Goal: Information Seeking & Learning: Learn about a topic

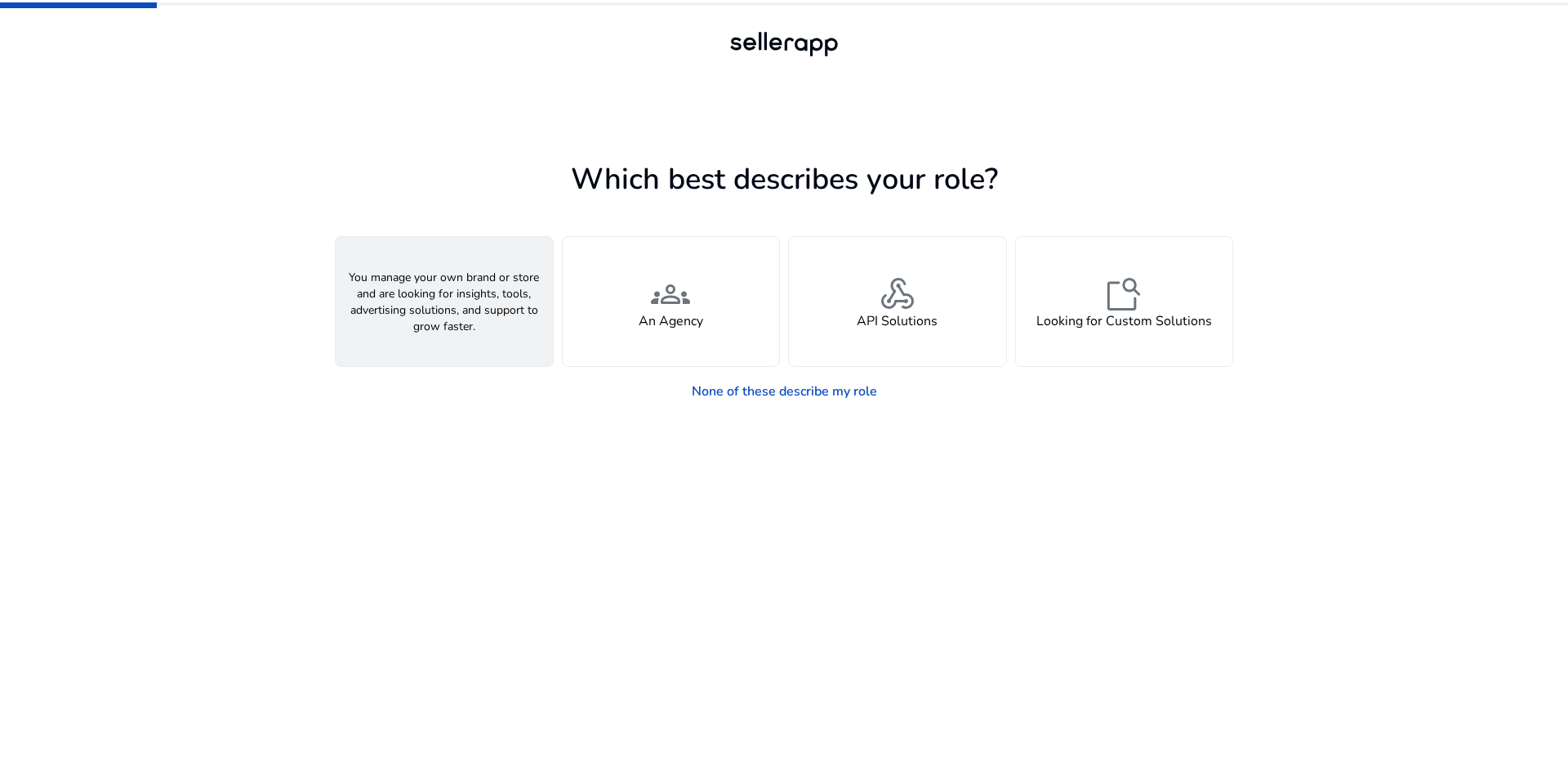
click at [412, 301] on div "person A Seller" at bounding box center [444, 301] width 218 height 129
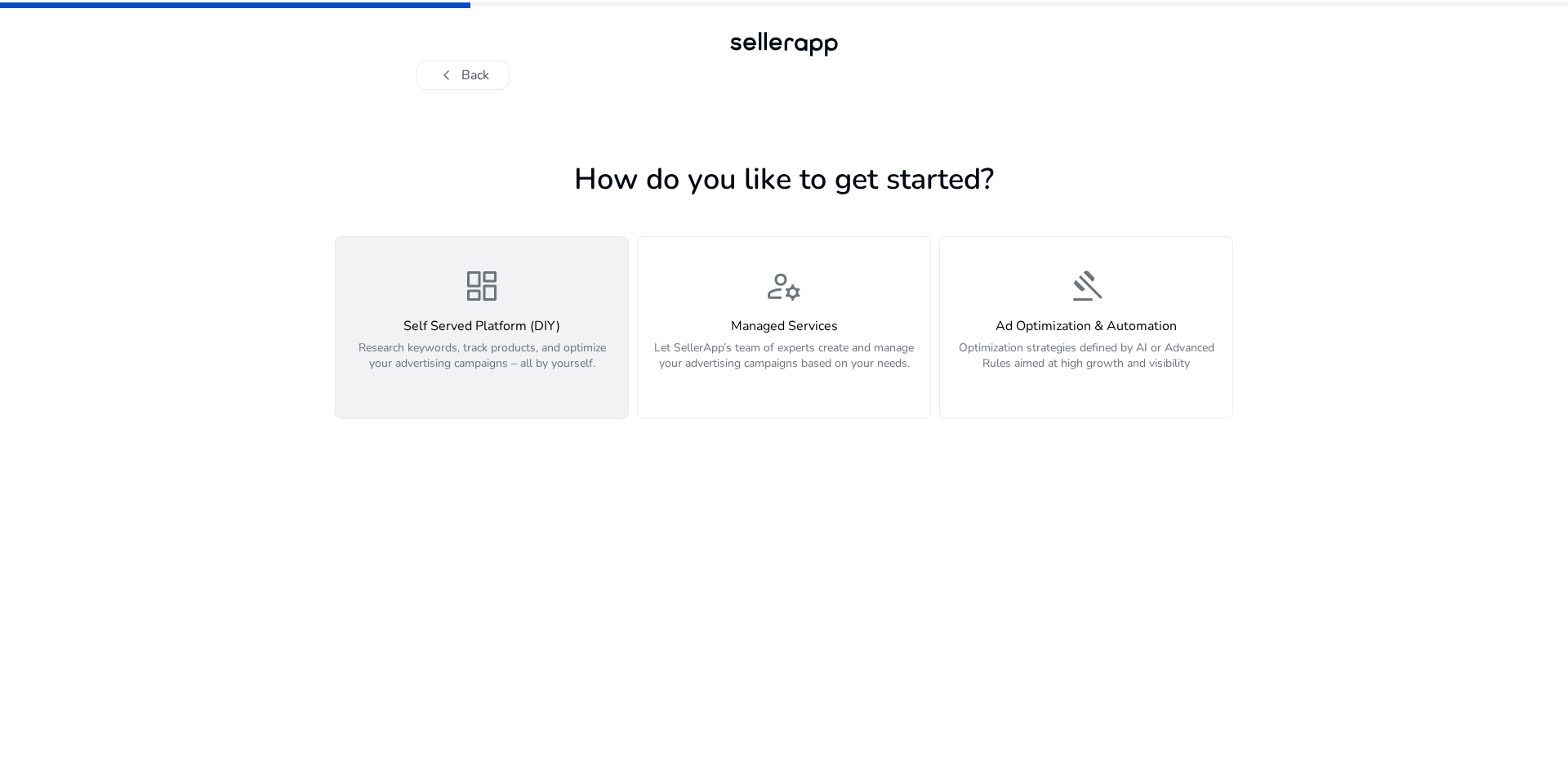
click at [513, 307] on div "dashboard Self Served Platform (DIY) Research keywords, track products, and opt…" at bounding box center [481, 328] width 272 height 123
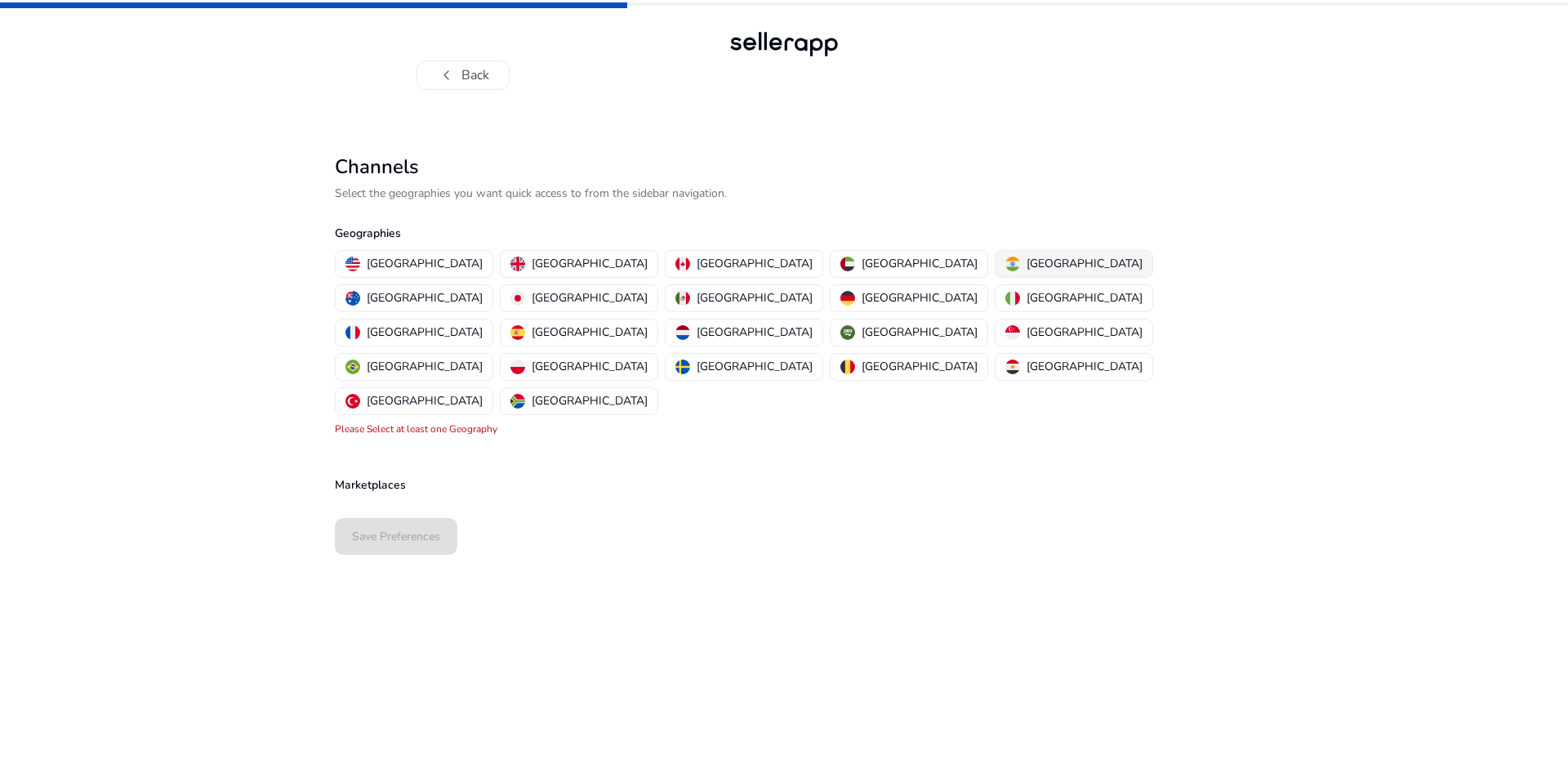
click at [1026, 262] on p "[GEOGRAPHIC_DATA]" at bounding box center [1084, 263] width 116 height 17
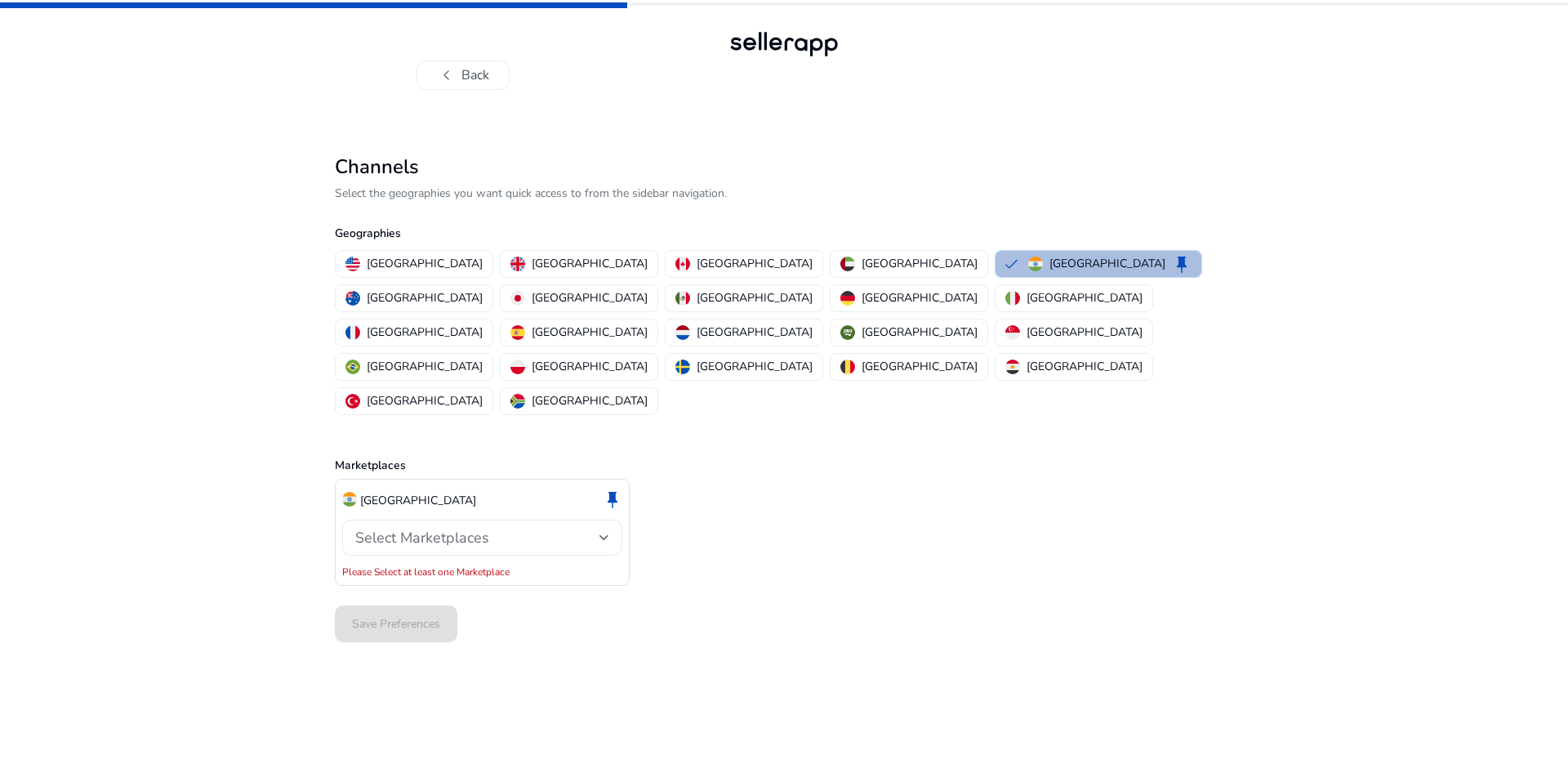
click at [452, 527] on span "Select Marketplaces" at bounding box center [422, 537] width 134 height 20
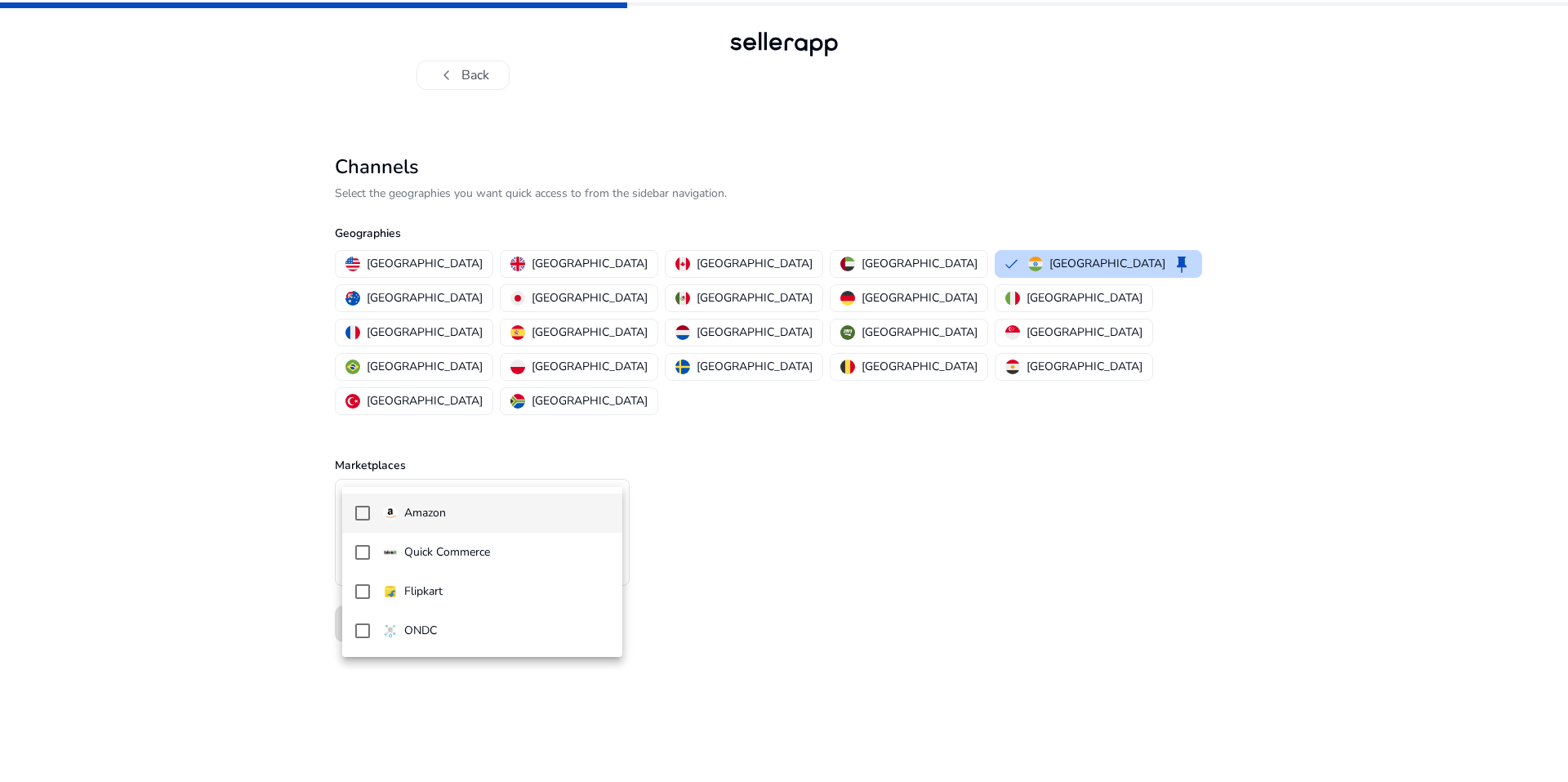
click at [358, 512] on mat-pseudo-checkbox at bounding box center [362, 512] width 15 height 15
click at [375, 549] on mat-option "Quick Commerce" at bounding box center [482, 551] width 280 height 39
click at [360, 576] on mat-option "Flipkart" at bounding box center [482, 591] width 280 height 39
click at [834, 519] on div at bounding box center [784, 391] width 1568 height 782
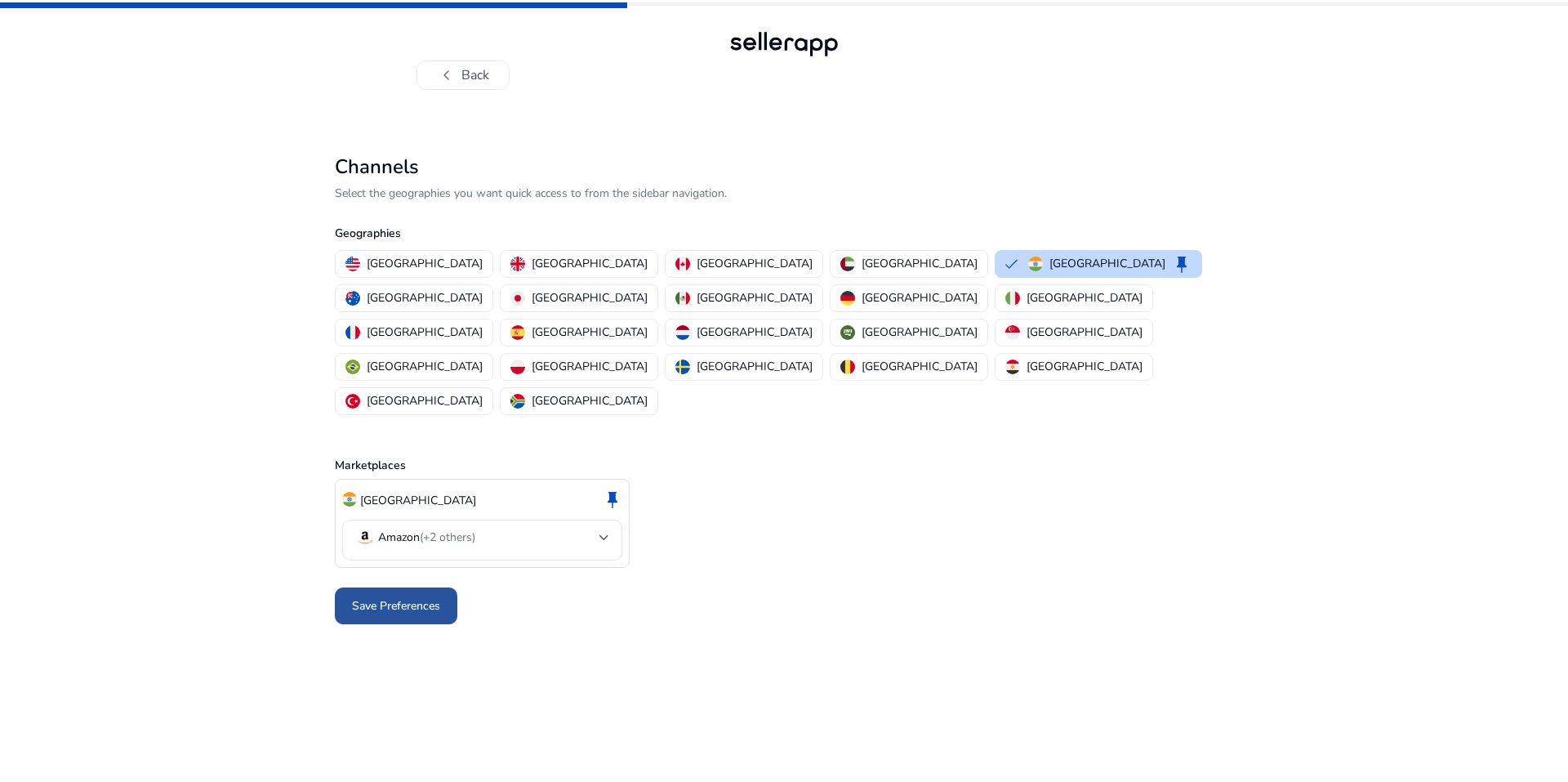
click at [415, 586] on span at bounding box center [395, 605] width 123 height 39
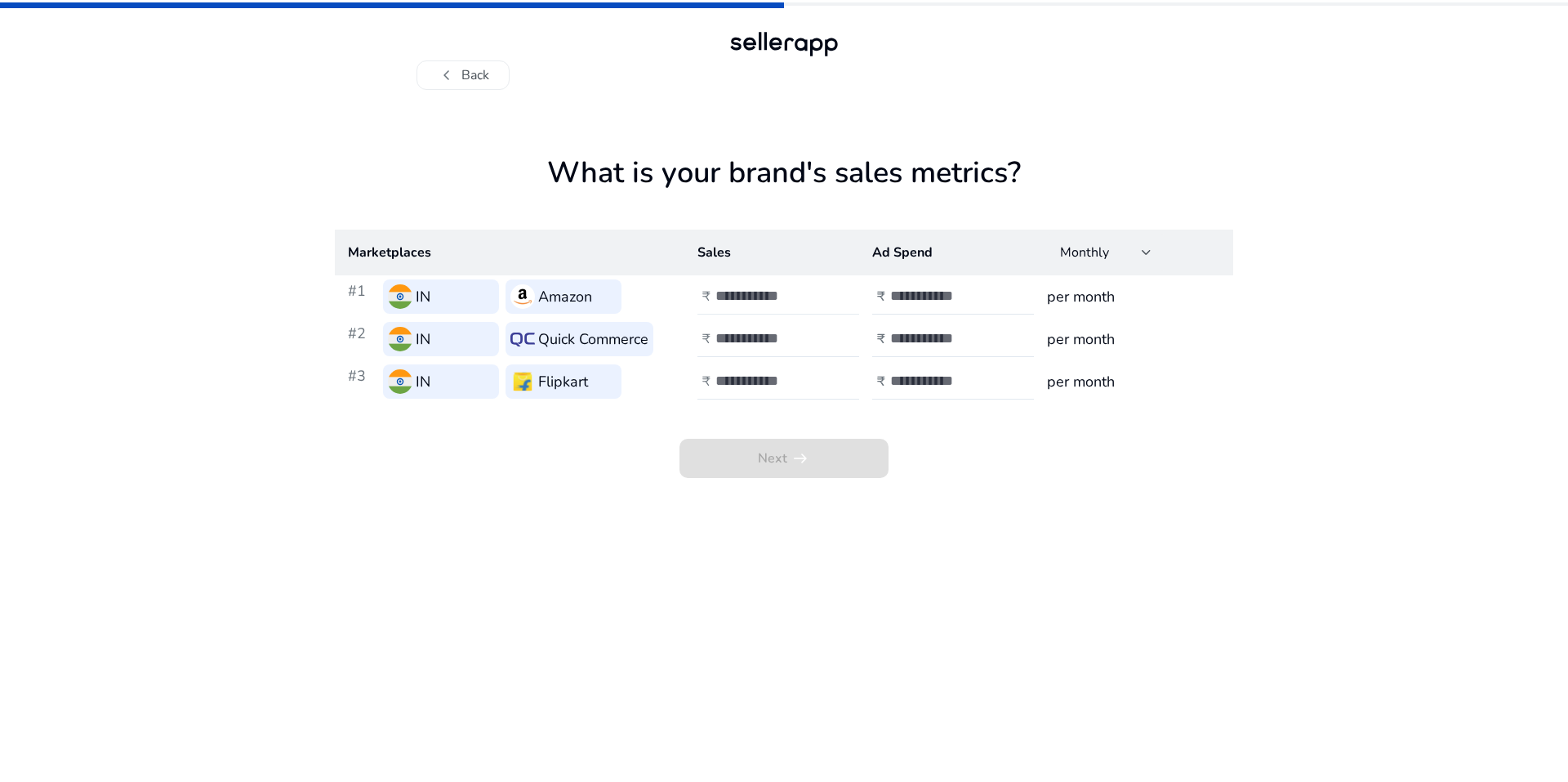
click at [761, 292] on input "number" at bounding box center [771, 296] width 110 height 18
type input "*"
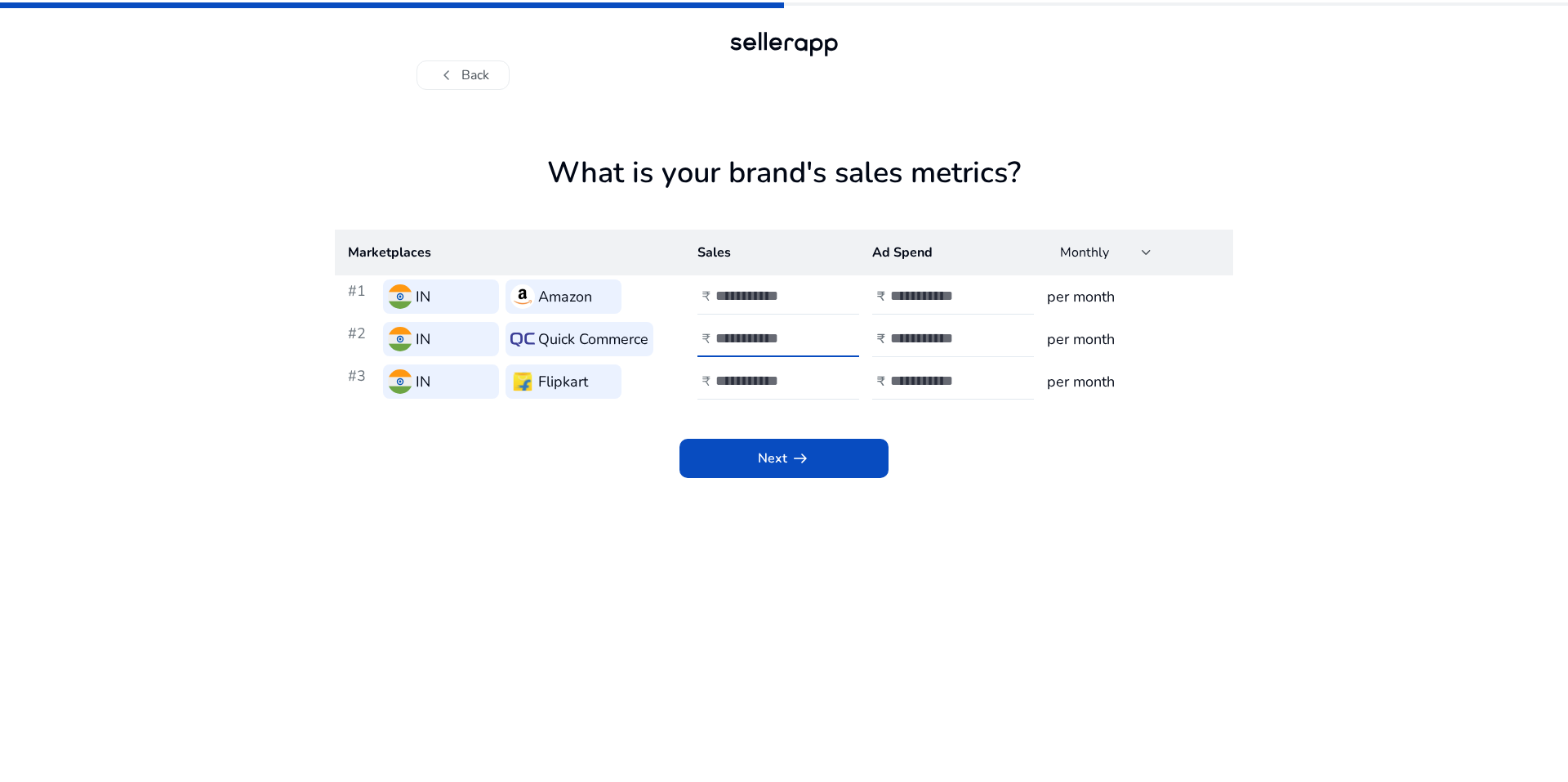
type input "*"
click at [902, 341] on input "number" at bounding box center [945, 339] width 110 height 18
type input "**"
click at [763, 385] on input "number" at bounding box center [771, 381] width 110 height 18
type input "*"
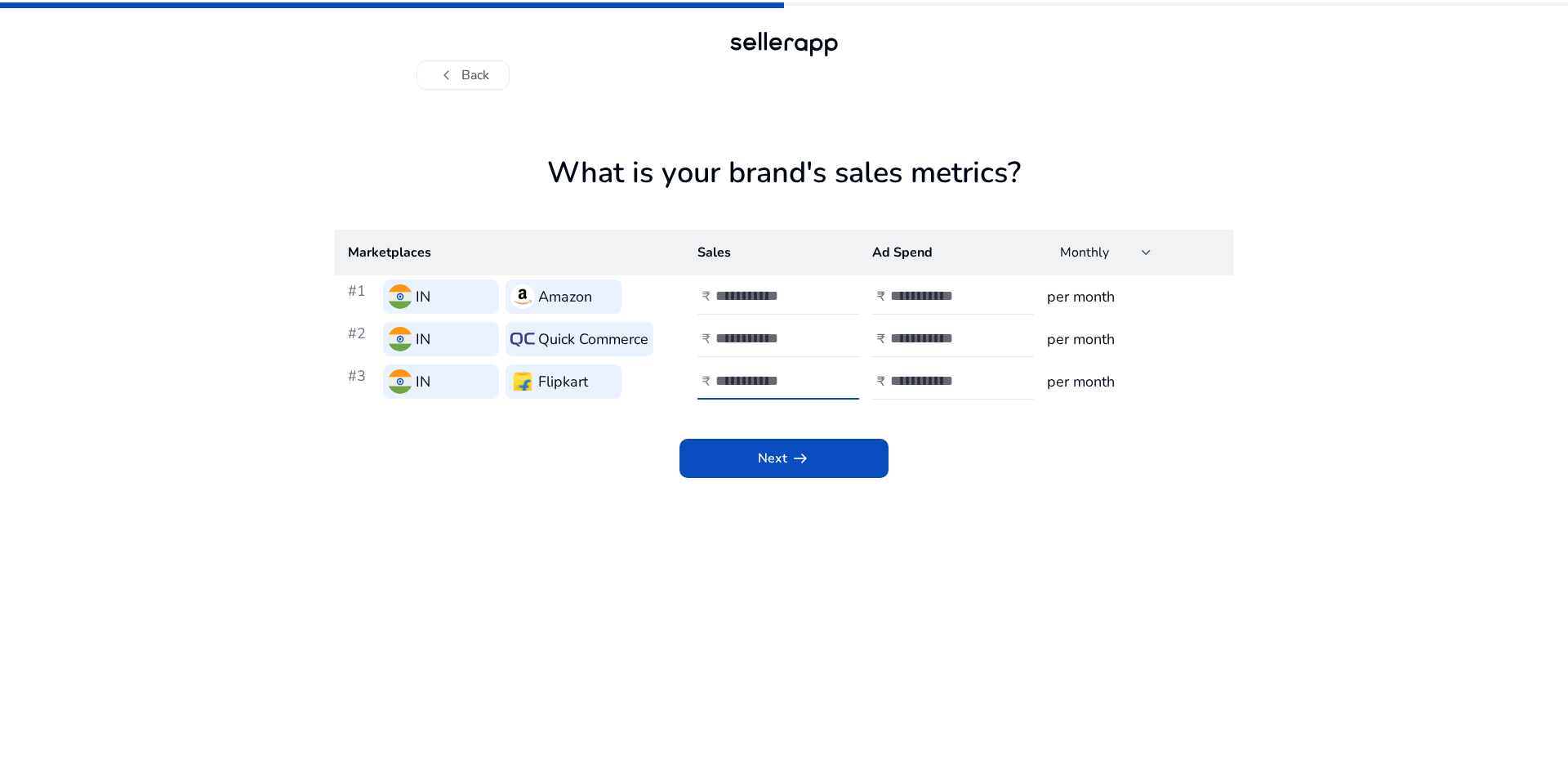
click at [906, 375] on input "number" at bounding box center [945, 381] width 110 height 18
type input "*"
click at [809, 451] on span "arrow_right_alt" at bounding box center [800, 458] width 20 height 20
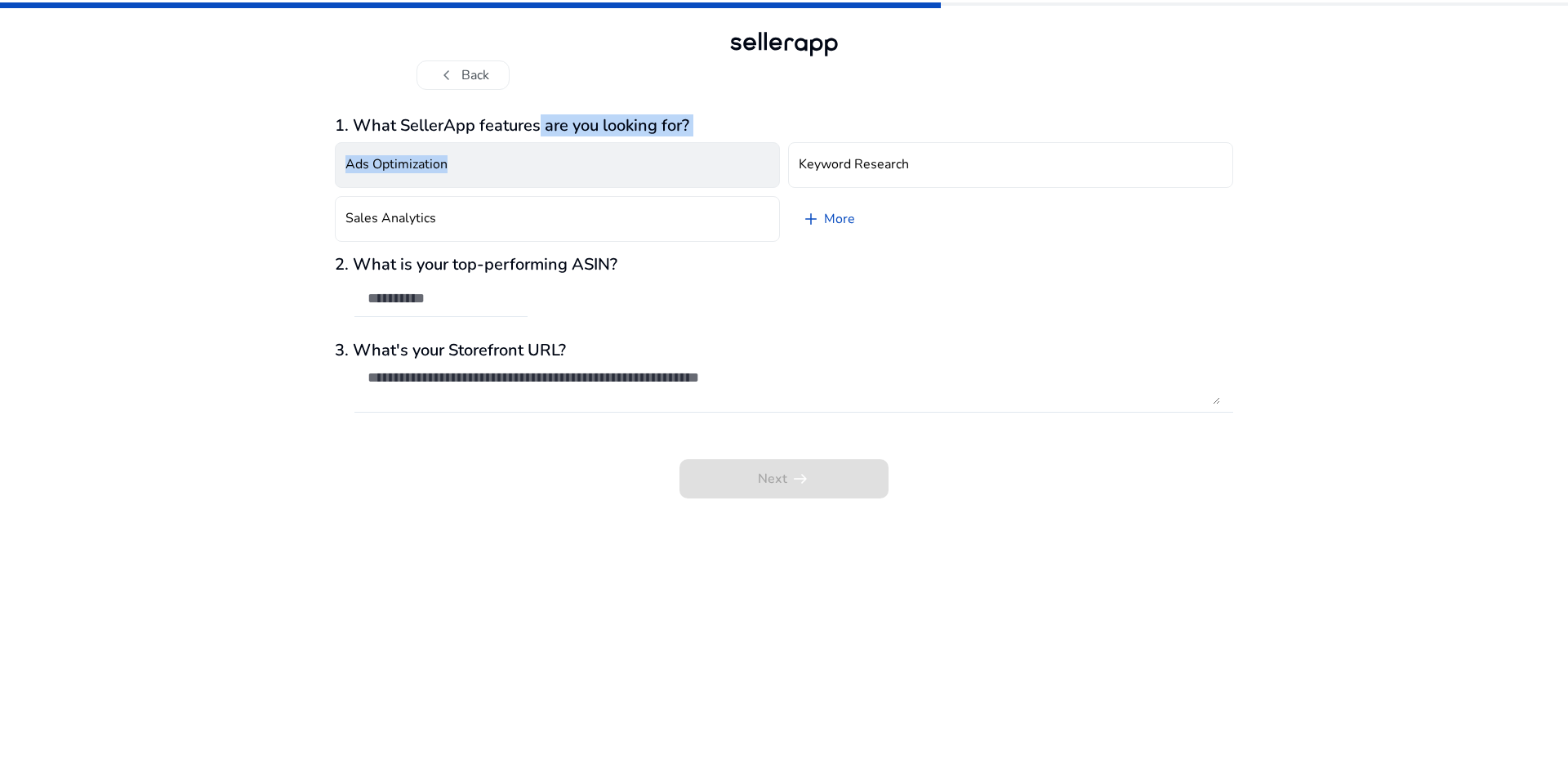
click at [597, 150] on div "1. What SellerApp features are you looking for? Ads Optimization Keyword Resear…" at bounding box center [784, 182] width 898 height 133
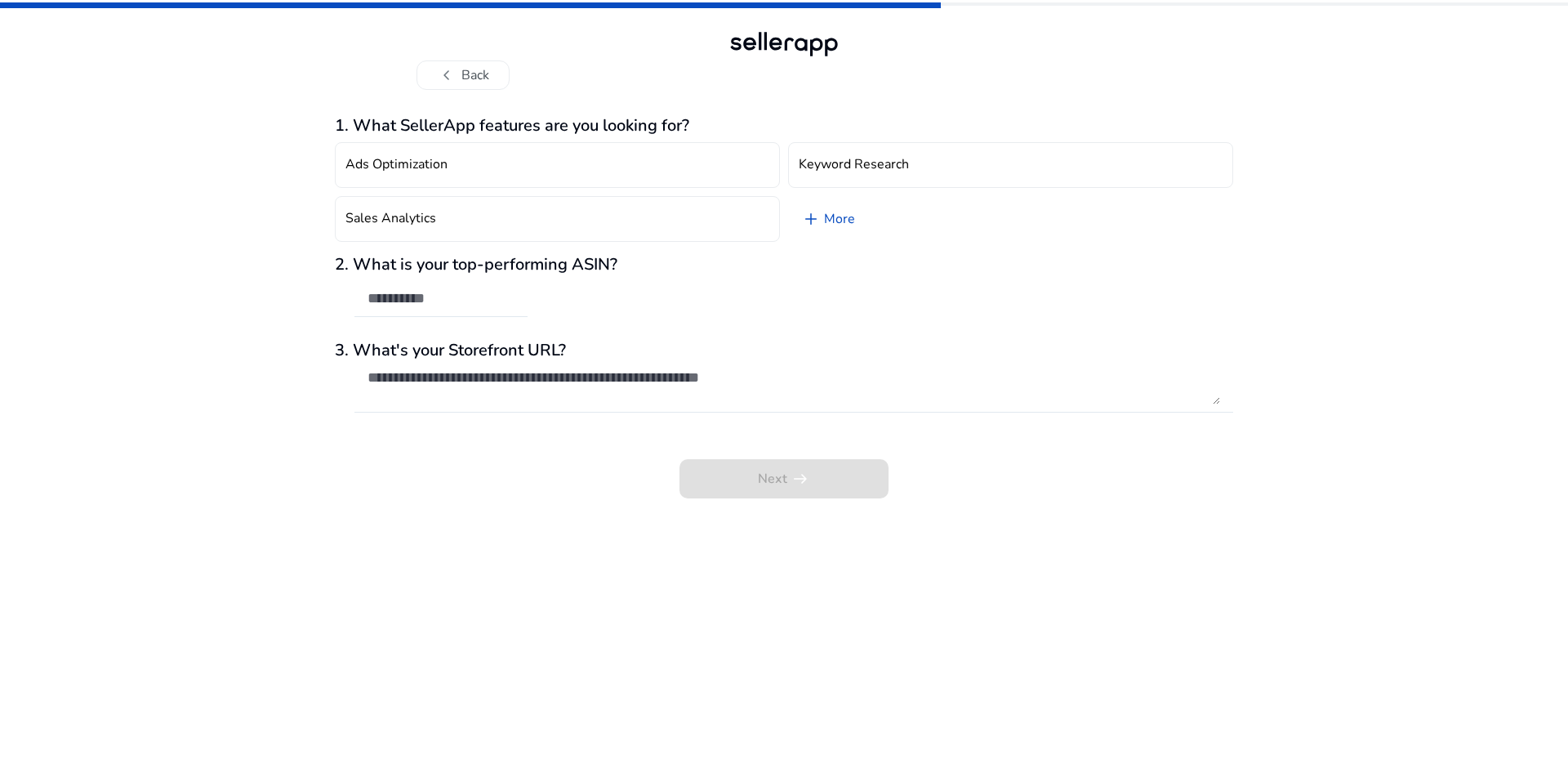
click at [928, 224] on div "Ads Optimization Keyword Research Sales Analytics add More" at bounding box center [784, 192] width 898 height 113
click at [870, 175] on button "Keyword Research" at bounding box center [1010, 165] width 445 height 46
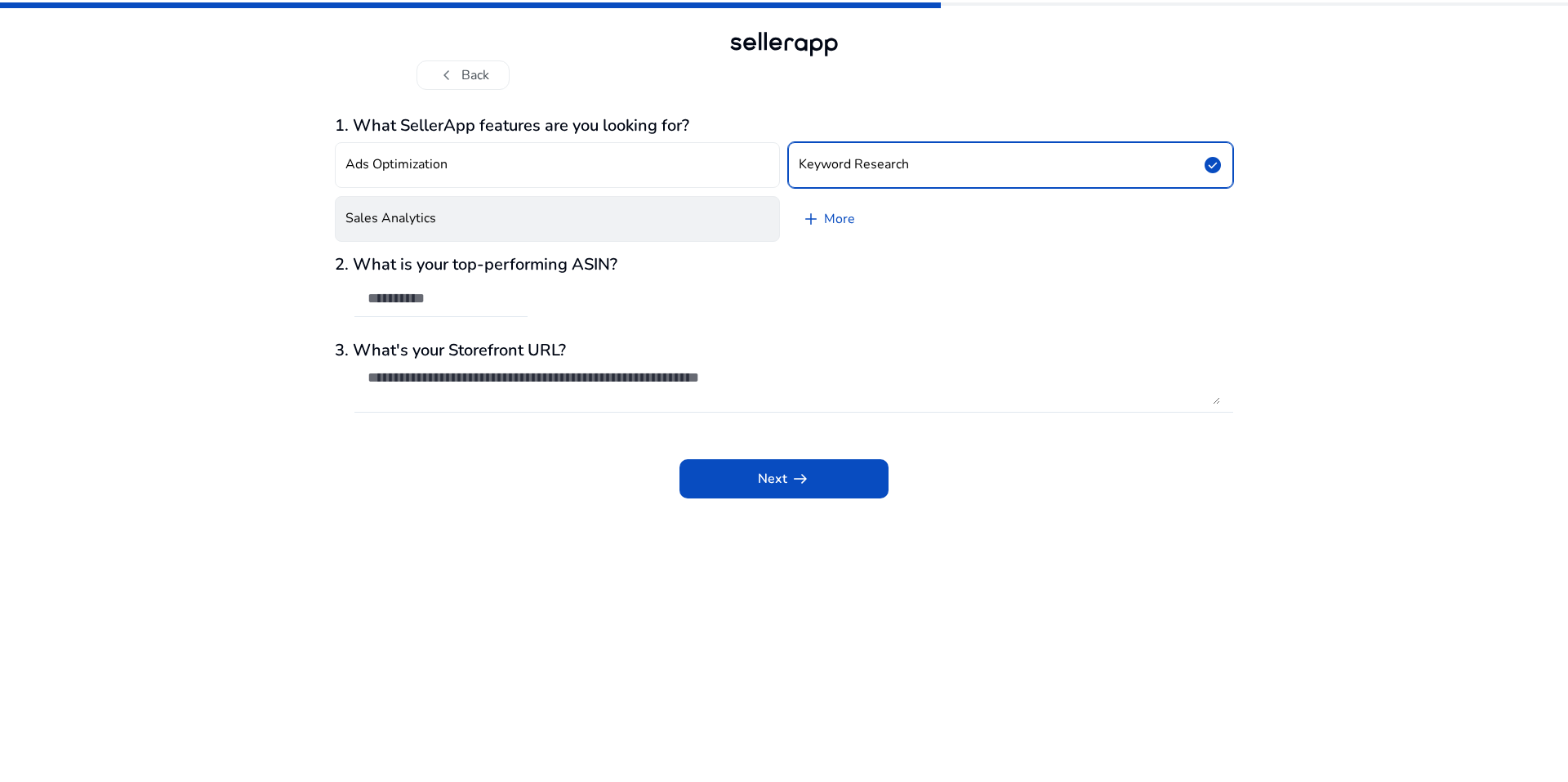
click at [606, 213] on button "Sales Analytics" at bounding box center [557, 219] width 445 height 46
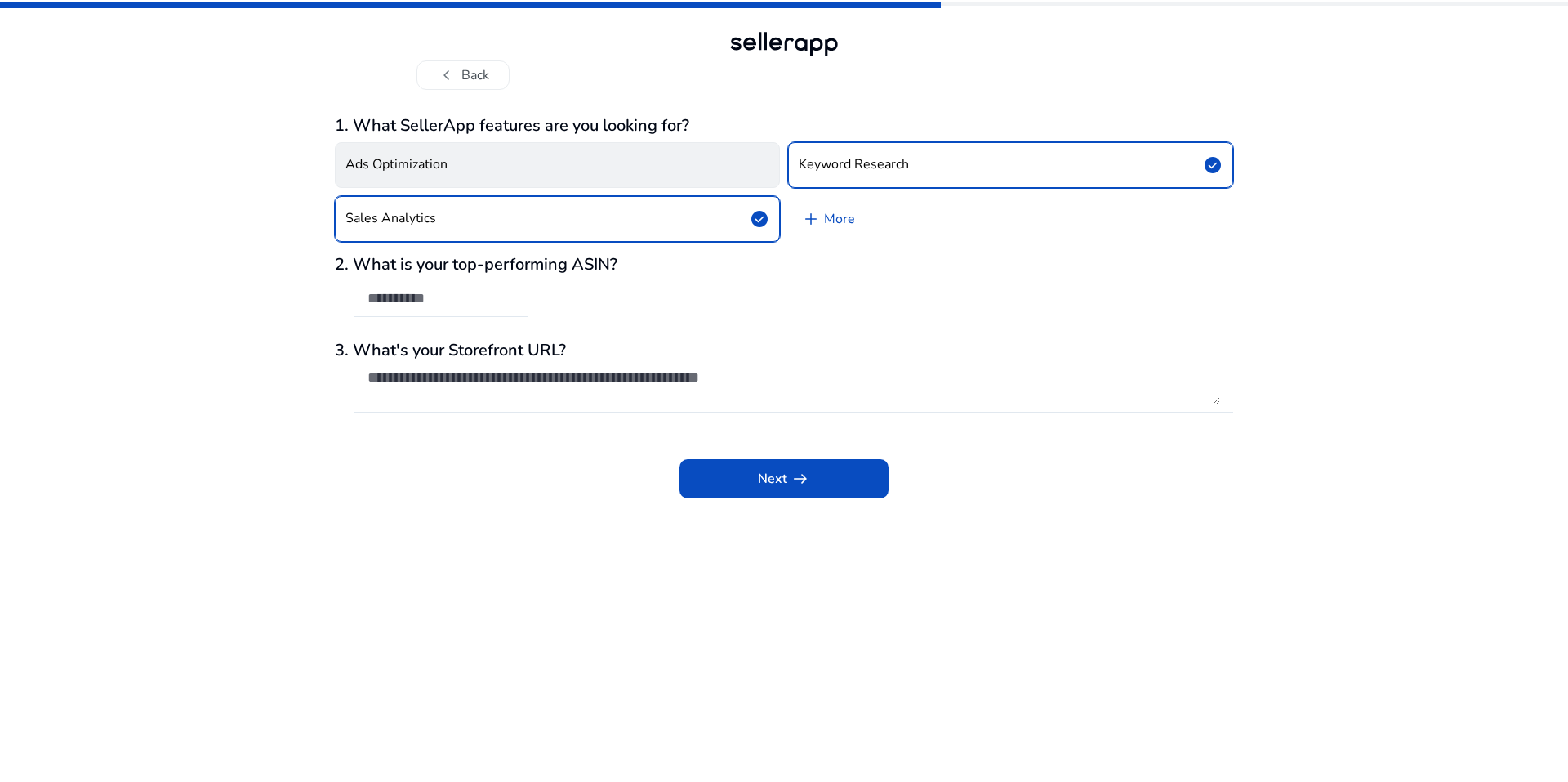
click at [568, 166] on button "Ads Optimization" at bounding box center [557, 165] width 445 height 46
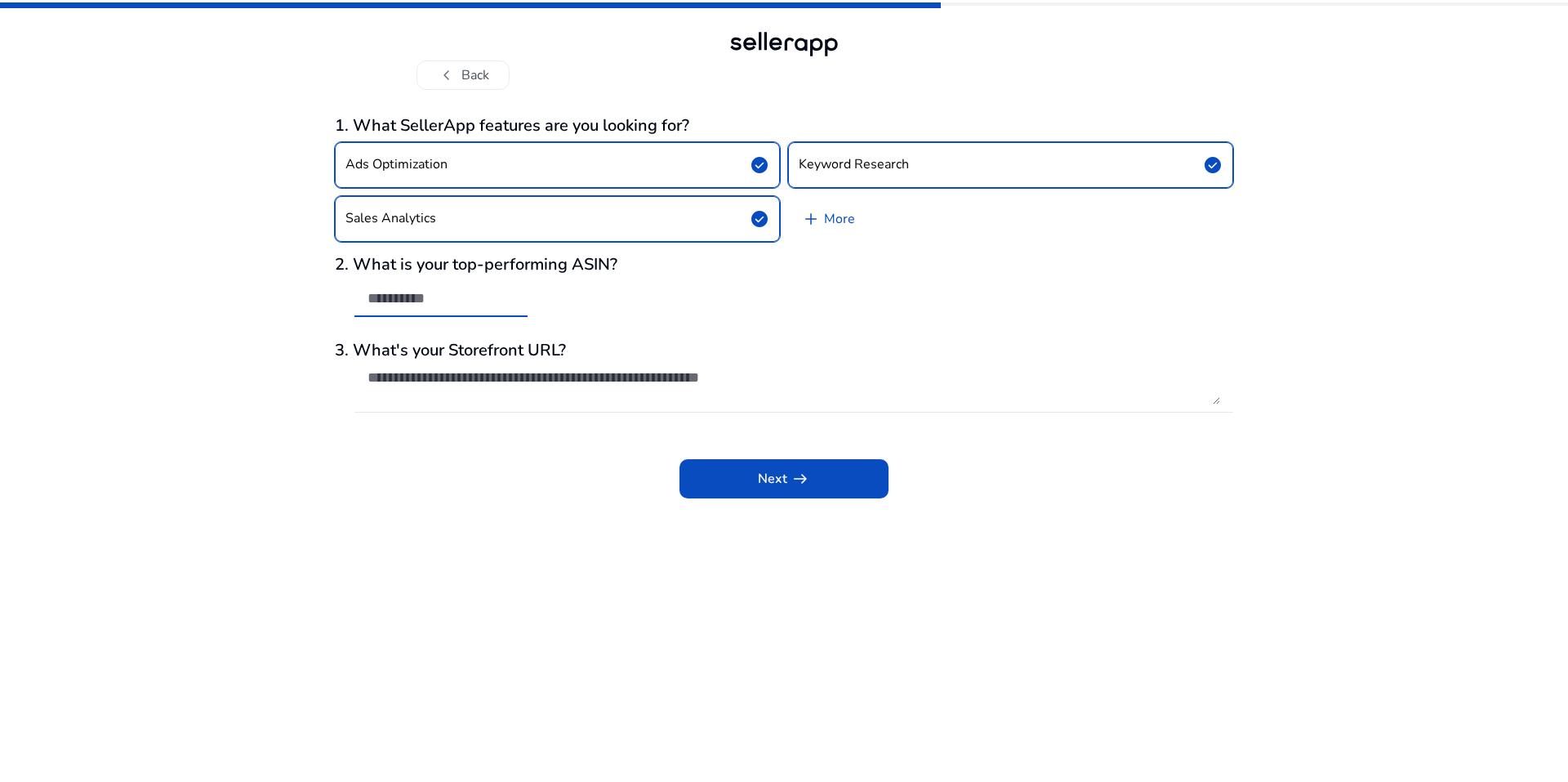
click at [426, 292] on input "text" at bounding box center [440, 299] width 147 height 18
click at [499, 367] on div at bounding box center [793, 387] width 852 height 52
paste textarea "**********"
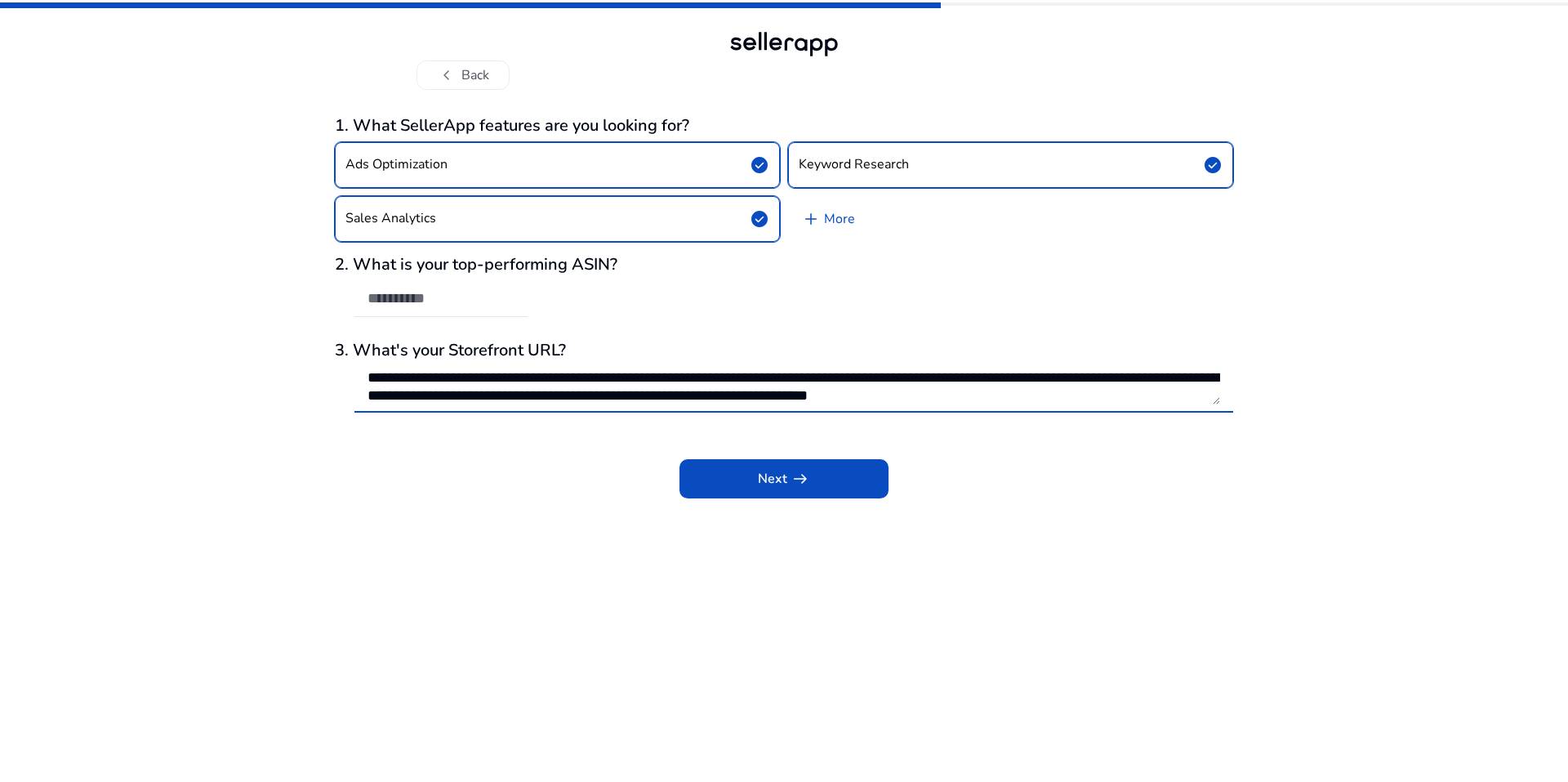
scroll to position [19, 0]
type textarea "**********"
click at [794, 483] on span "arrow_right_alt" at bounding box center [800, 479] width 20 height 20
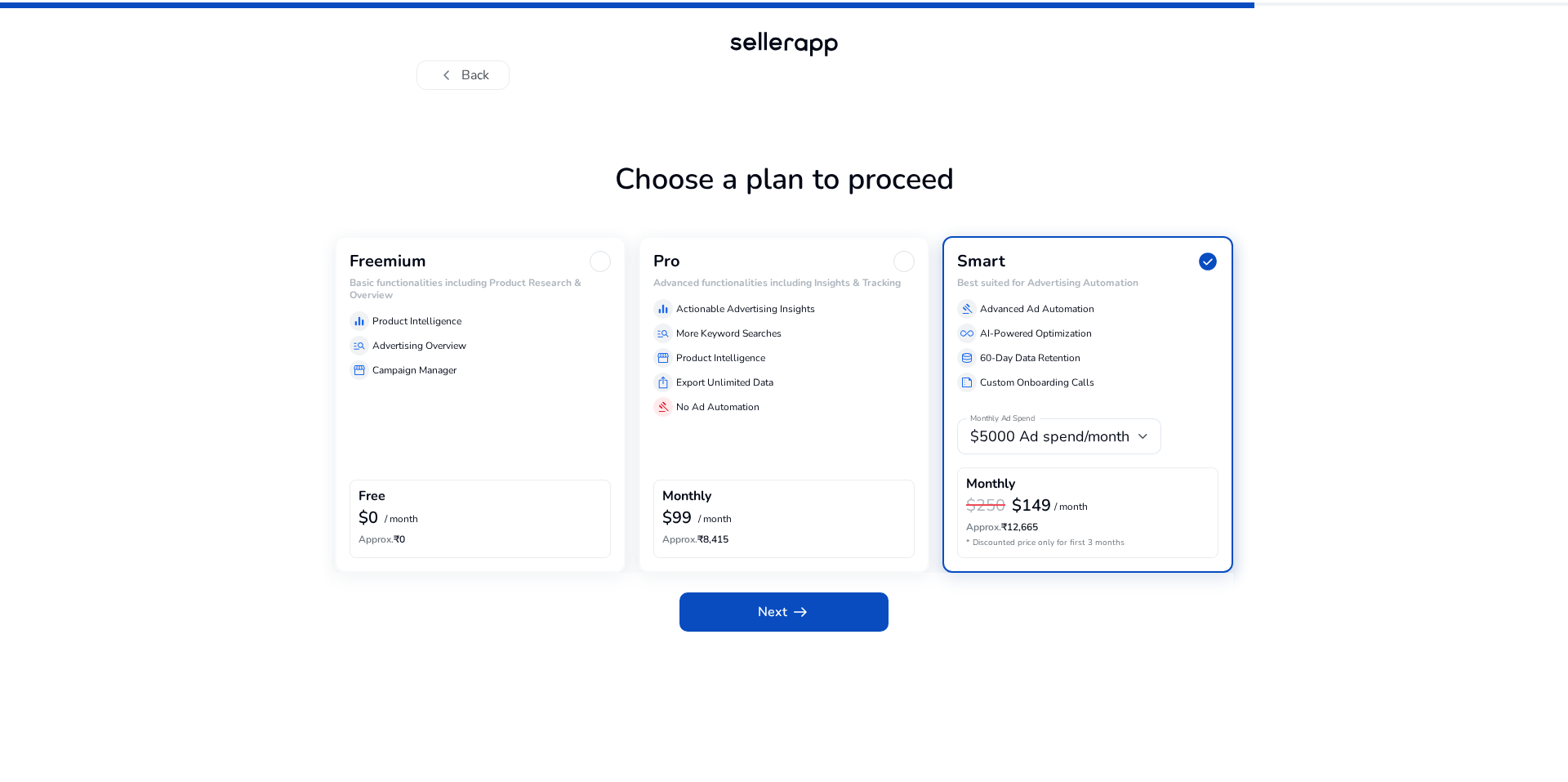
click at [548, 364] on div "storefront Campaign Manager" at bounding box center [480, 371] width 261 height 20
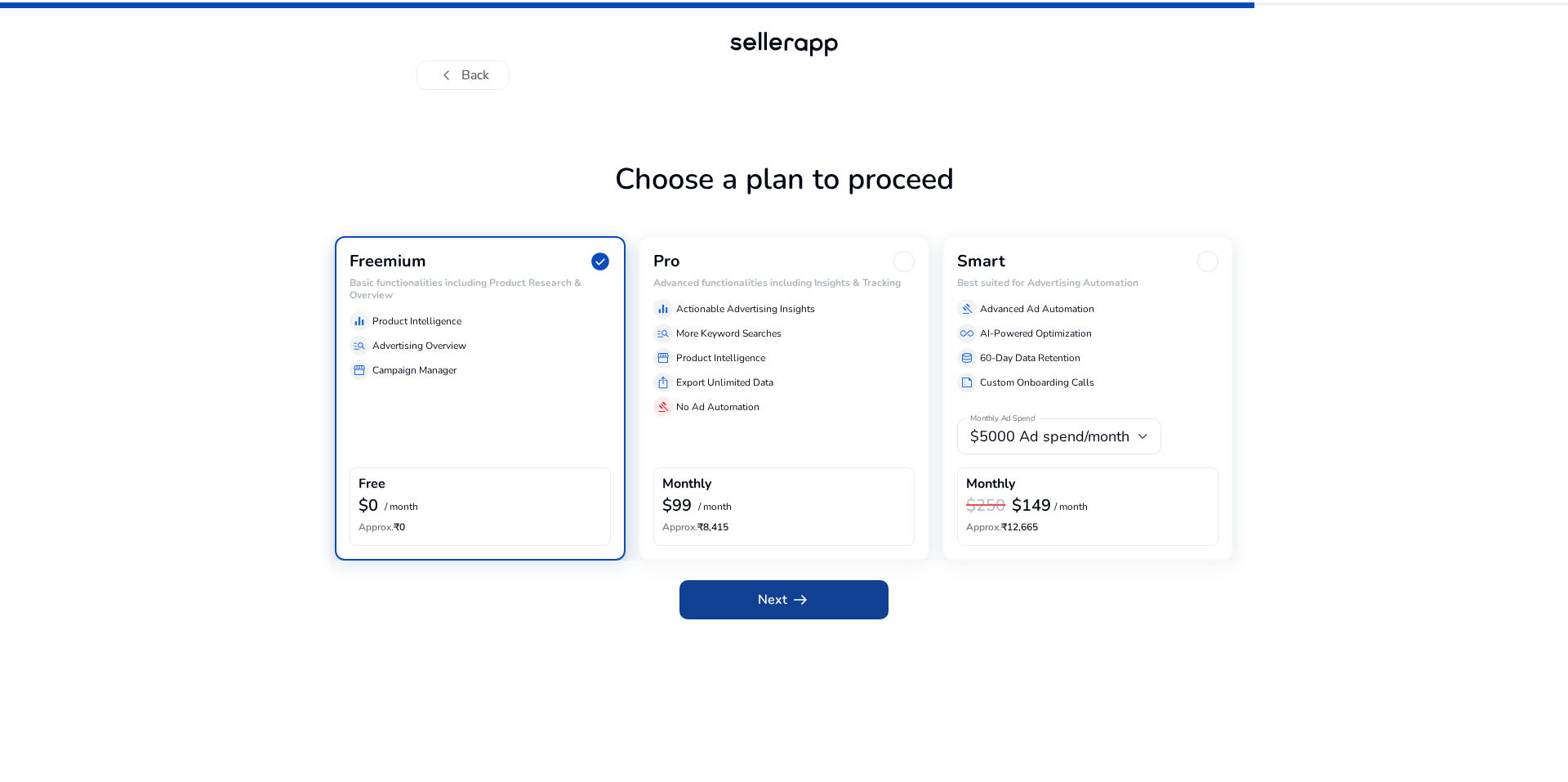
click at [796, 606] on span "arrow_right_alt" at bounding box center [800, 600] width 20 height 20
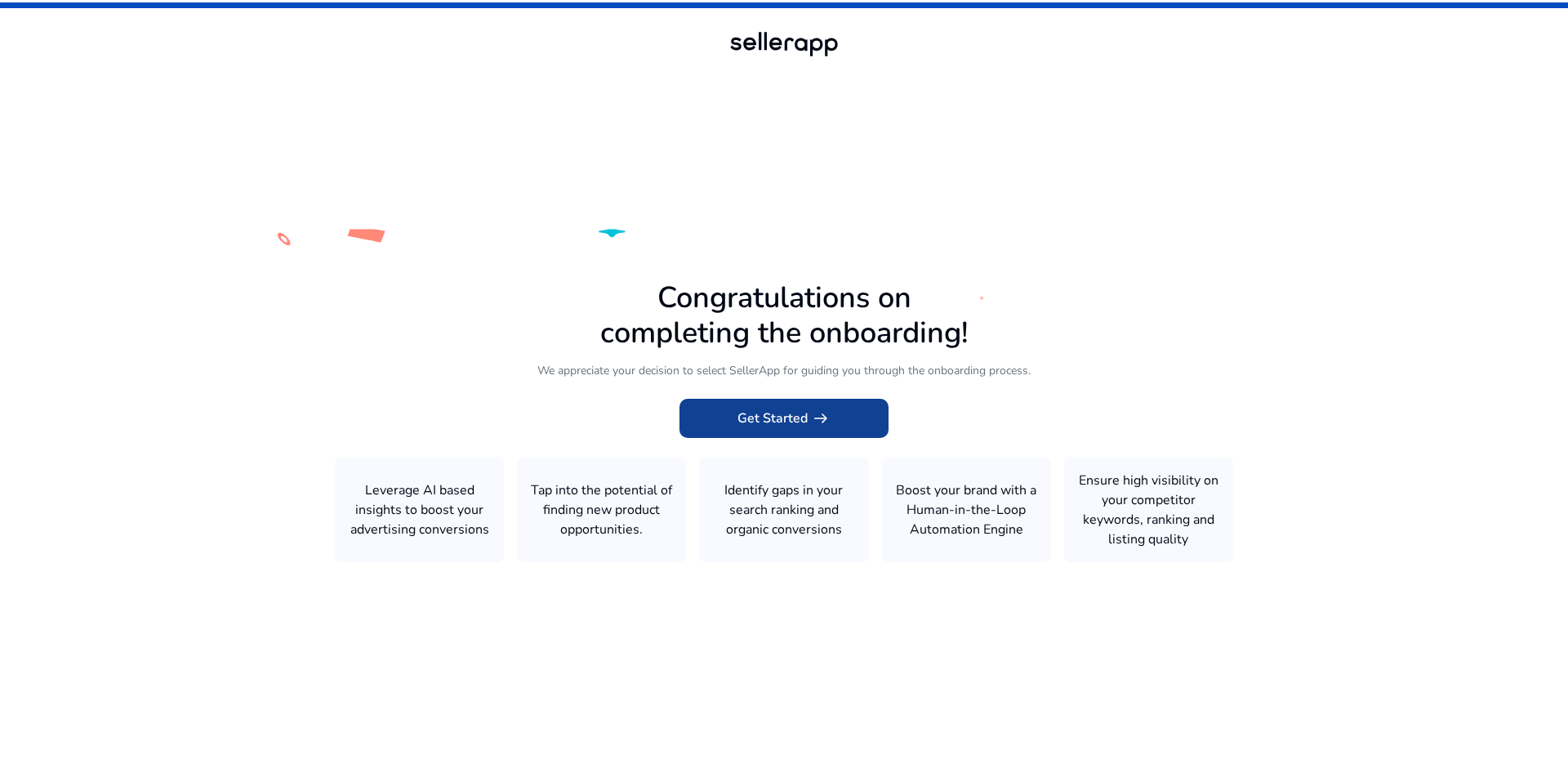
click at [722, 431] on span at bounding box center [784, 417] width 209 height 39
click at [729, 419] on span at bounding box center [784, 417] width 209 height 39
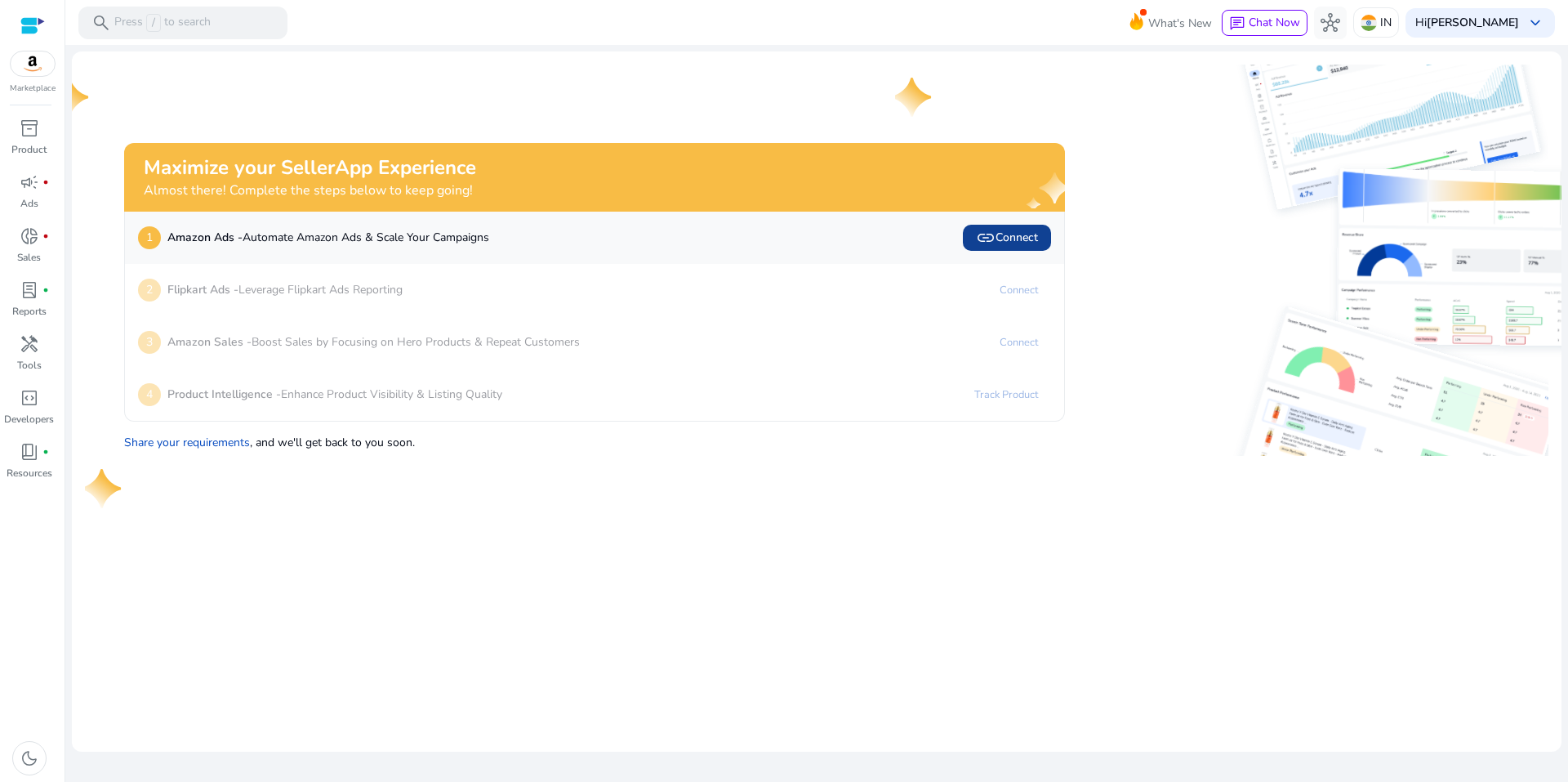
click at [1009, 236] on span "link Connect" at bounding box center [1007, 238] width 62 height 20
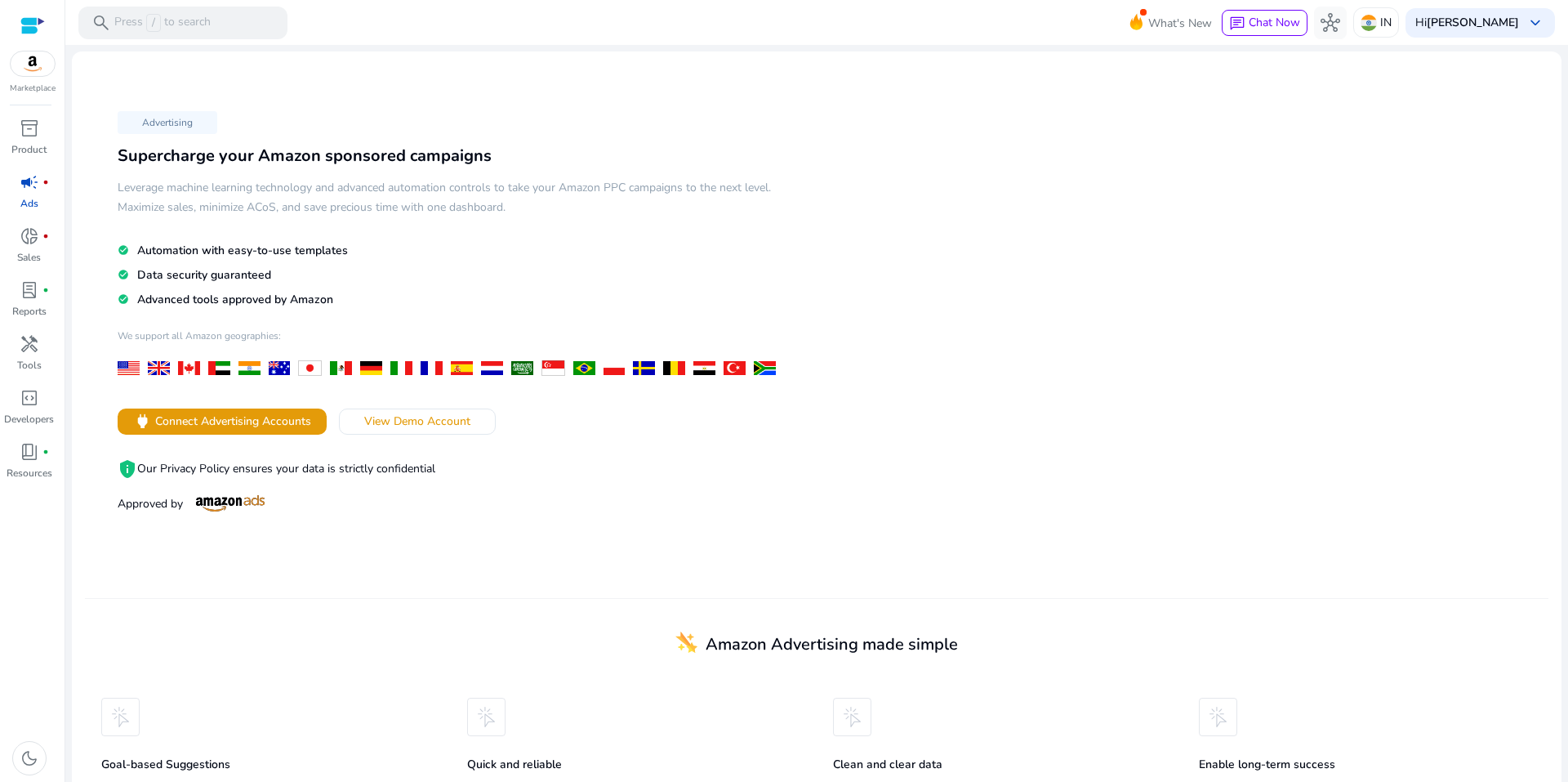
click at [165, 183] on h5 "Leverage machine learning technology and advanced automation controls to take y…" at bounding box center [450, 197] width 666 height 39
click at [204, 185] on h5 "Leverage machine learning technology and advanced automation controls to take y…" at bounding box center [450, 197] width 666 height 39
drag, startPoint x: 170, startPoint y: 195, endPoint x: 178, endPoint y: 197, distance: 8.2
click at [178, 197] on h5 "Leverage machine learning technology and advanced automation controls to take y…" at bounding box center [450, 197] width 666 height 39
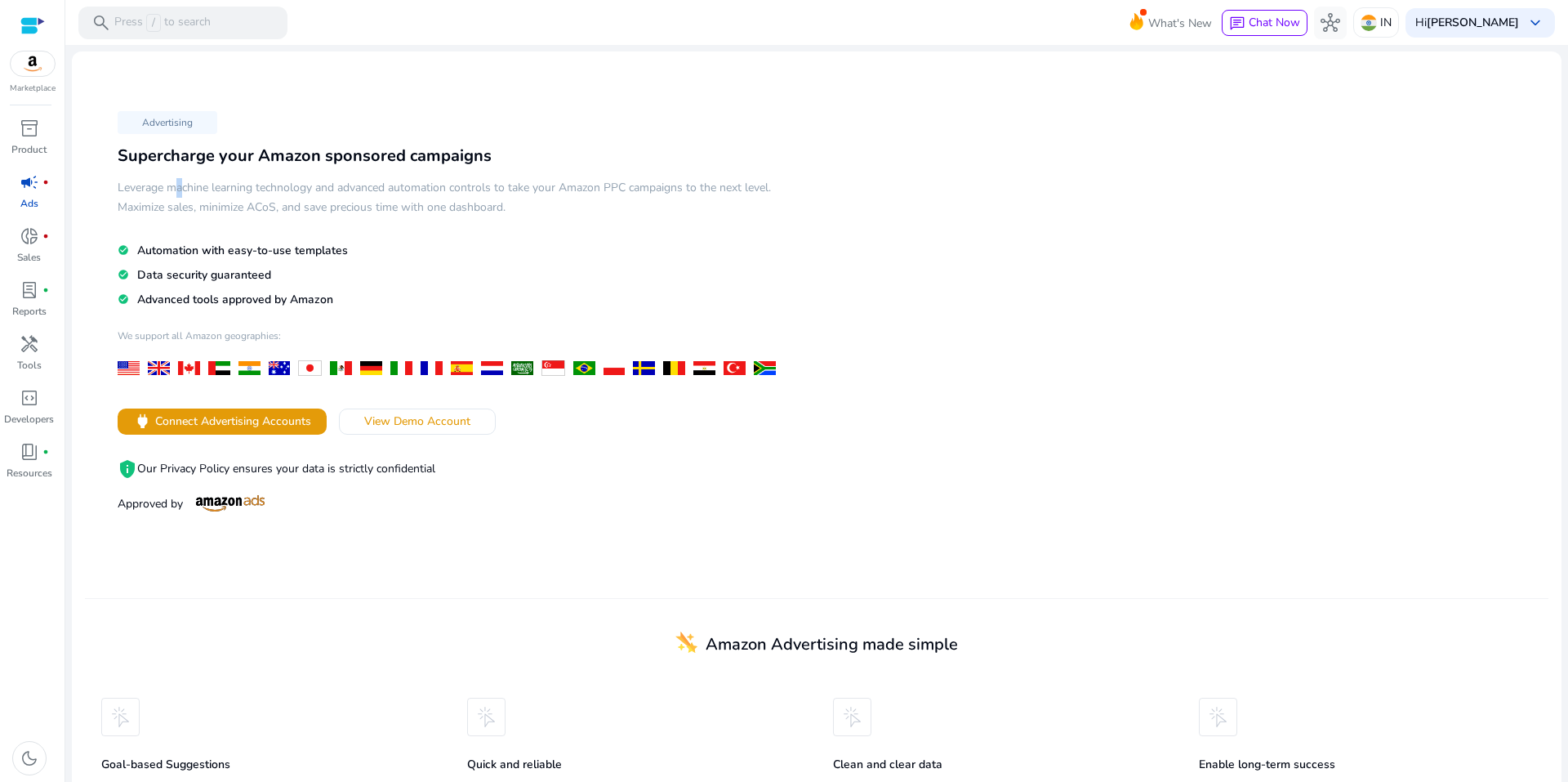
click at [178, 197] on h5 "Leverage machine learning technology and advanced automation controls to take y…" at bounding box center [450, 197] width 666 height 39
click at [225, 412] on span "Connect Advertising Accounts" at bounding box center [233, 420] width 156 height 17
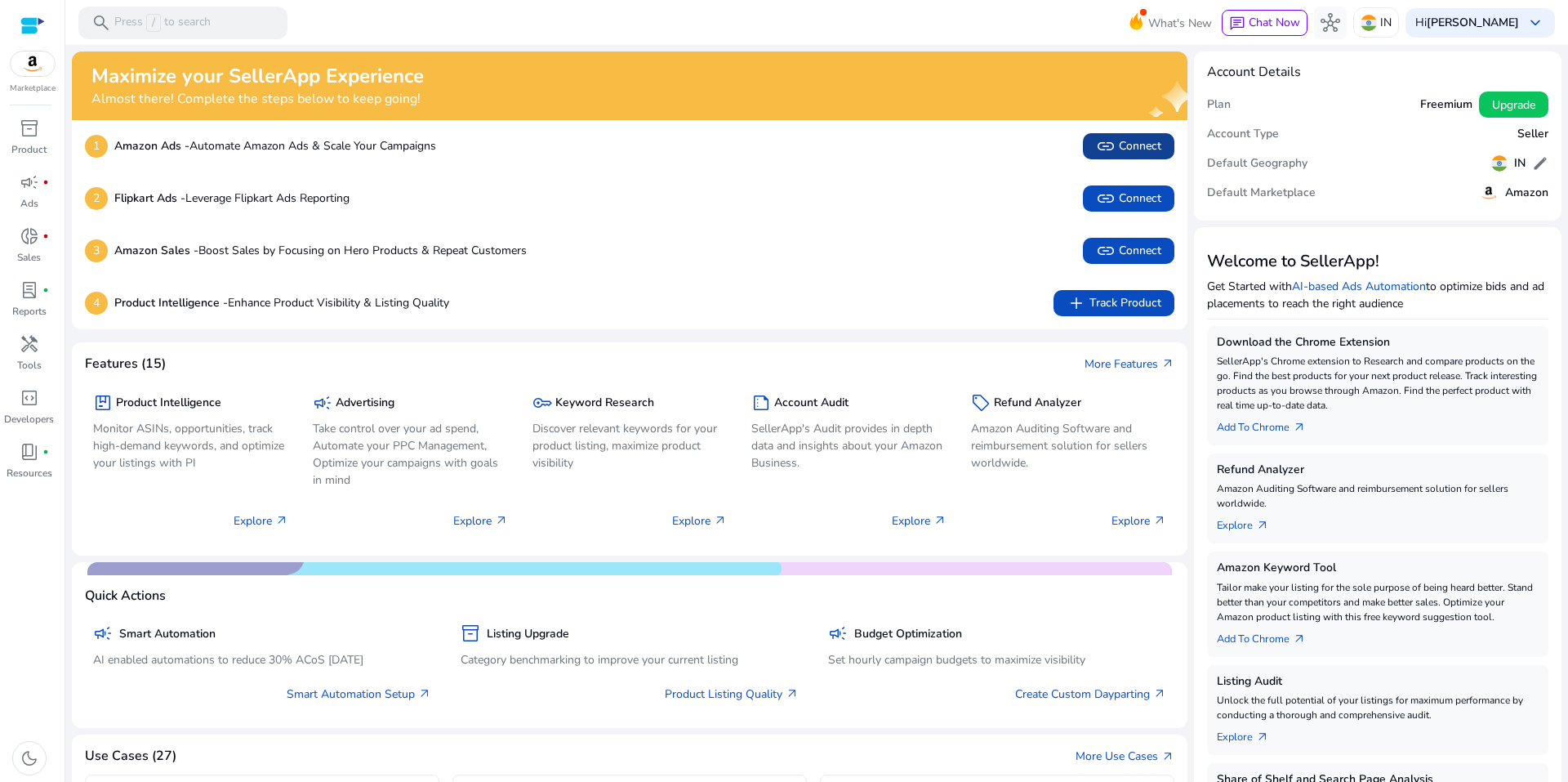
click at [1100, 147] on span "link" at bounding box center [1106, 147] width 20 height 20
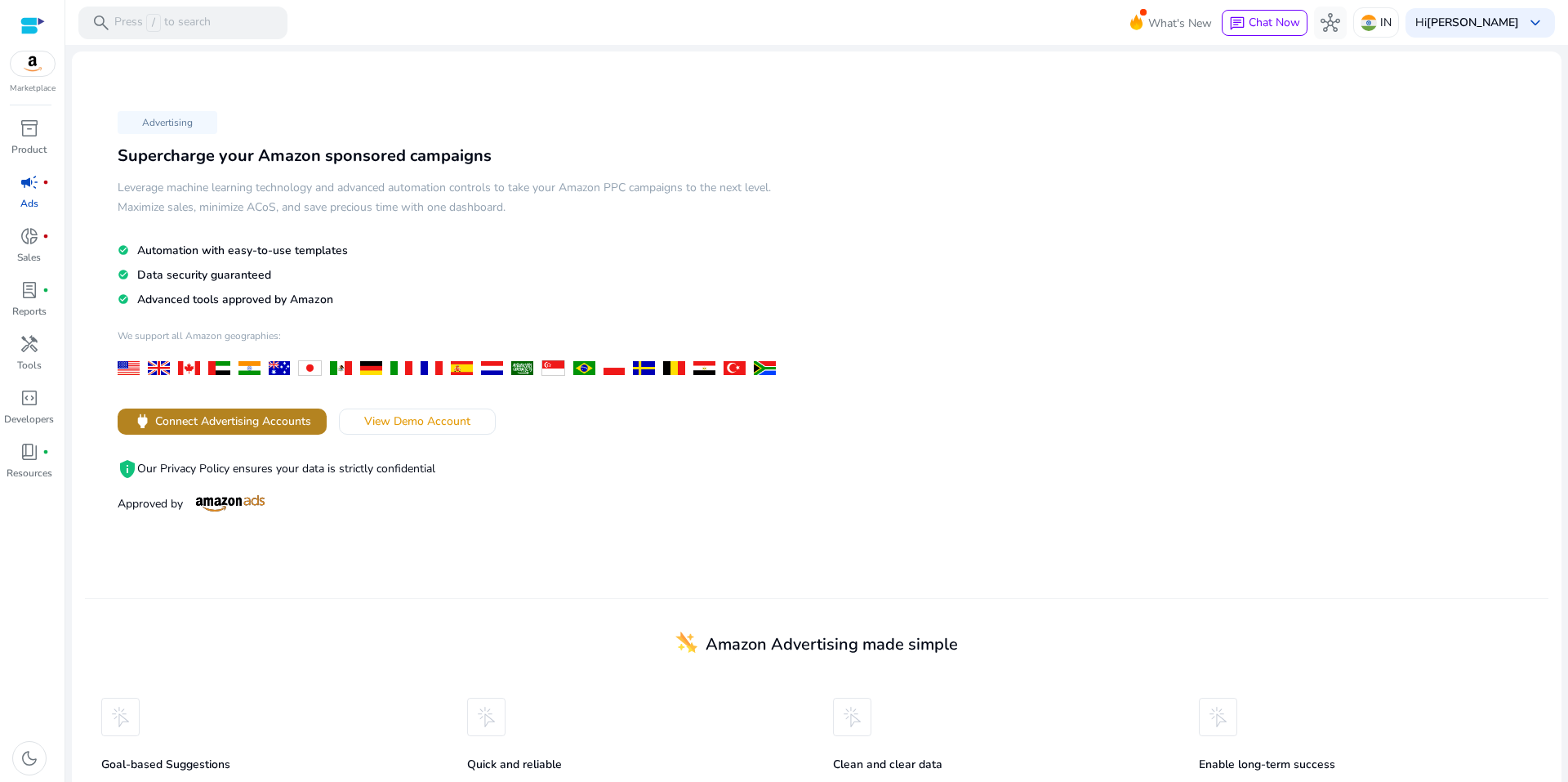
click at [287, 427] on span "Connect Advertising Accounts" at bounding box center [233, 420] width 156 height 17
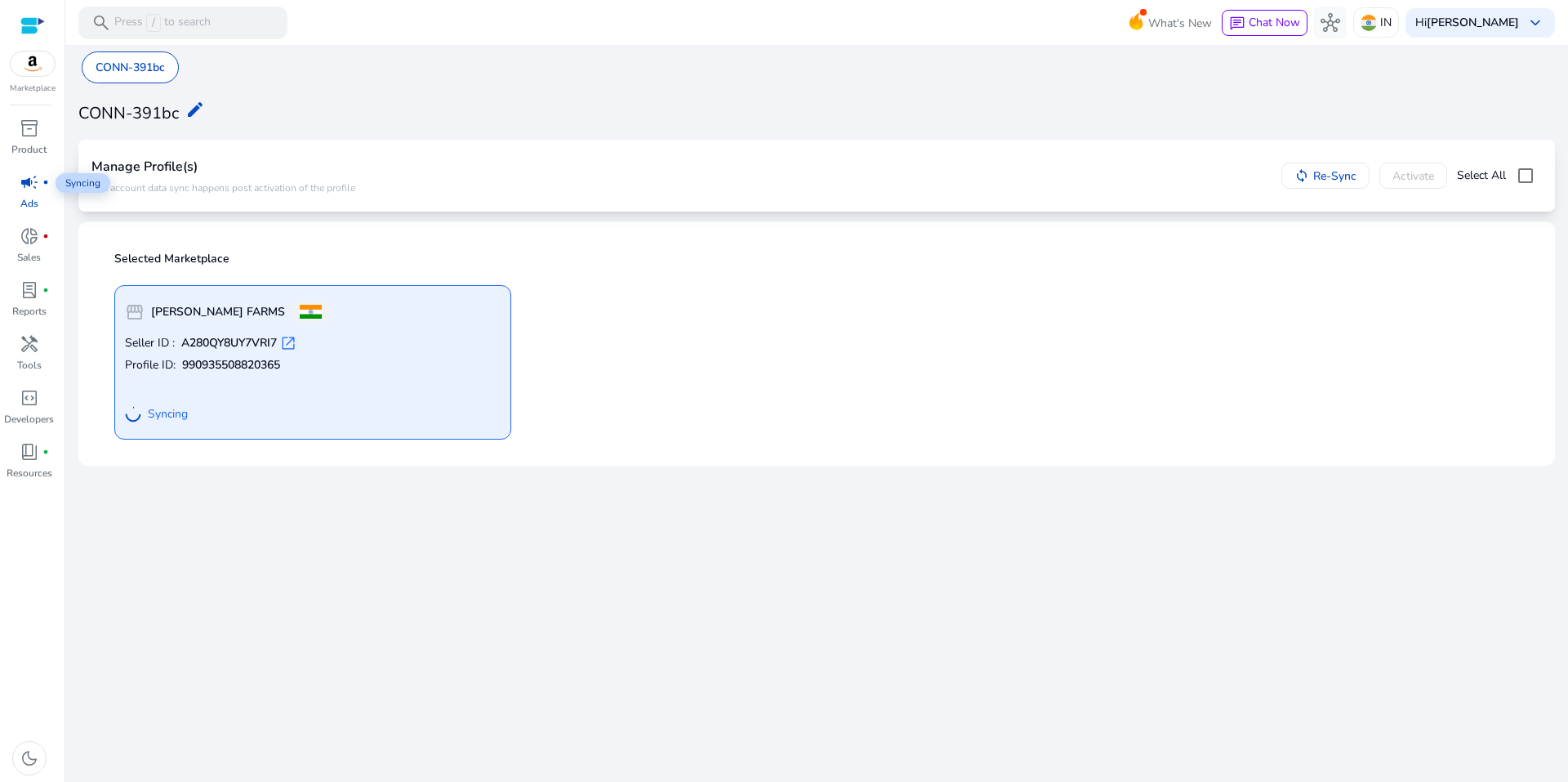
click at [33, 192] on span "campaign" at bounding box center [30, 183] width 20 height 20
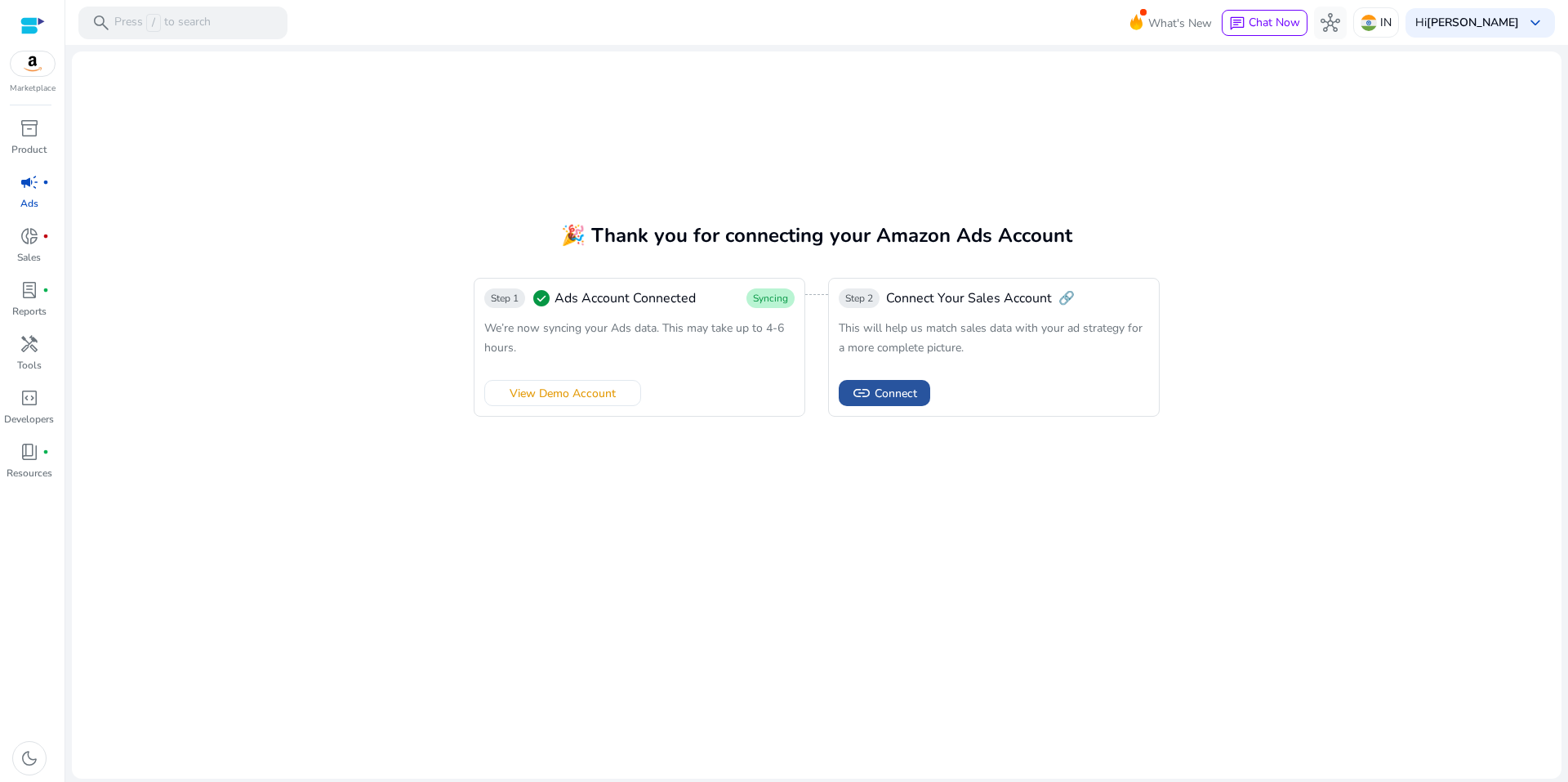
click at [903, 396] on span "Connect" at bounding box center [895, 392] width 43 height 17
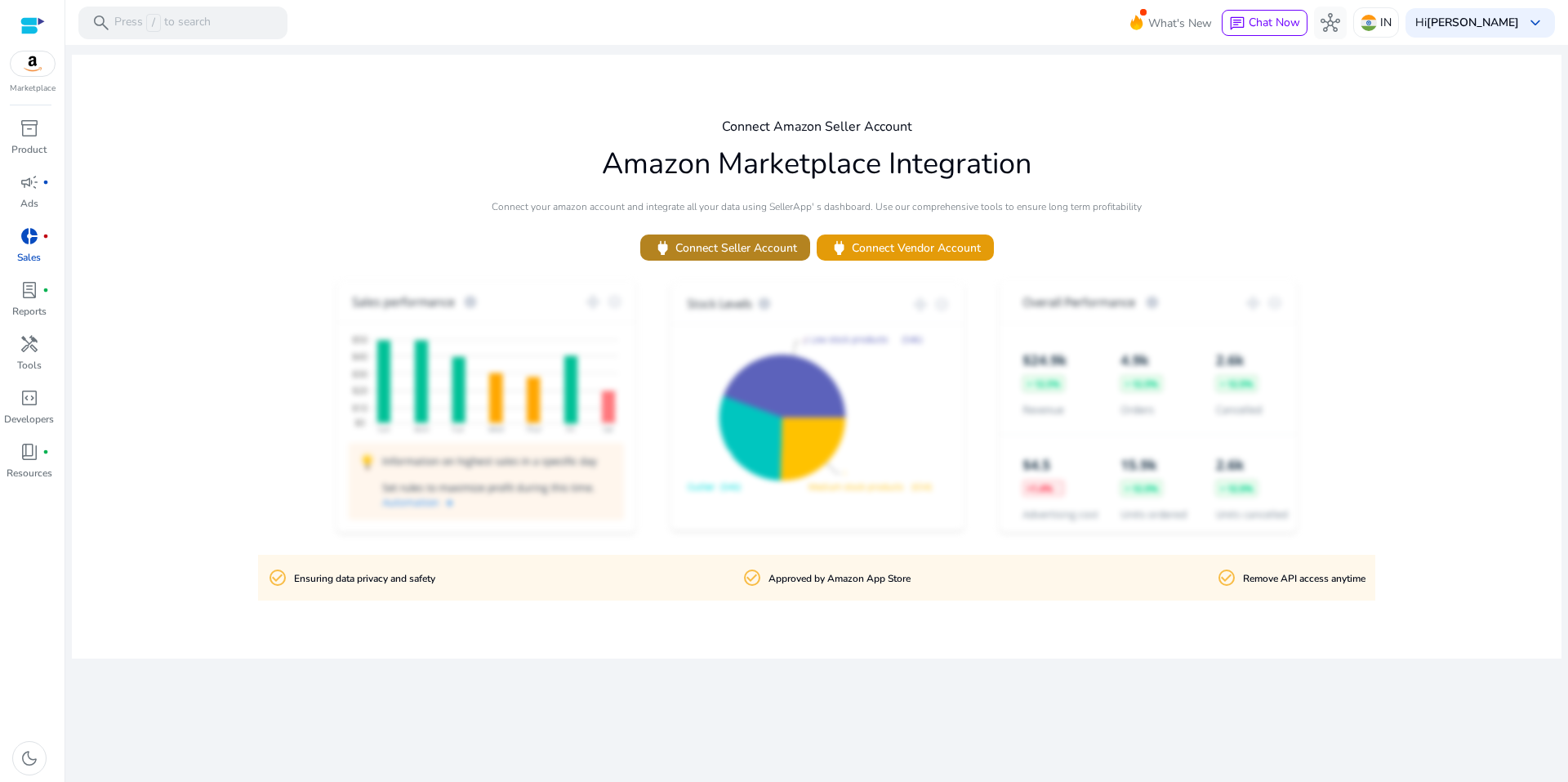
click at [738, 241] on span "power Connect Seller Account" at bounding box center [725, 248] width 144 height 19
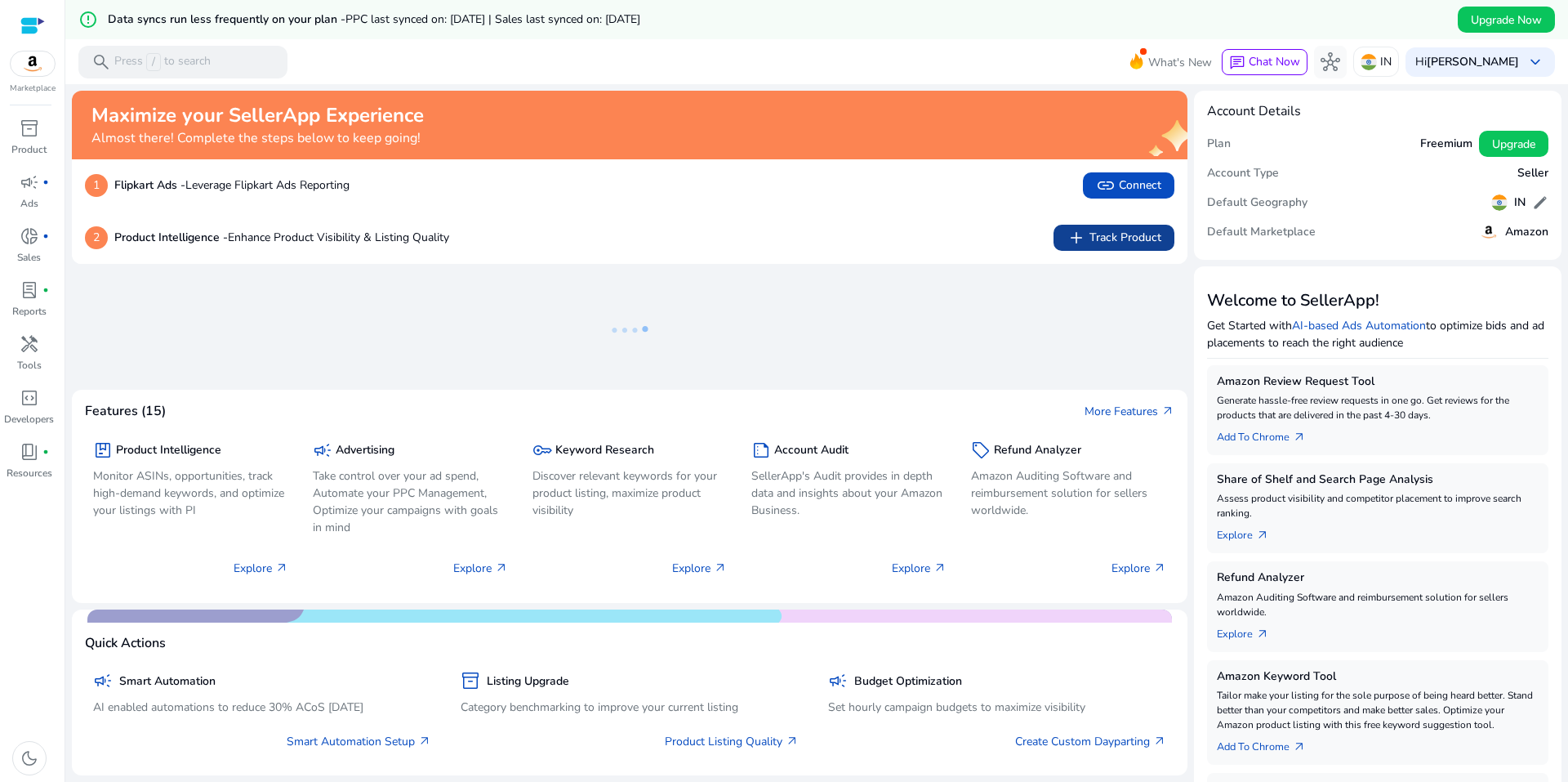
click at [1101, 236] on span "add Track Product" at bounding box center [1113, 238] width 95 height 20
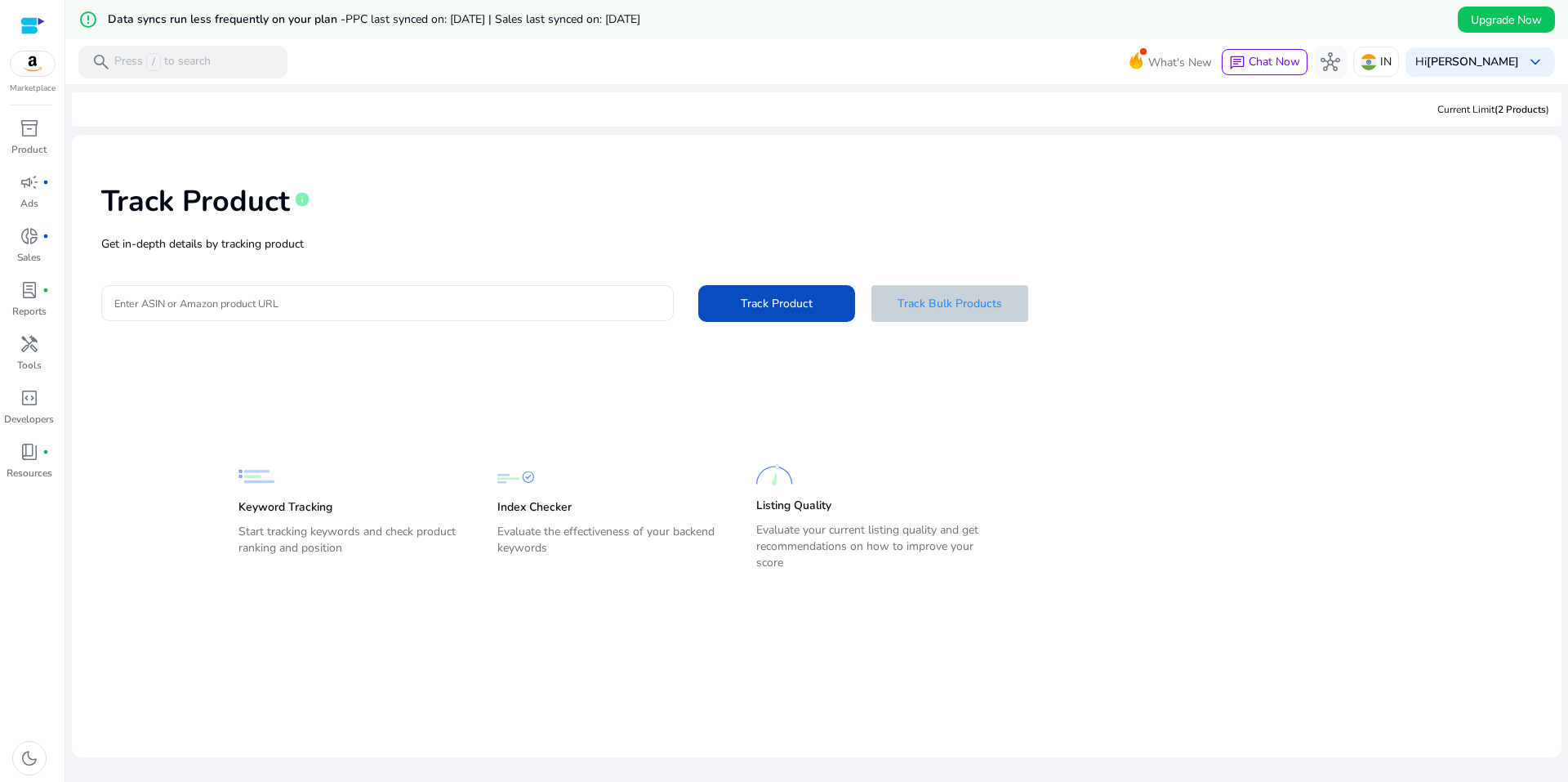
click at [967, 303] on span "Track Bulk Products" at bounding box center [949, 303] width 105 height 17
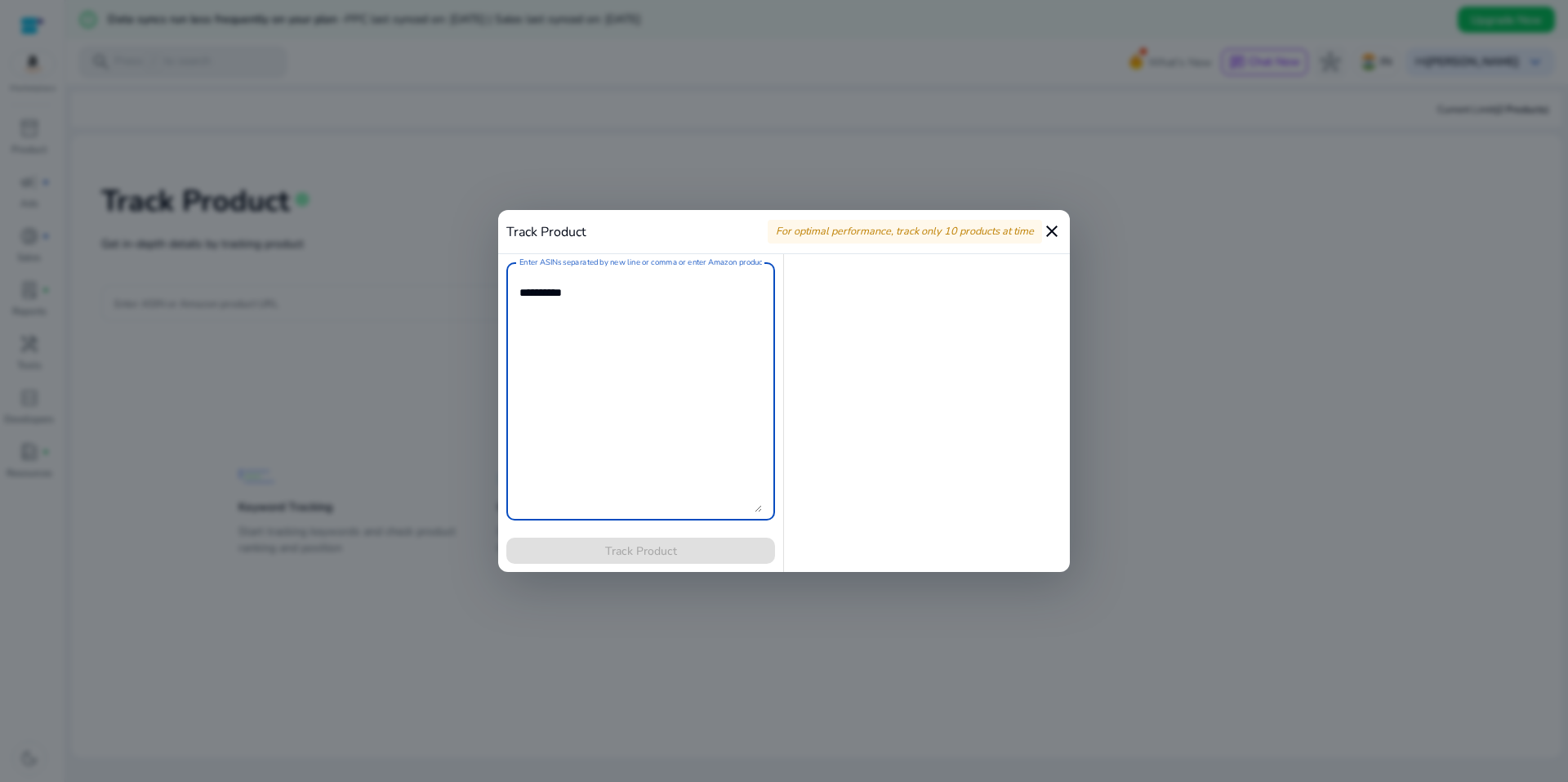
paste textarea "**********"
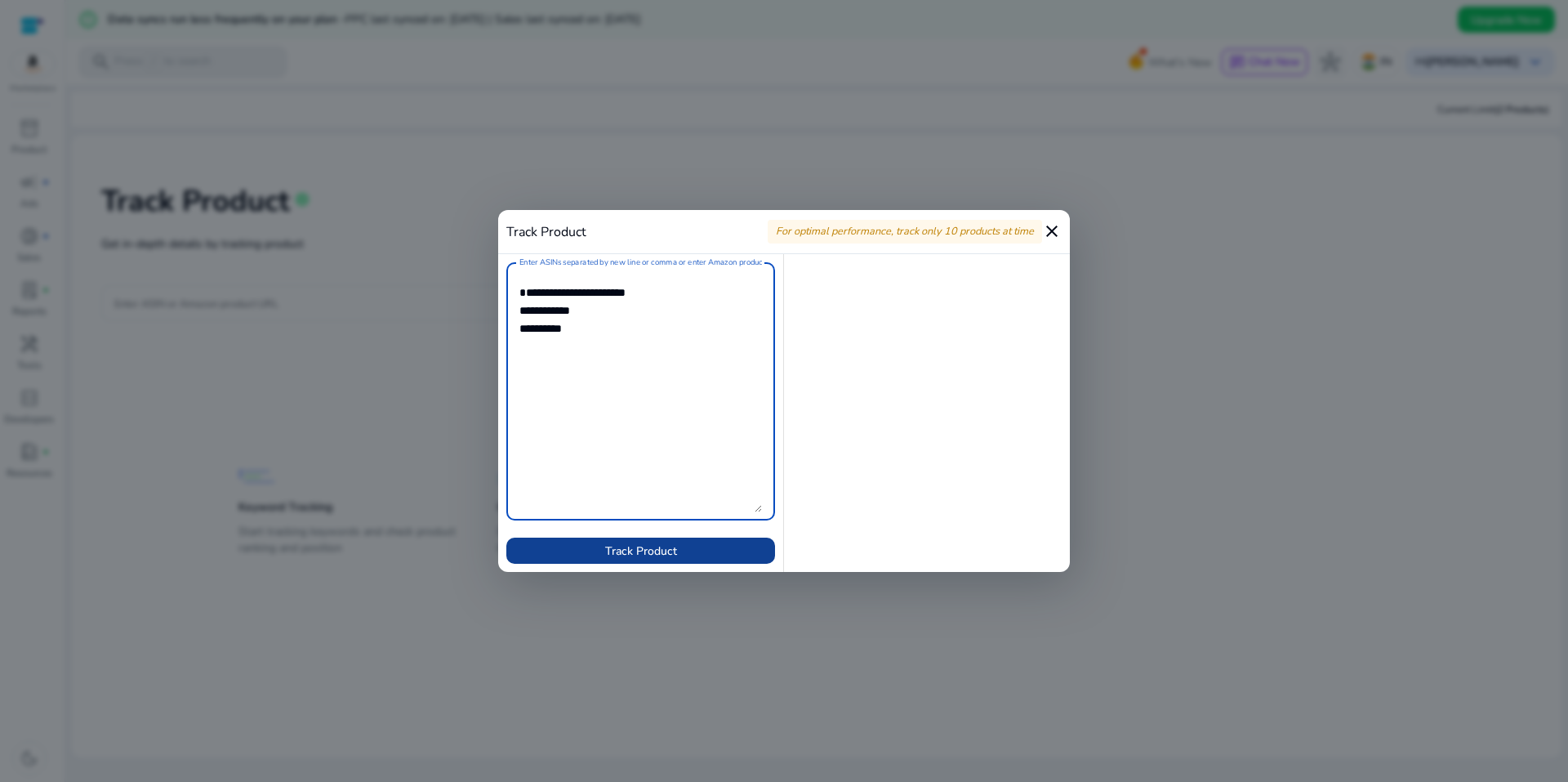
type textarea "**********"
click at [664, 565] on span at bounding box center [640, 550] width 268 height 39
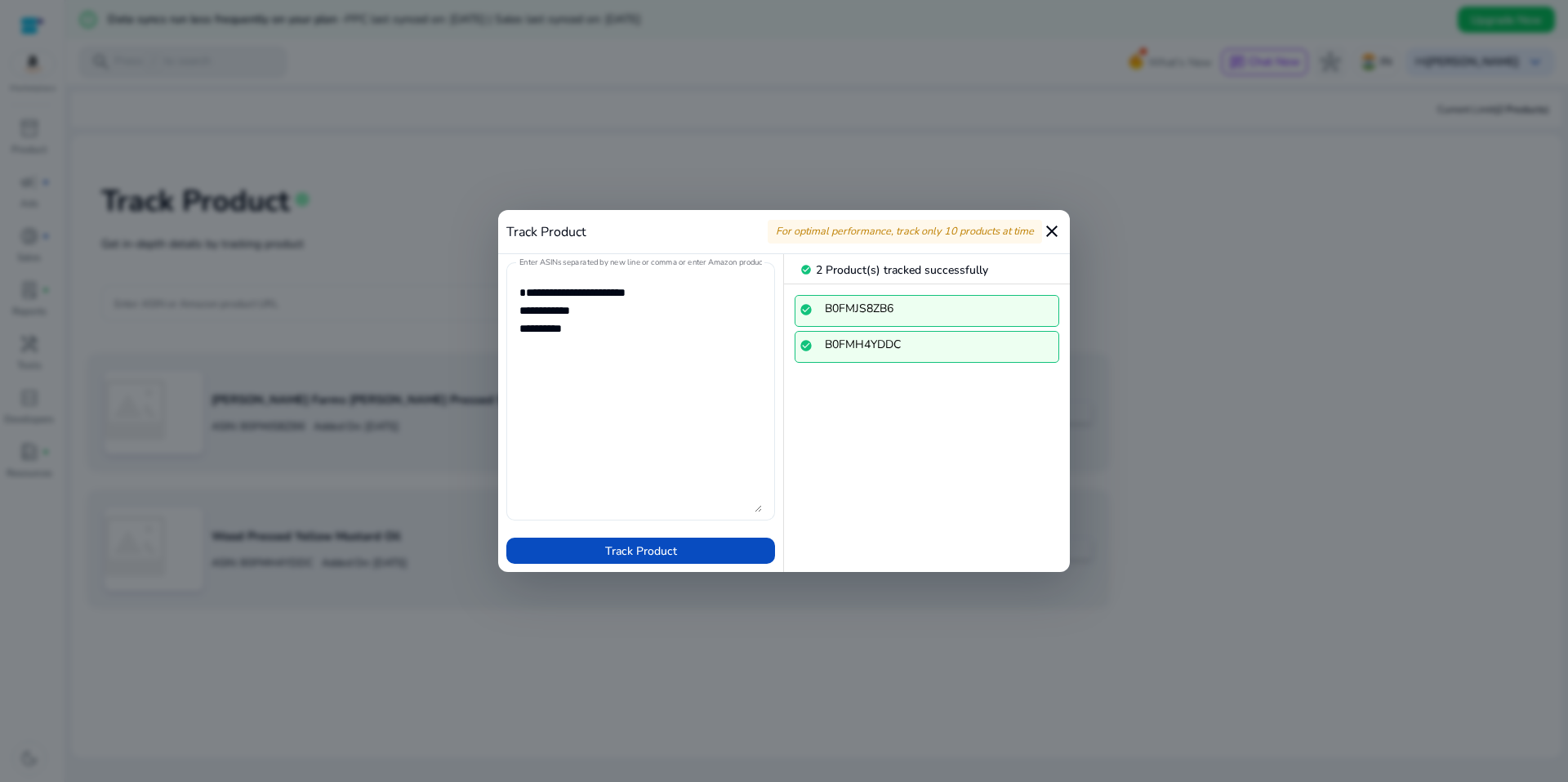
drag, startPoint x: 603, startPoint y: 326, endPoint x: 650, endPoint y: 321, distance: 47.3
click at [603, 326] on textarea "Enter ASINs separated by new line or comma or enter Amazon product page URL" at bounding box center [640, 391] width 243 height 242
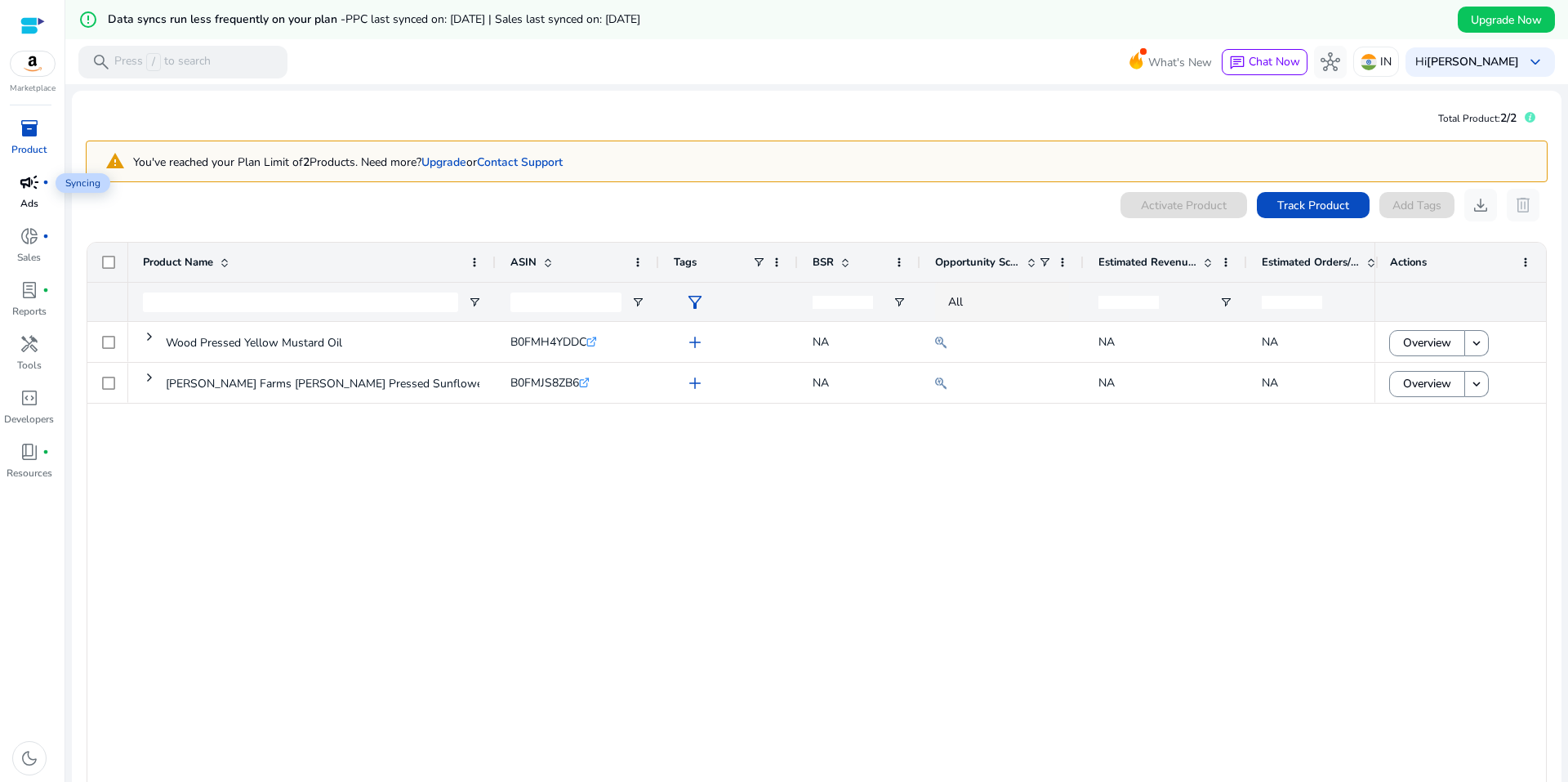
click at [42, 184] on div "campaign fiber_manual_record" at bounding box center [30, 182] width 46 height 26
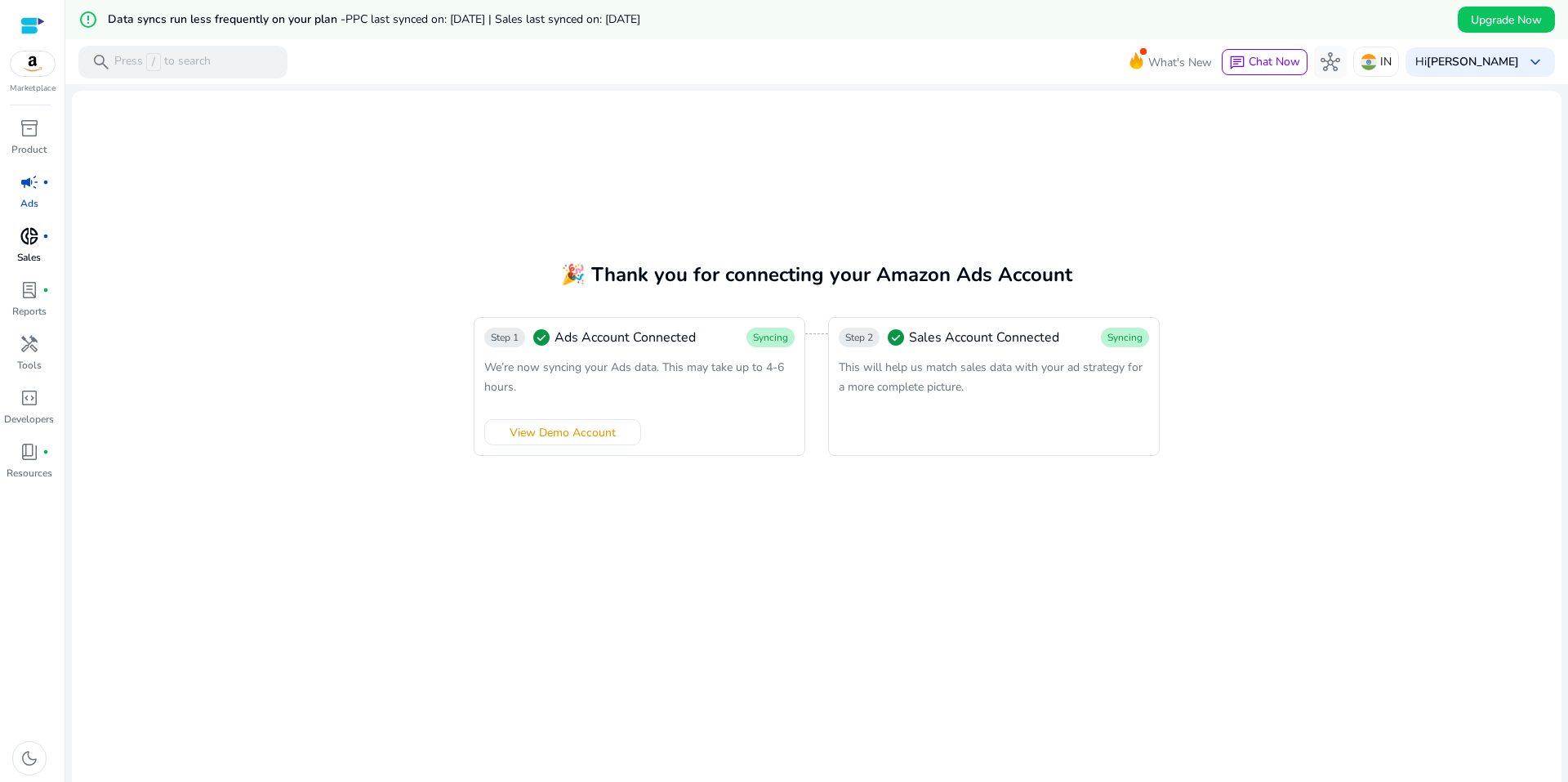
click at [36, 244] on span "donut_small" at bounding box center [30, 237] width 20 height 20
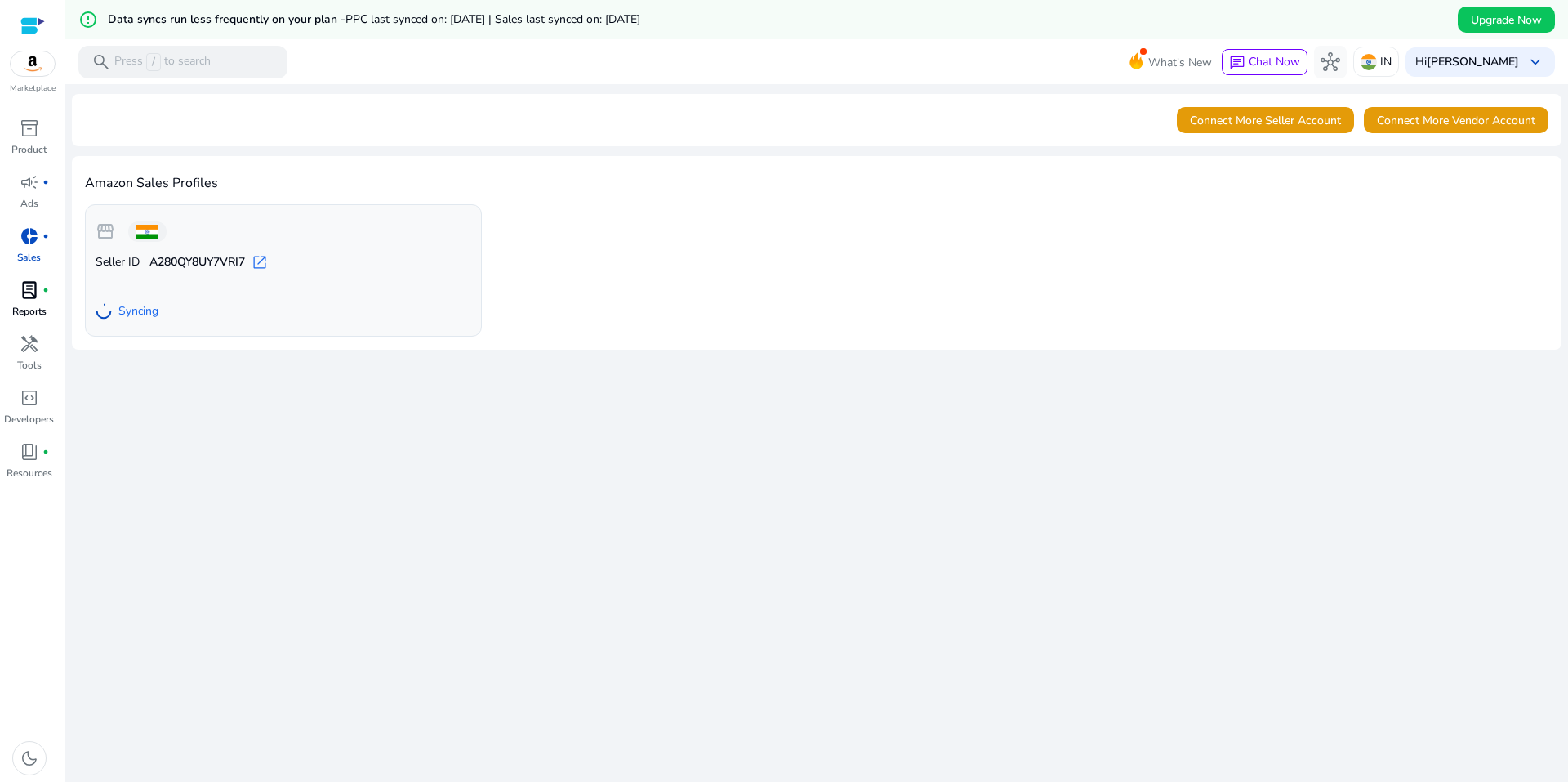
click at [42, 285] on div "lab_profile fiber_manual_record" at bounding box center [30, 290] width 46 height 26
click at [23, 291] on span "lab_profile" at bounding box center [30, 291] width 20 height 20
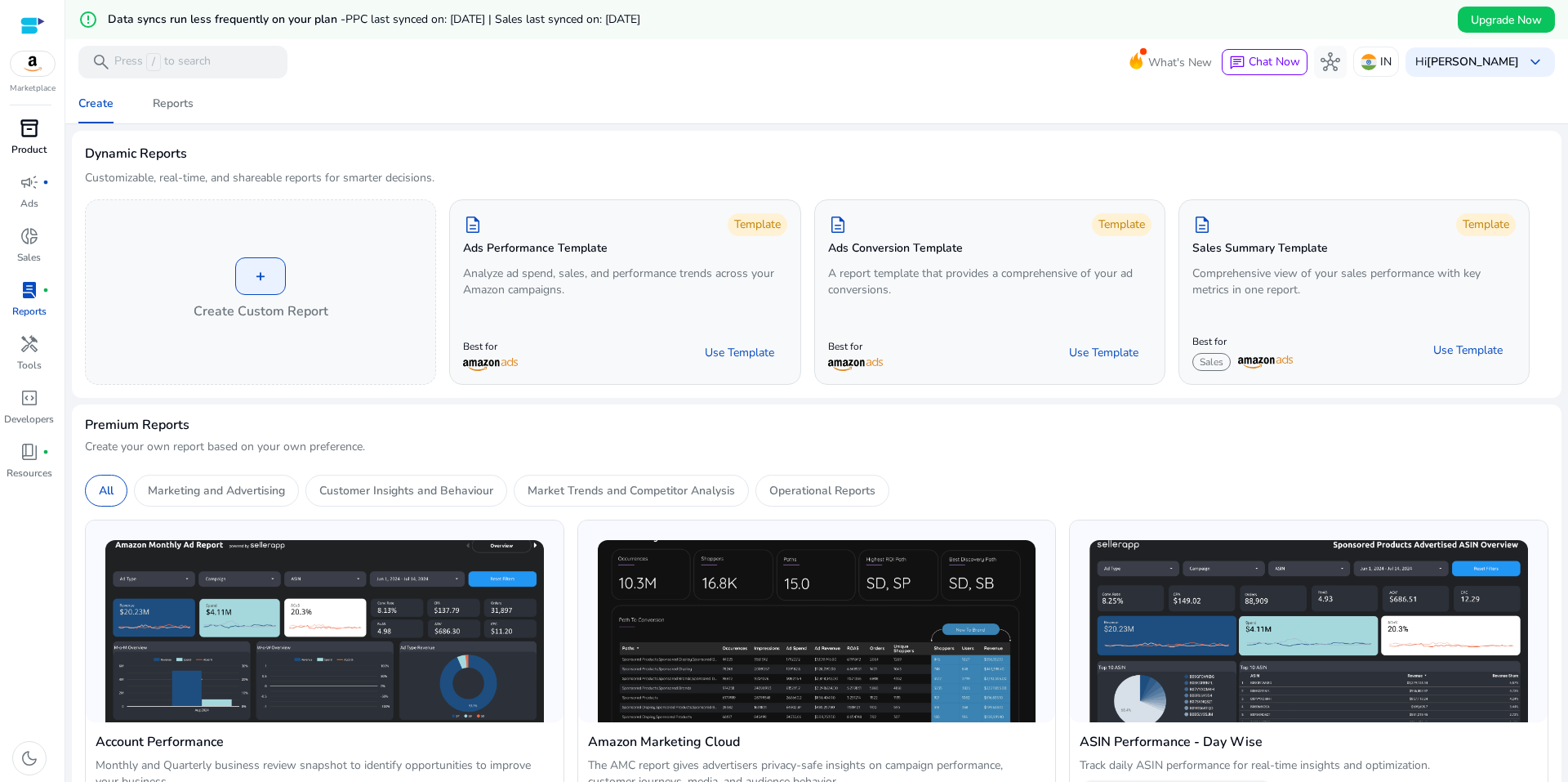
click at [49, 119] on link "inventory_2 Product" at bounding box center [29, 142] width 58 height 54
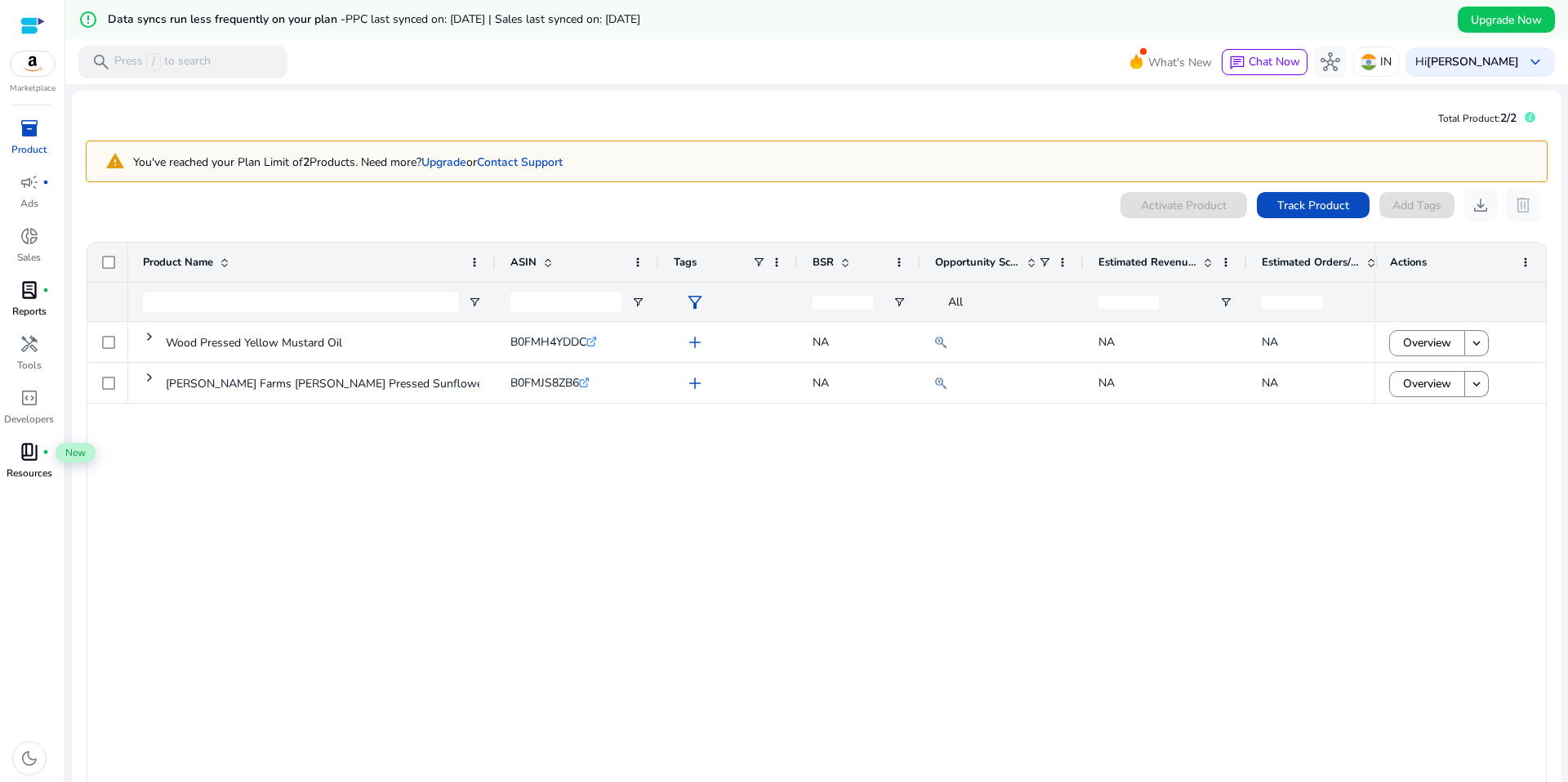
click at [23, 457] on span "book_4" at bounding box center [30, 452] width 20 height 20
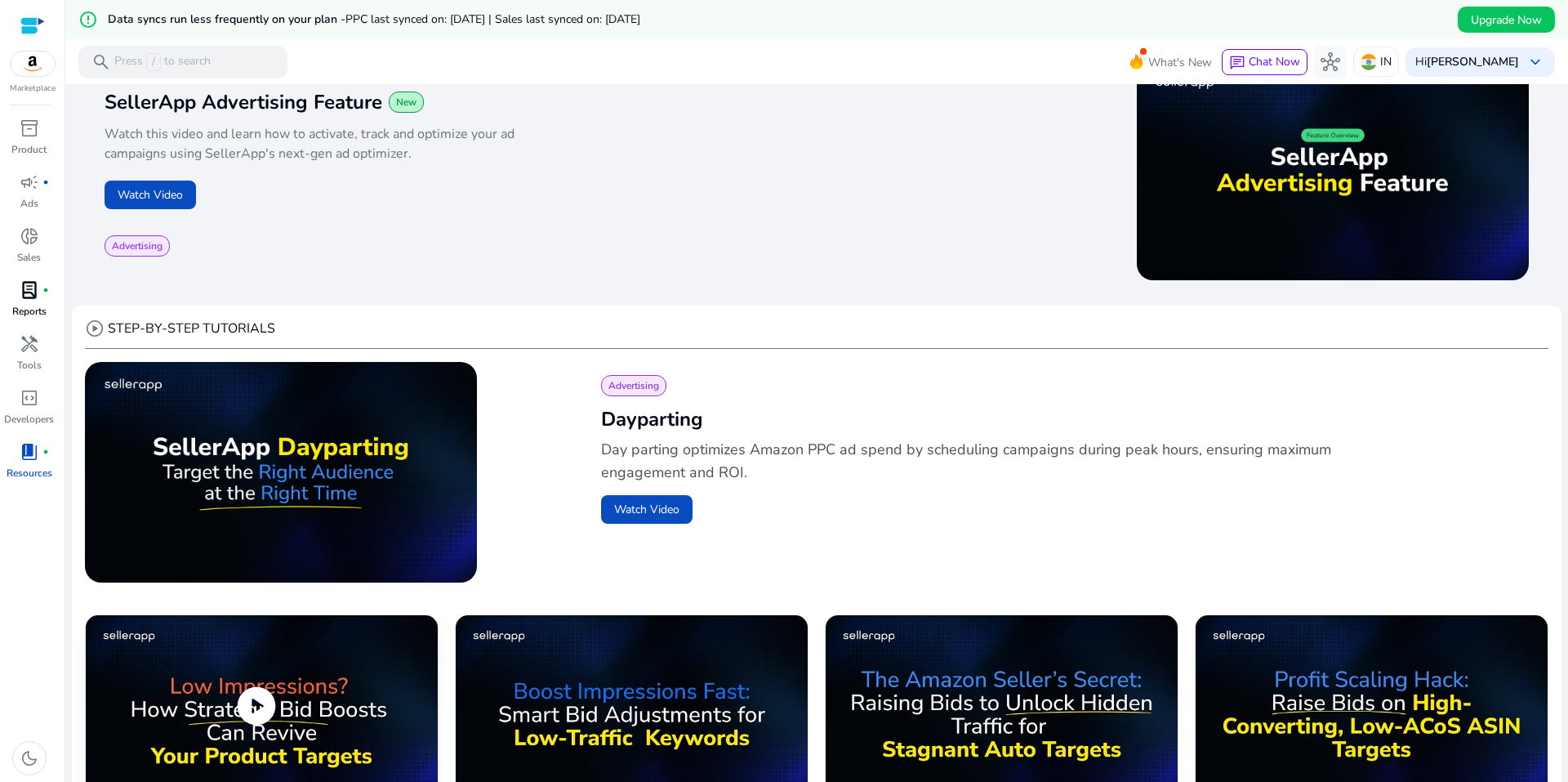
scroll to position [572, 0]
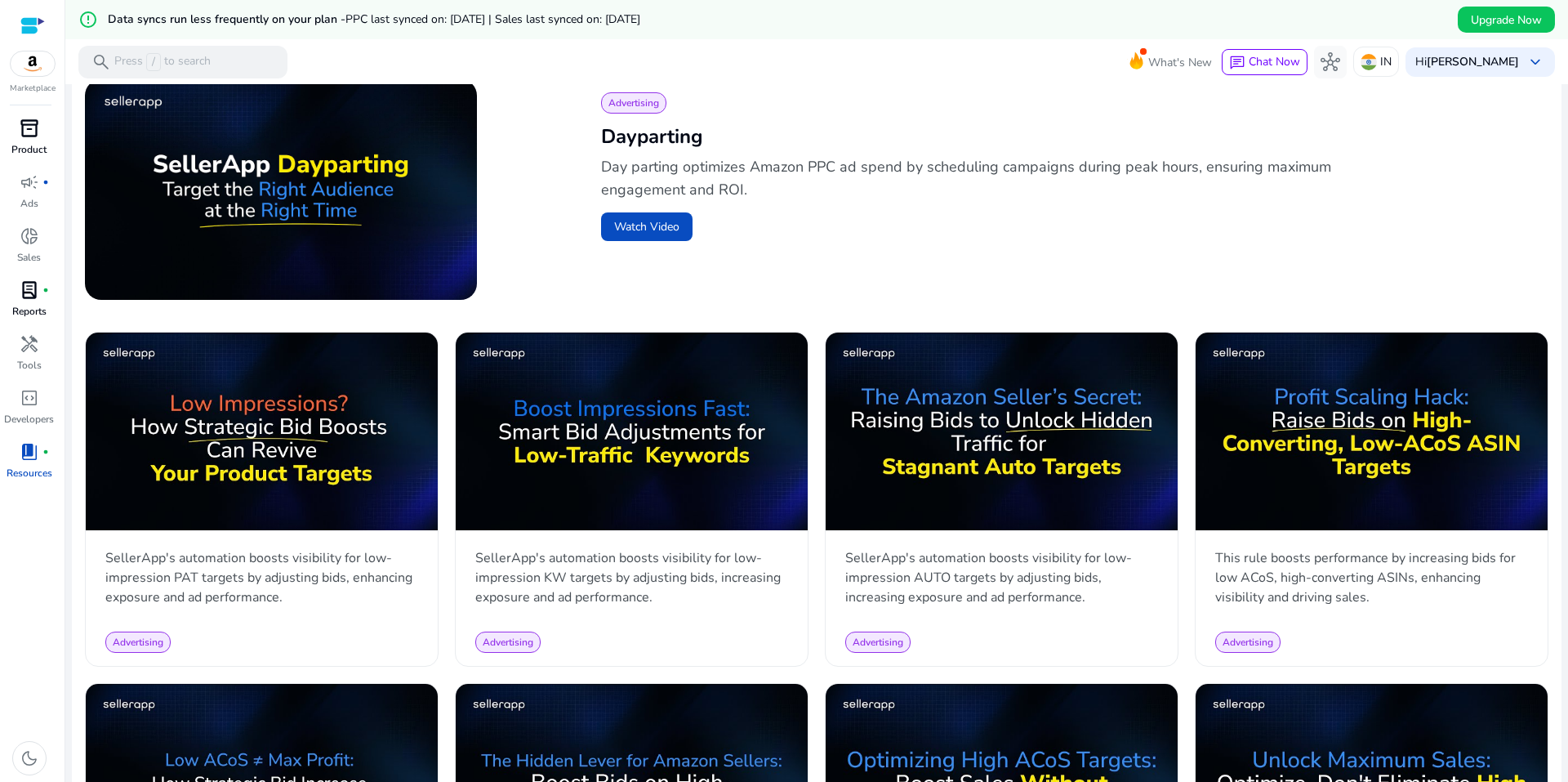
click at [42, 128] on div "inventory_2" at bounding box center [30, 128] width 46 height 26
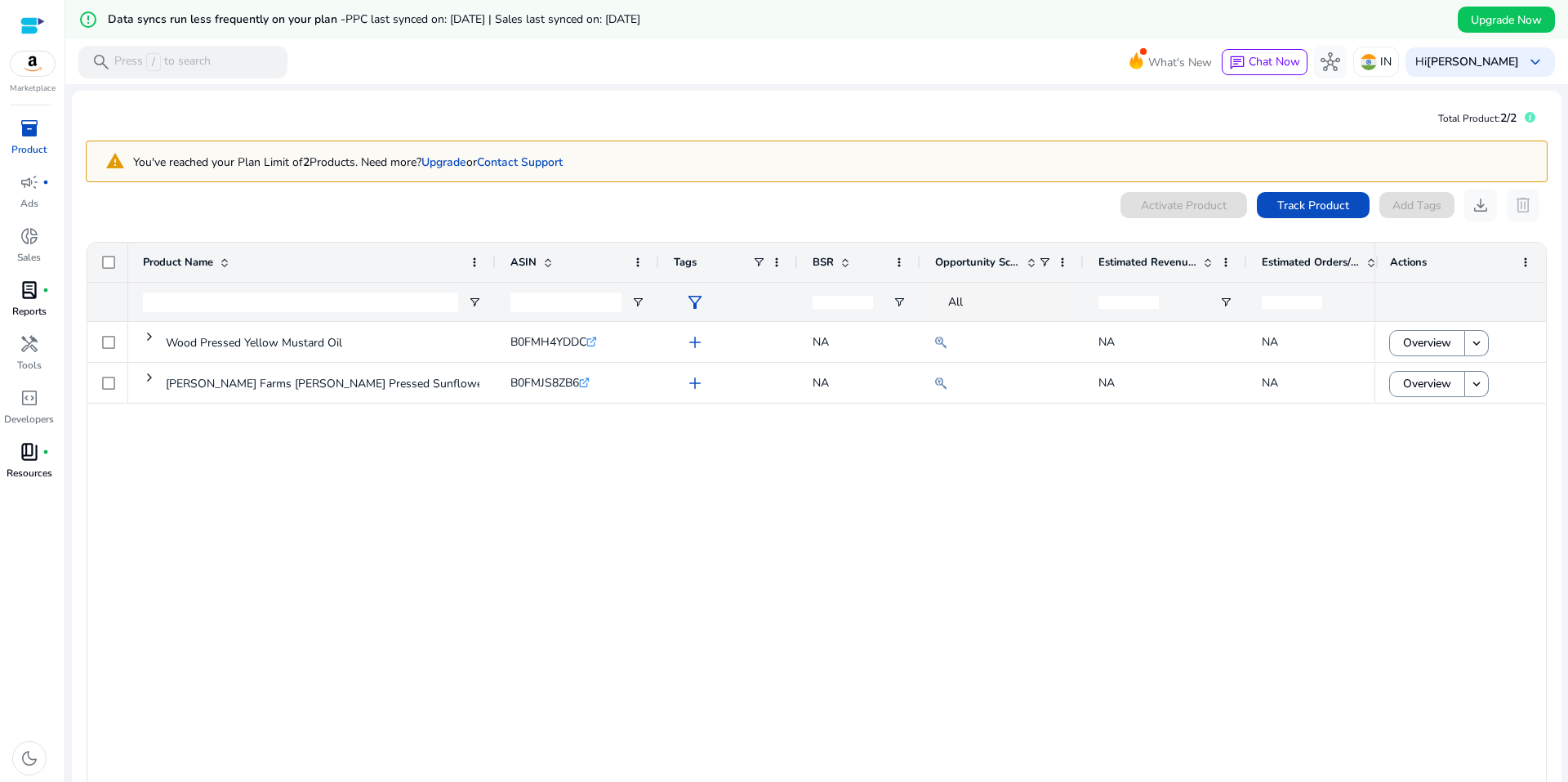
click at [48, 68] on img at bounding box center [33, 64] width 44 height 25
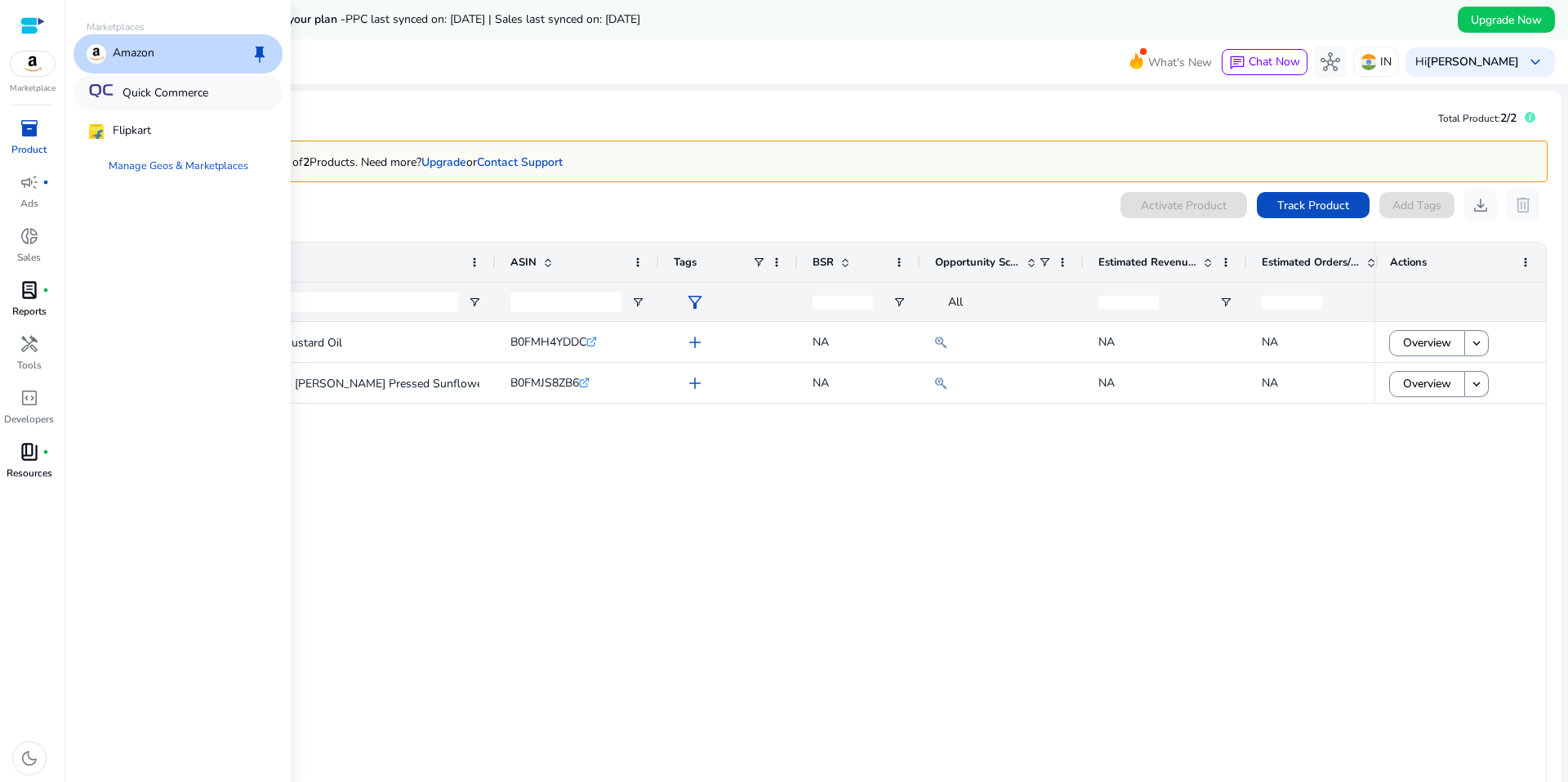
click at [139, 93] on p "Quick Commerce" at bounding box center [166, 92] width 86 height 17
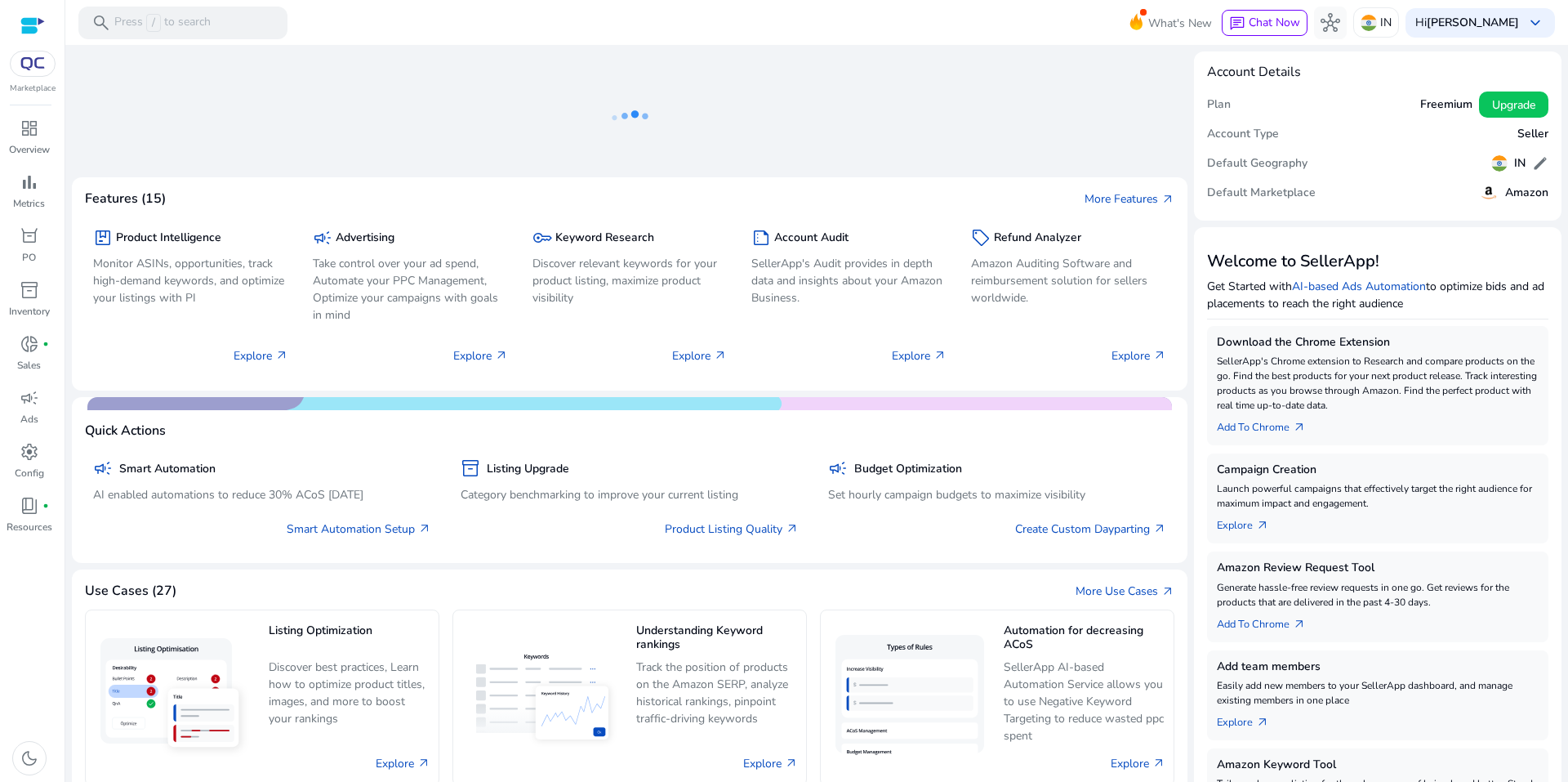
click at [40, 83] on p "Marketplace" at bounding box center [33, 89] width 46 height 12
click at [34, 59] on img at bounding box center [32, 63] width 29 height 13
click at [20, 19] on div at bounding box center [32, 25] width 25 height 19
click at [29, 69] on img at bounding box center [32, 63] width 29 height 13
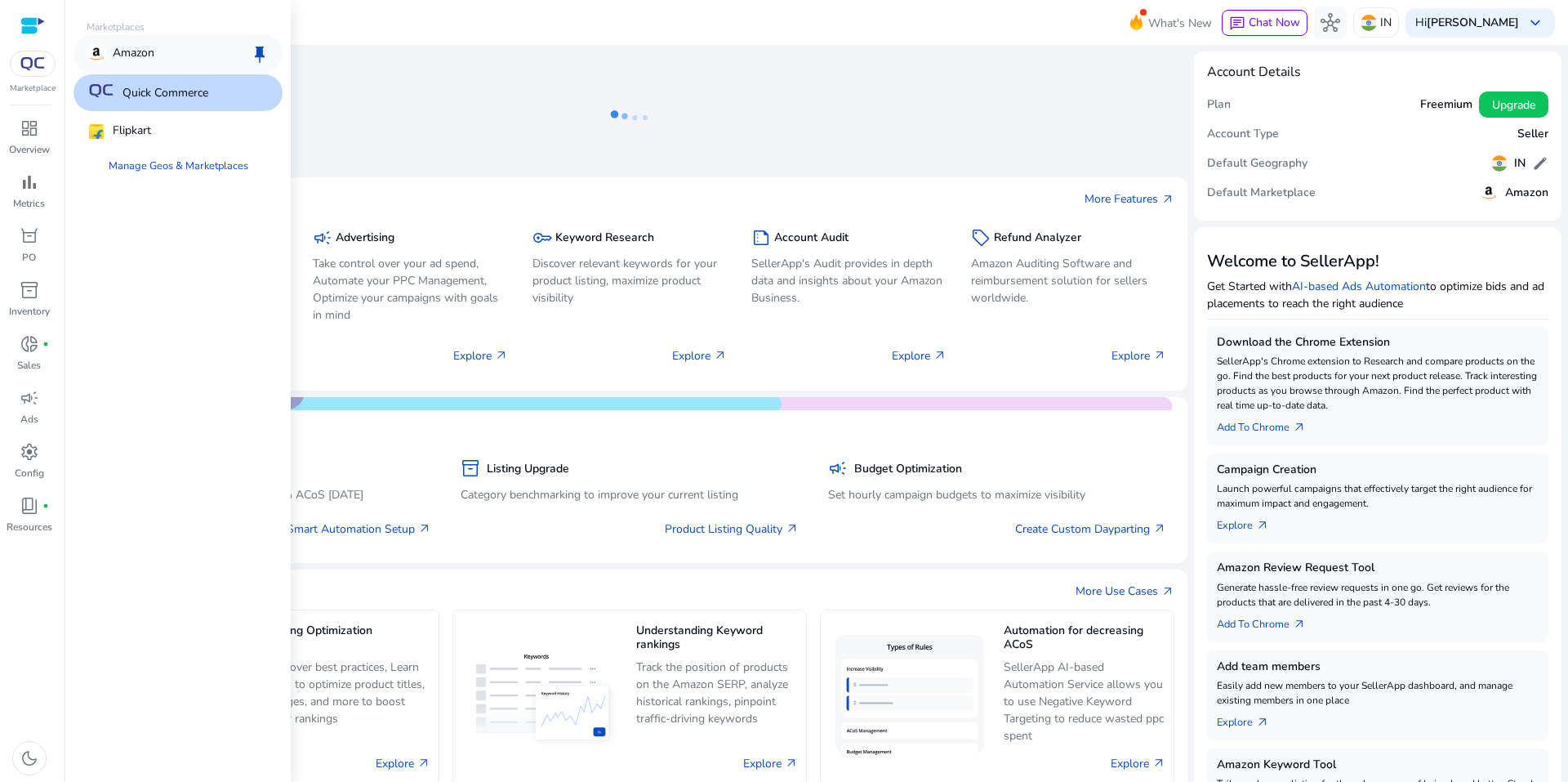
click at [166, 61] on div "Amazon keep" at bounding box center [178, 53] width 209 height 39
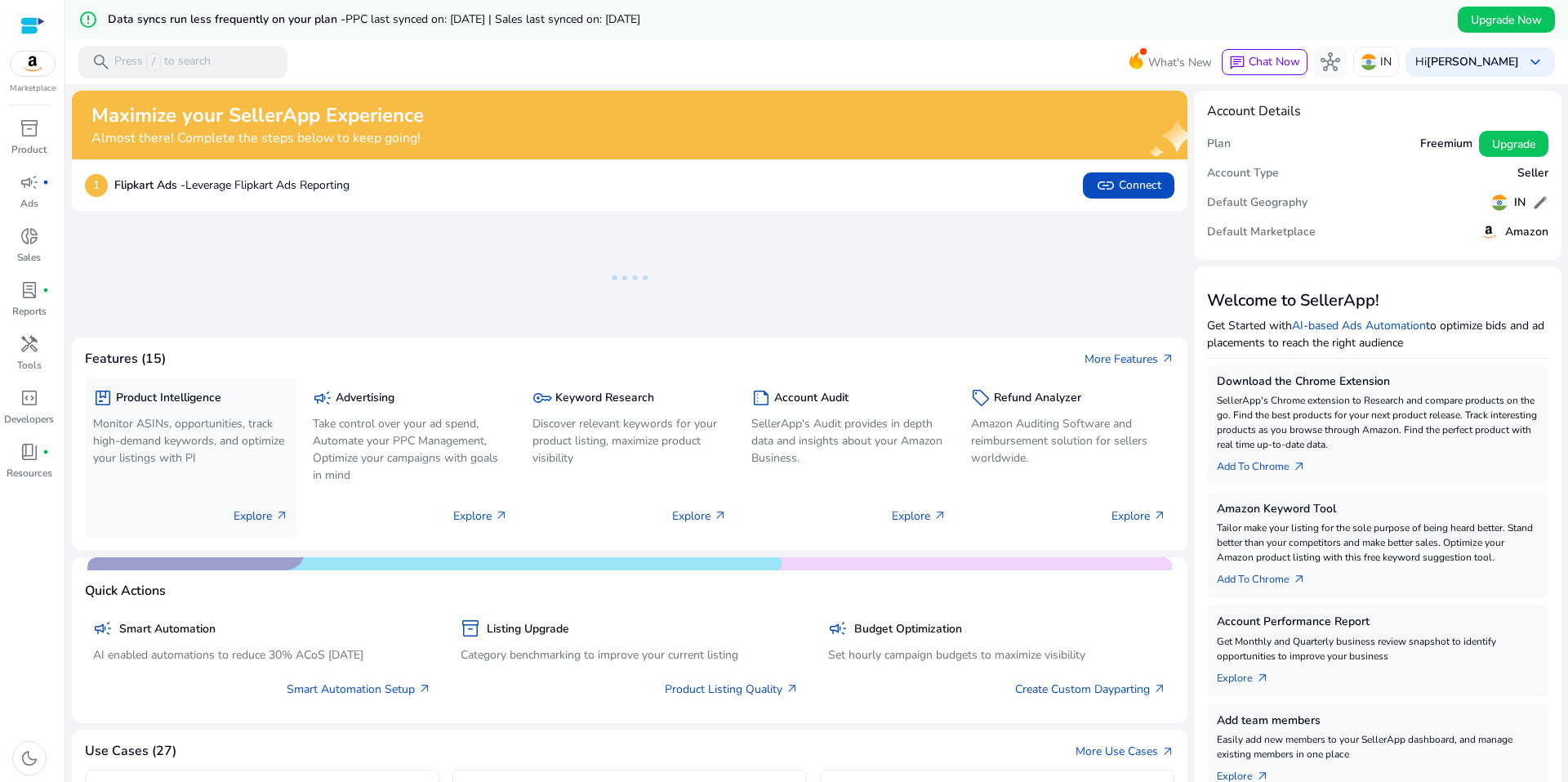
click at [258, 522] on p "Explore arrow_outward" at bounding box center [261, 515] width 55 height 17
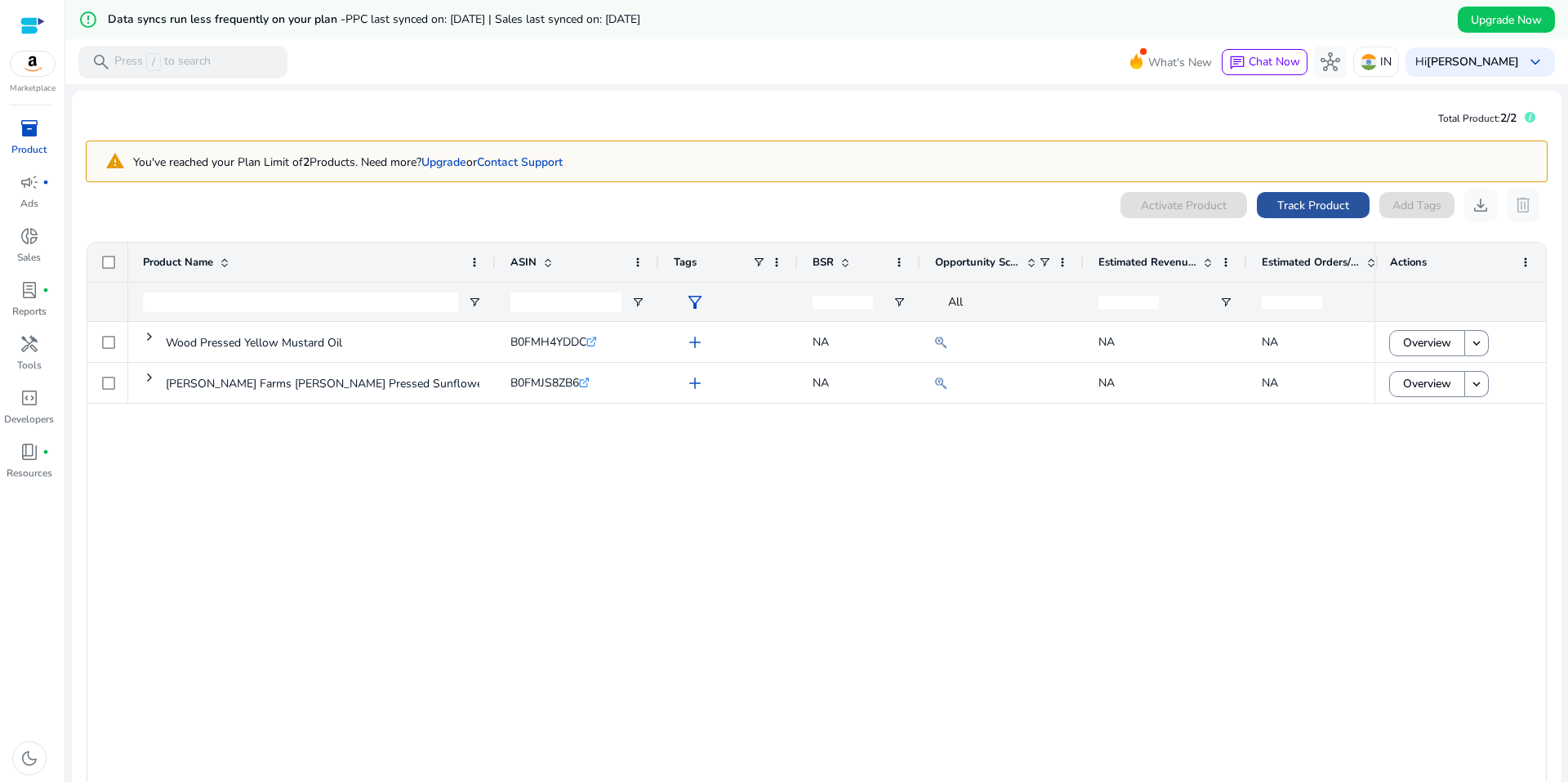
click at [1302, 200] on span "Track Product" at bounding box center [1312, 205] width 72 height 17
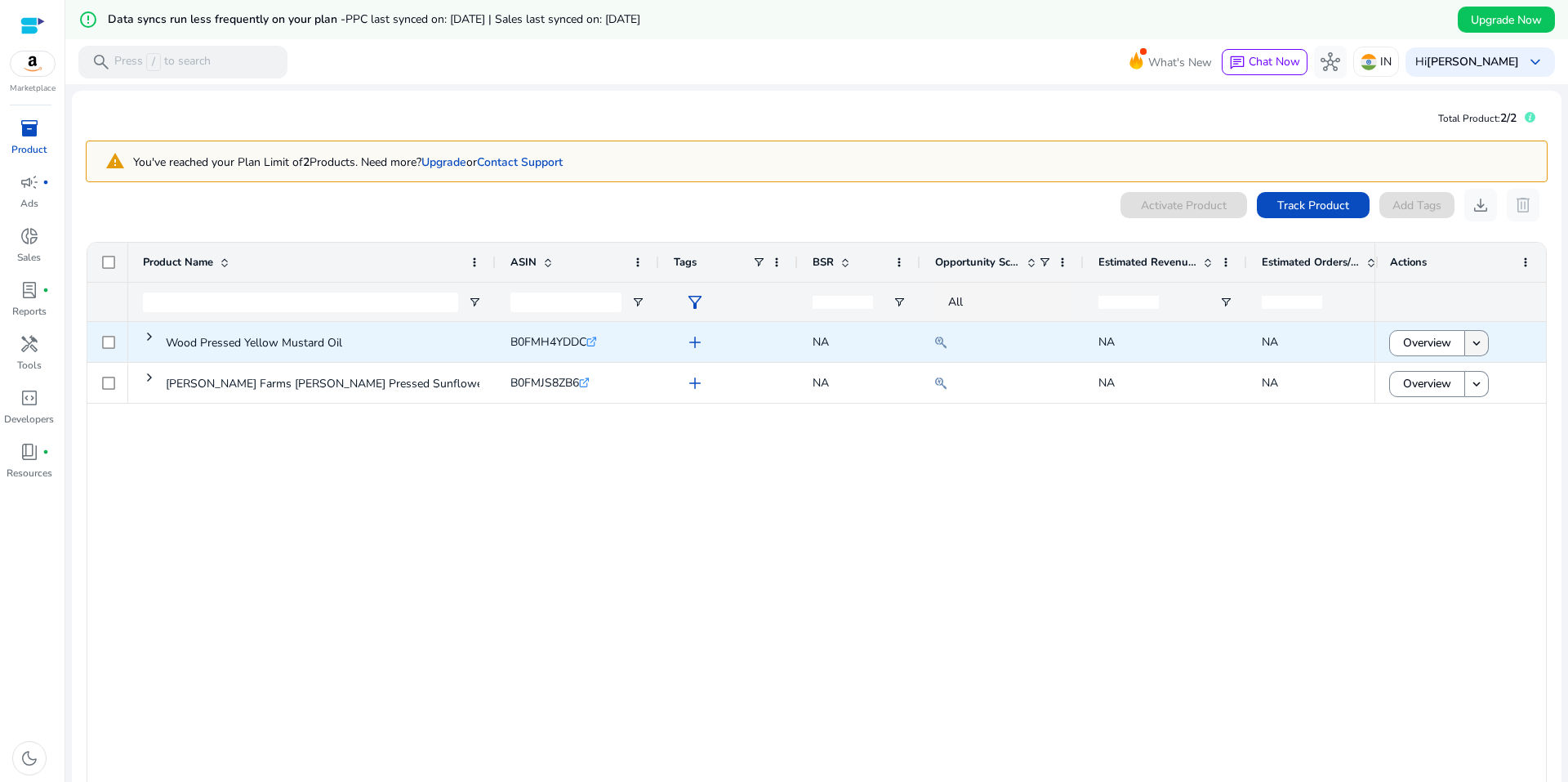
click at [1471, 346] on mat-icon "keyboard_arrow_down" at bounding box center [1476, 343] width 15 height 15
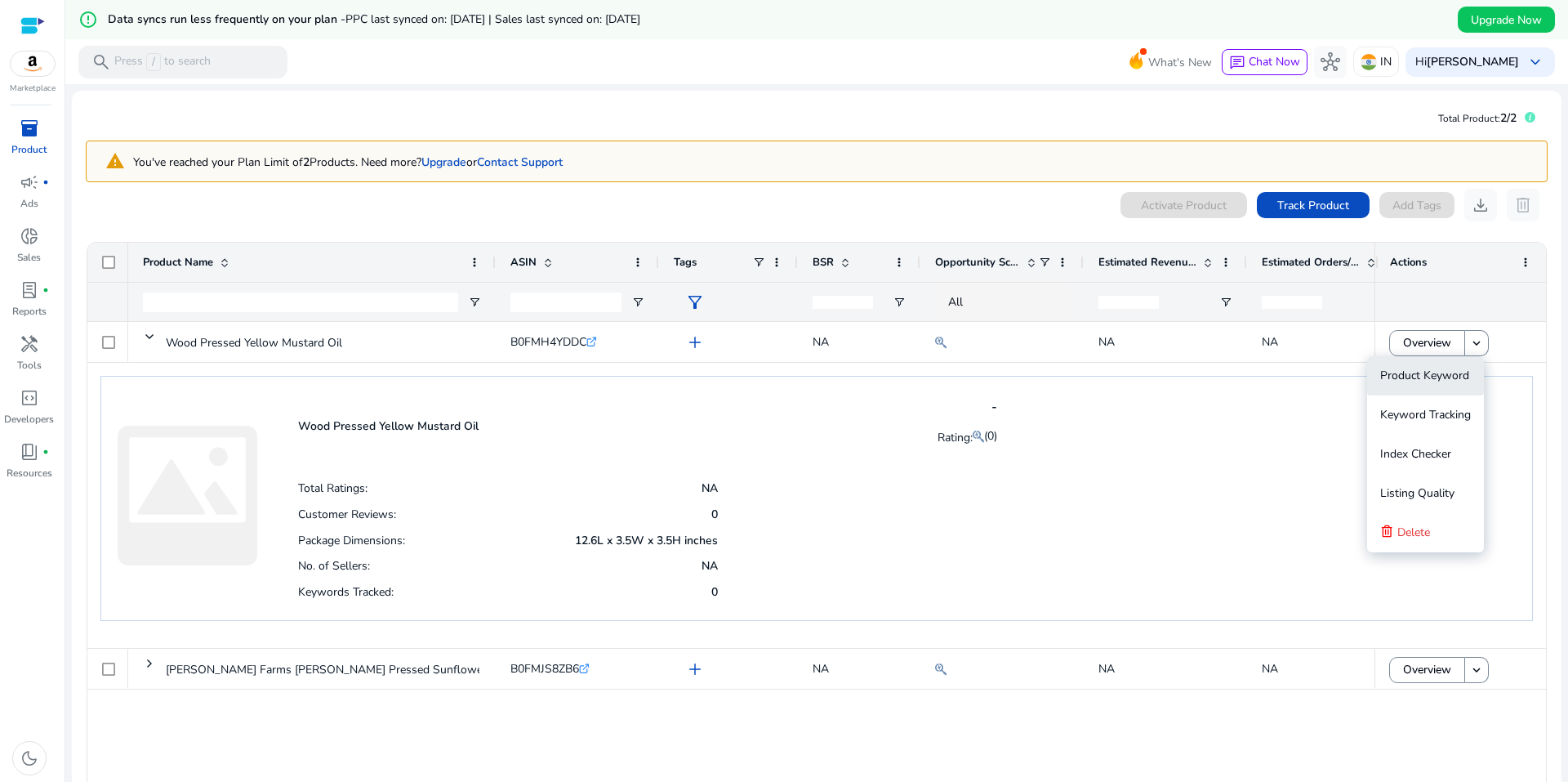
click at [1464, 370] on span "Product Keyword" at bounding box center [1423, 376] width 89 height 16
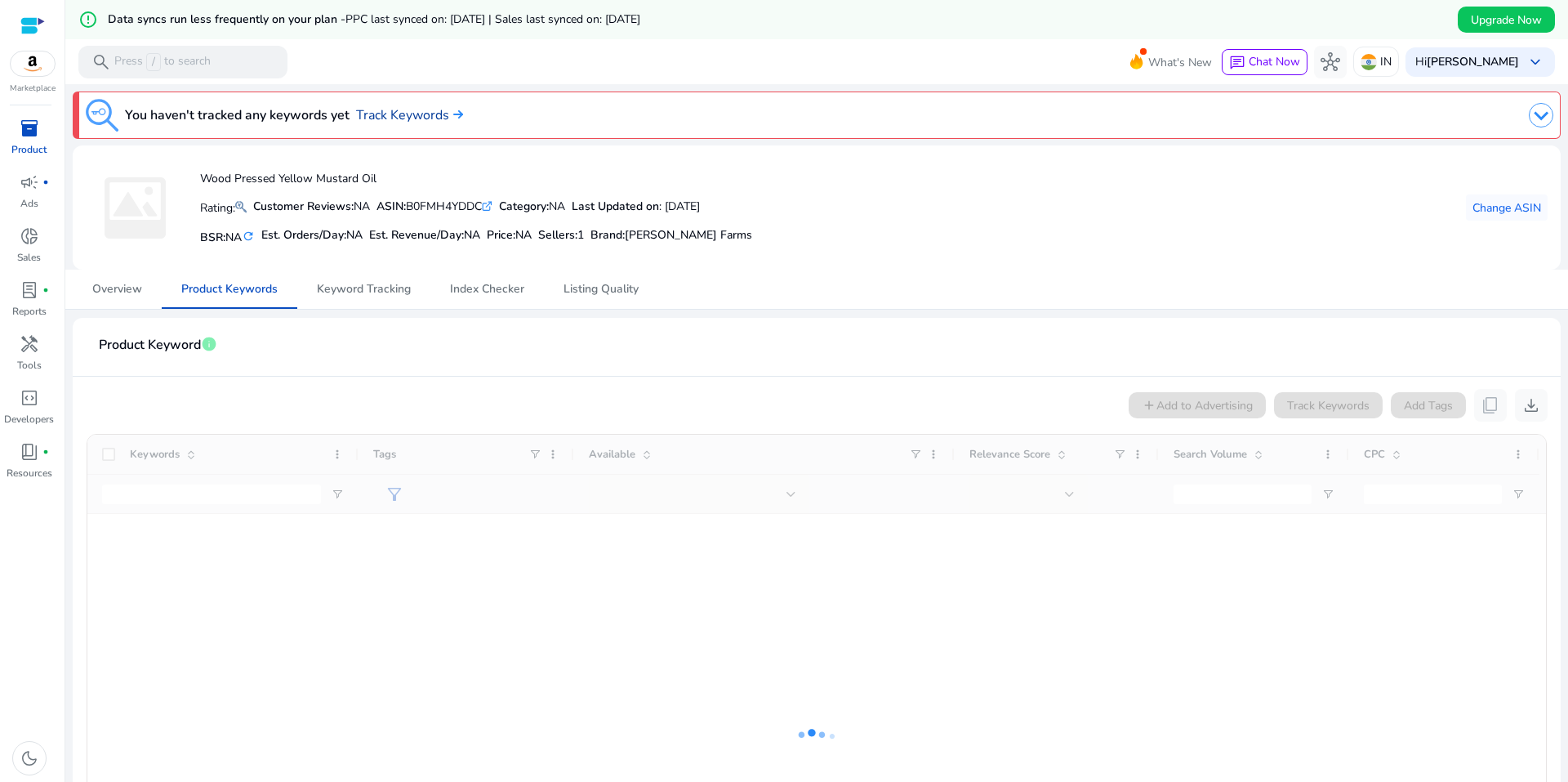
click at [392, 114] on link "Track Keywords" at bounding box center [409, 116] width 107 height 20
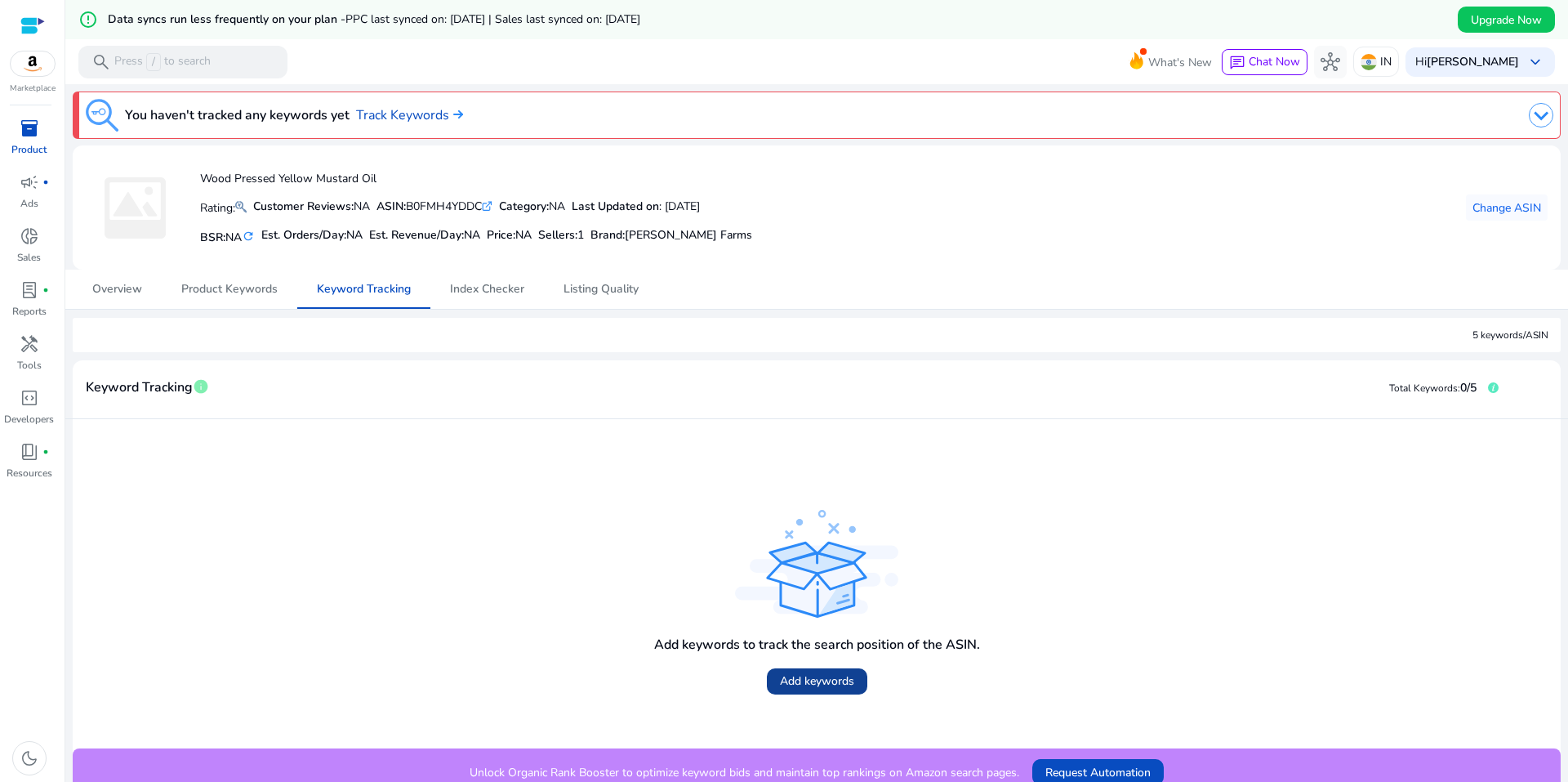
scroll to position [39, 0]
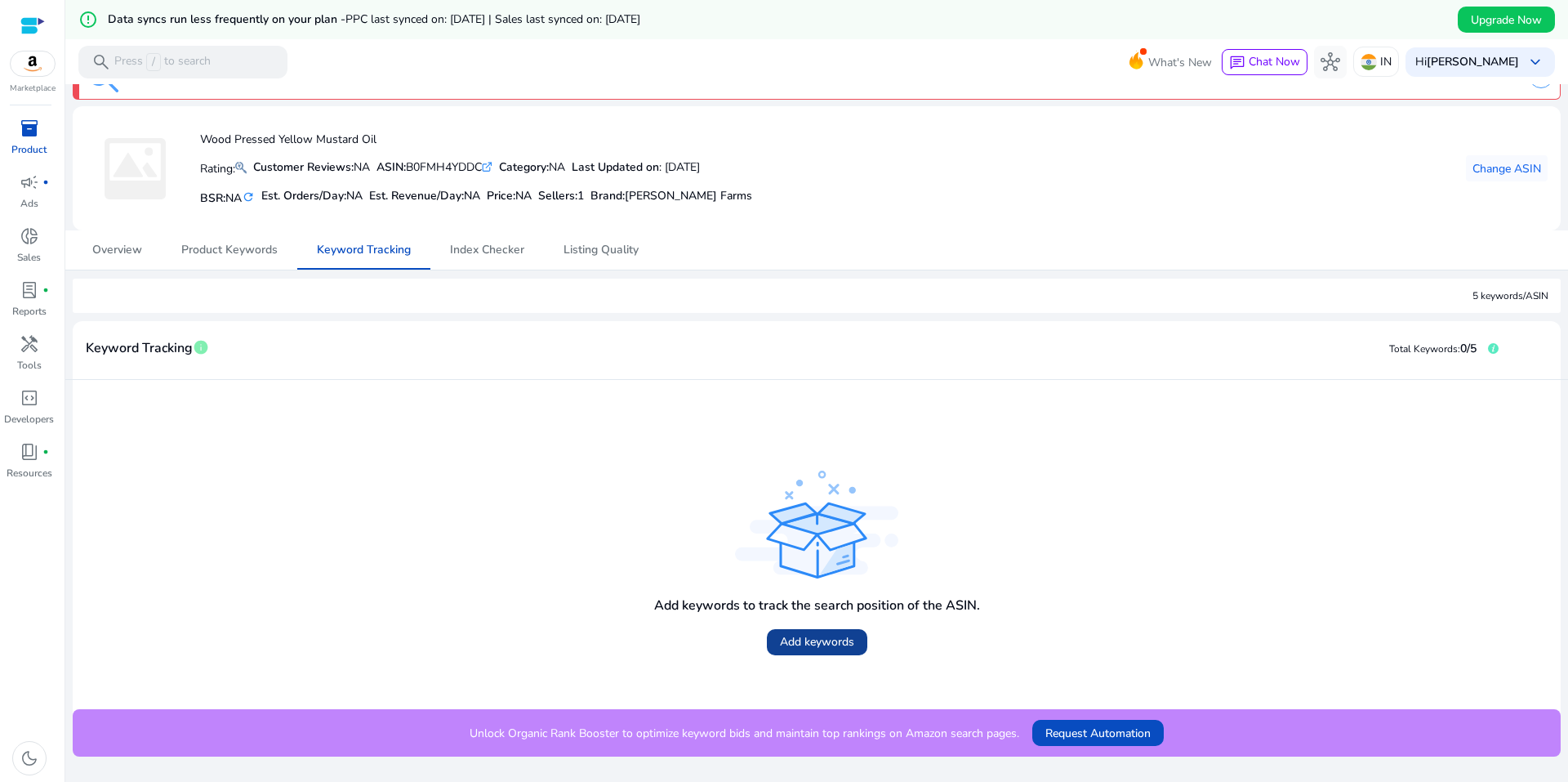
click at [812, 640] on span "Add keywords" at bounding box center [816, 641] width 74 height 17
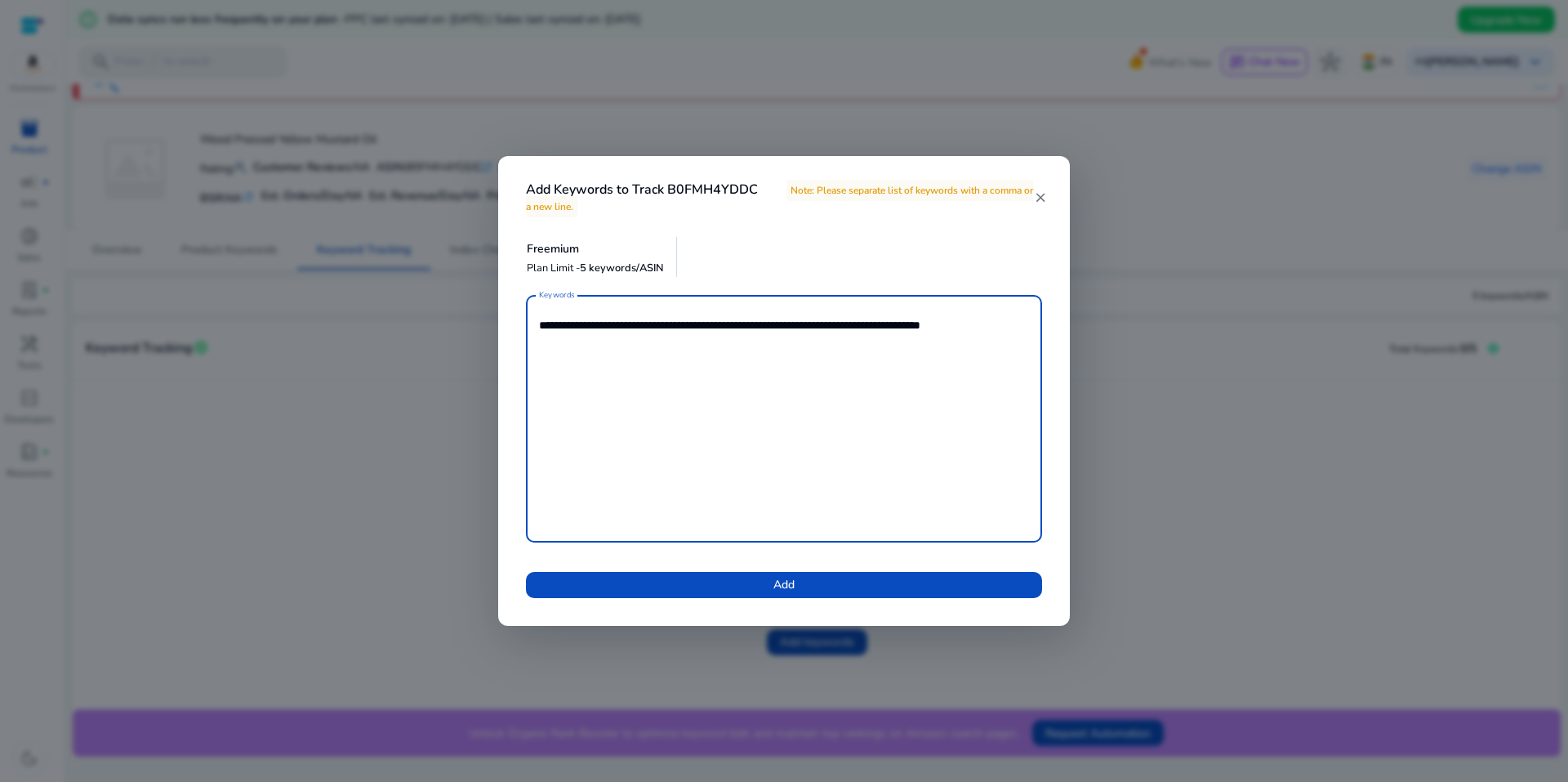
type textarea "**********"
click at [796, 578] on span at bounding box center [784, 584] width 516 height 39
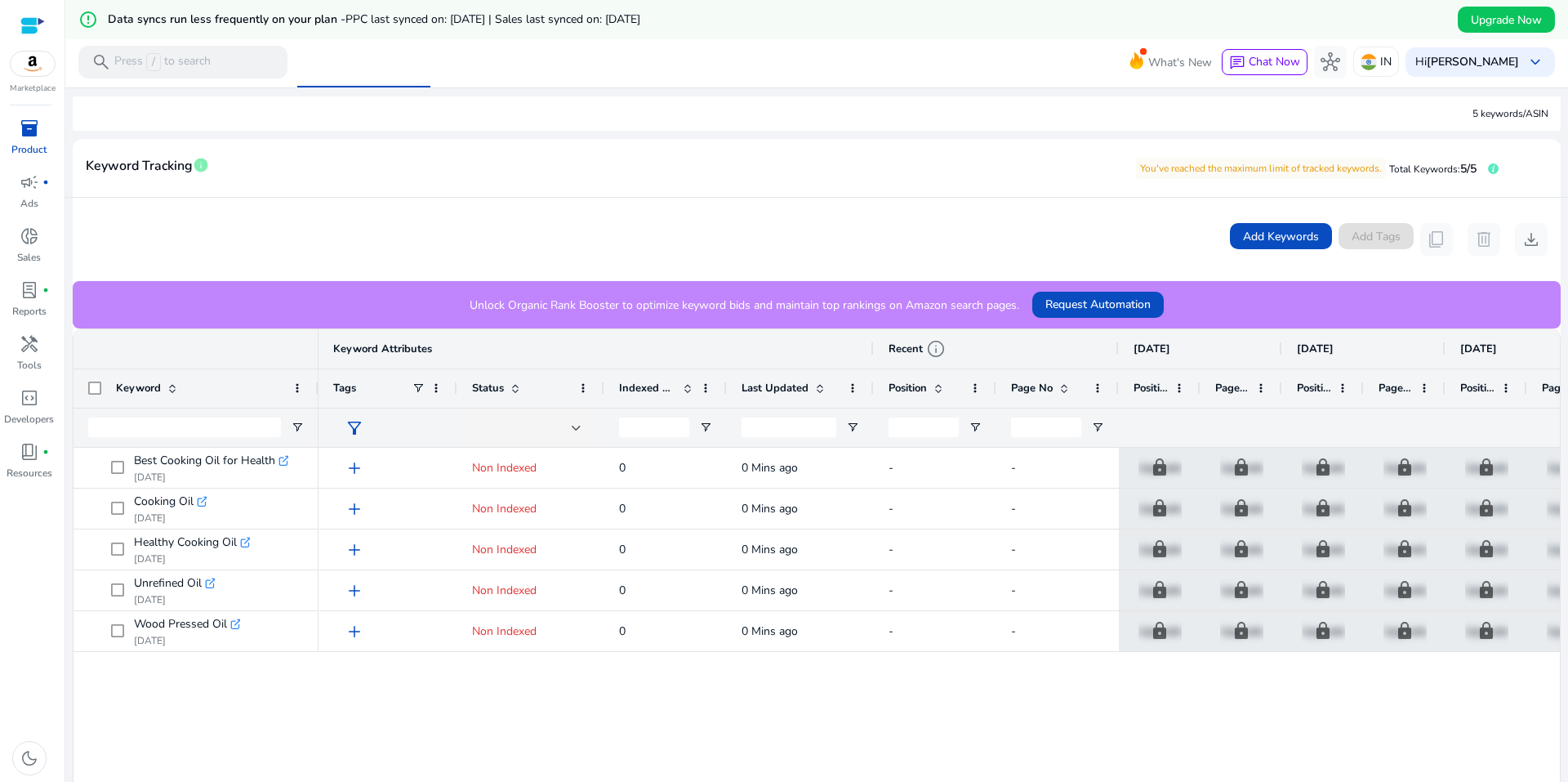
scroll to position [245, 0]
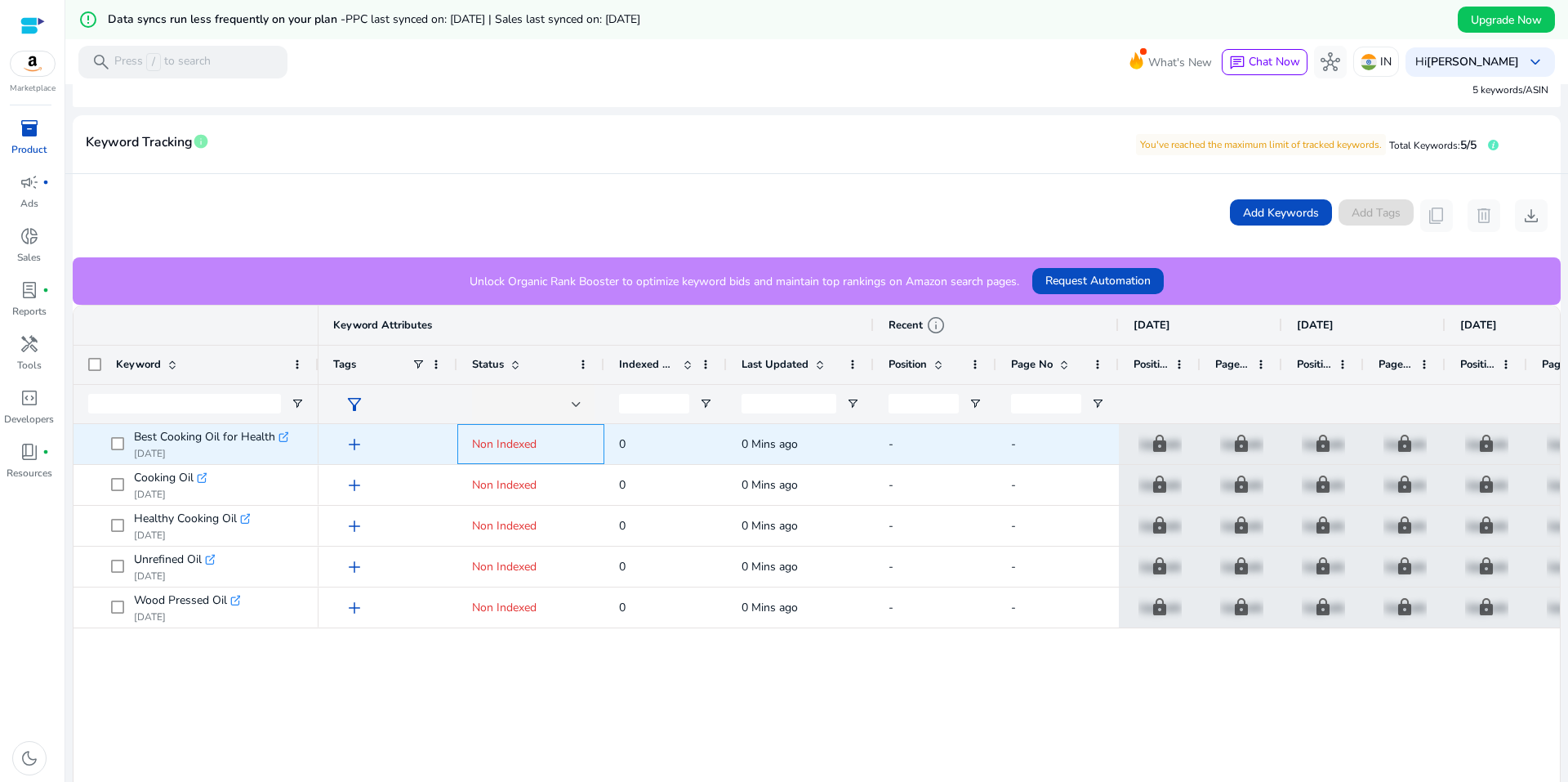
click at [509, 442] on span "Non Indexed" at bounding box center [504, 444] width 65 height 16
click at [355, 439] on span "add" at bounding box center [354, 444] width 20 height 20
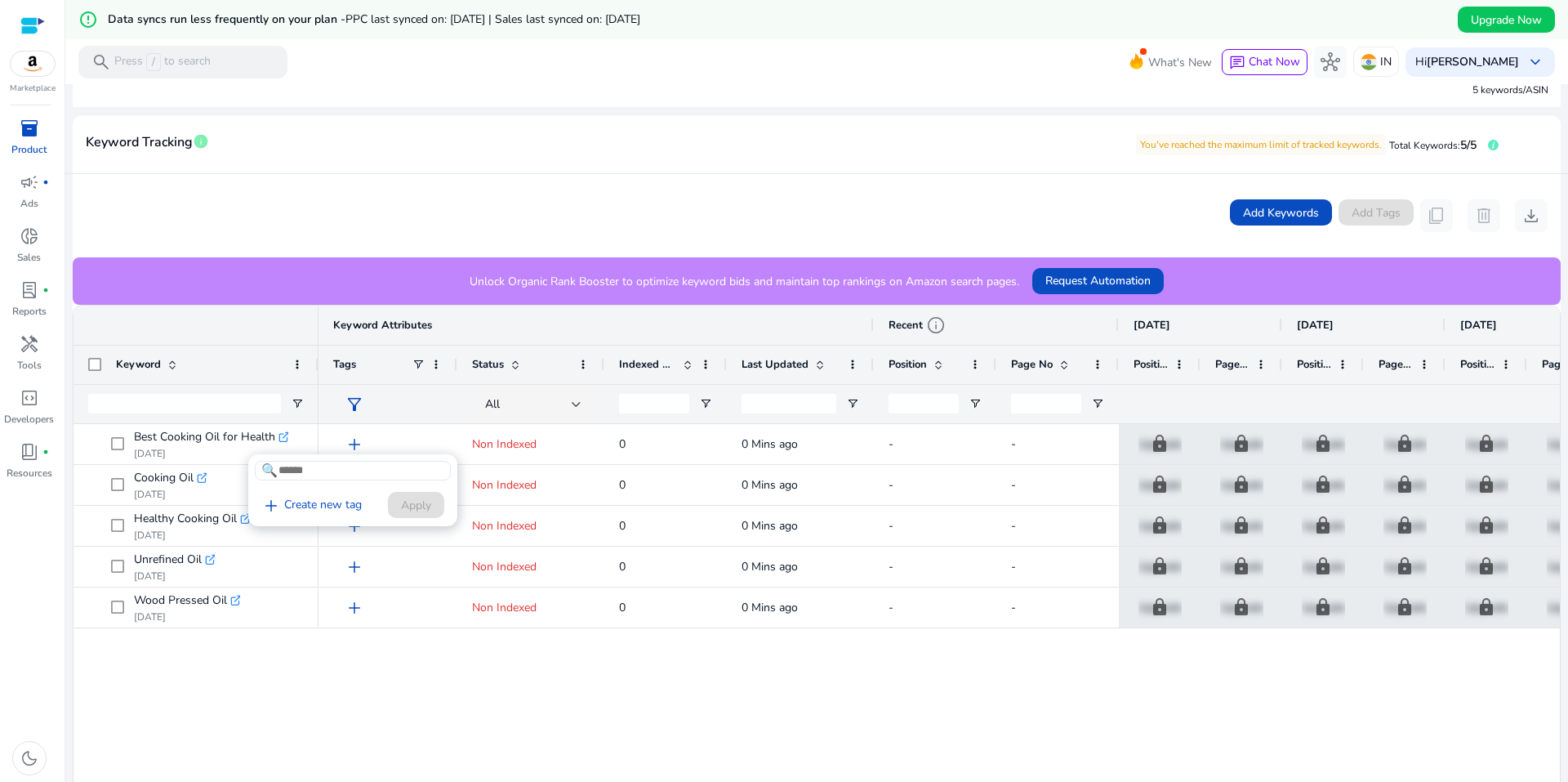
click at [646, 294] on div at bounding box center [784, 391] width 1568 height 782
click at [1097, 285] on span "Request Automation" at bounding box center [1098, 280] width 106 height 17
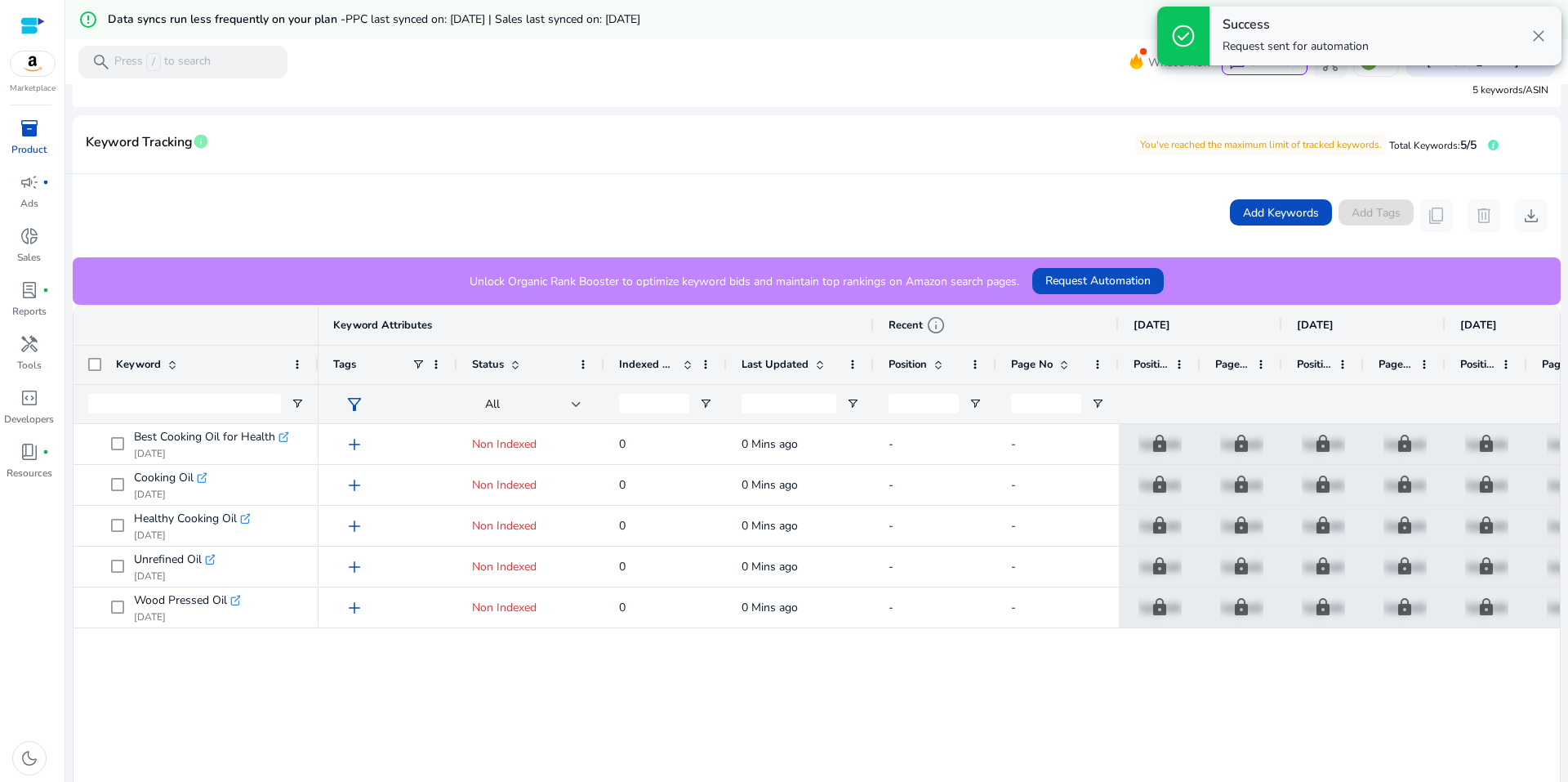
click at [1535, 29] on span "close" at bounding box center [1538, 36] width 20 height 20
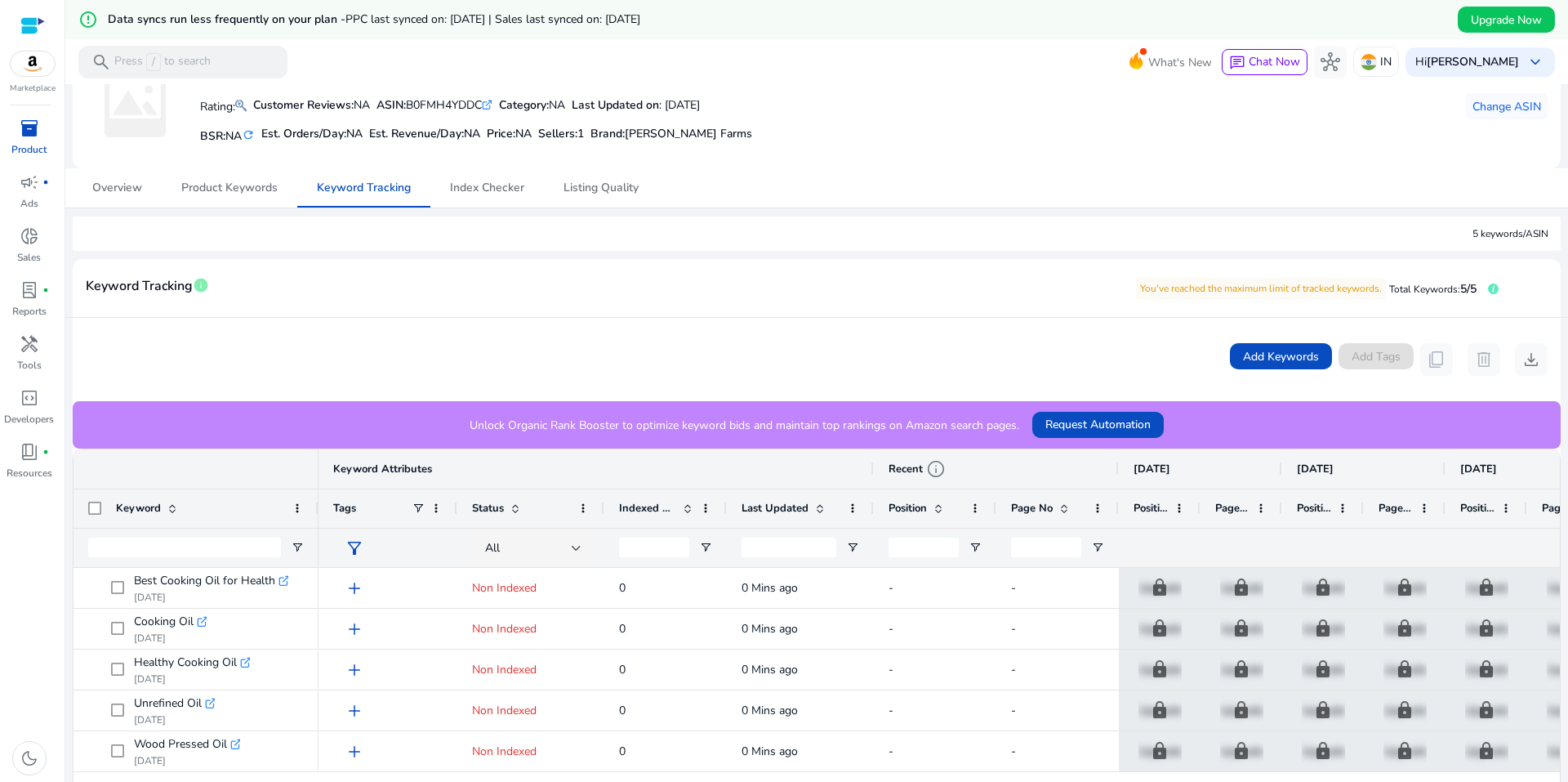
scroll to position [0, 0]
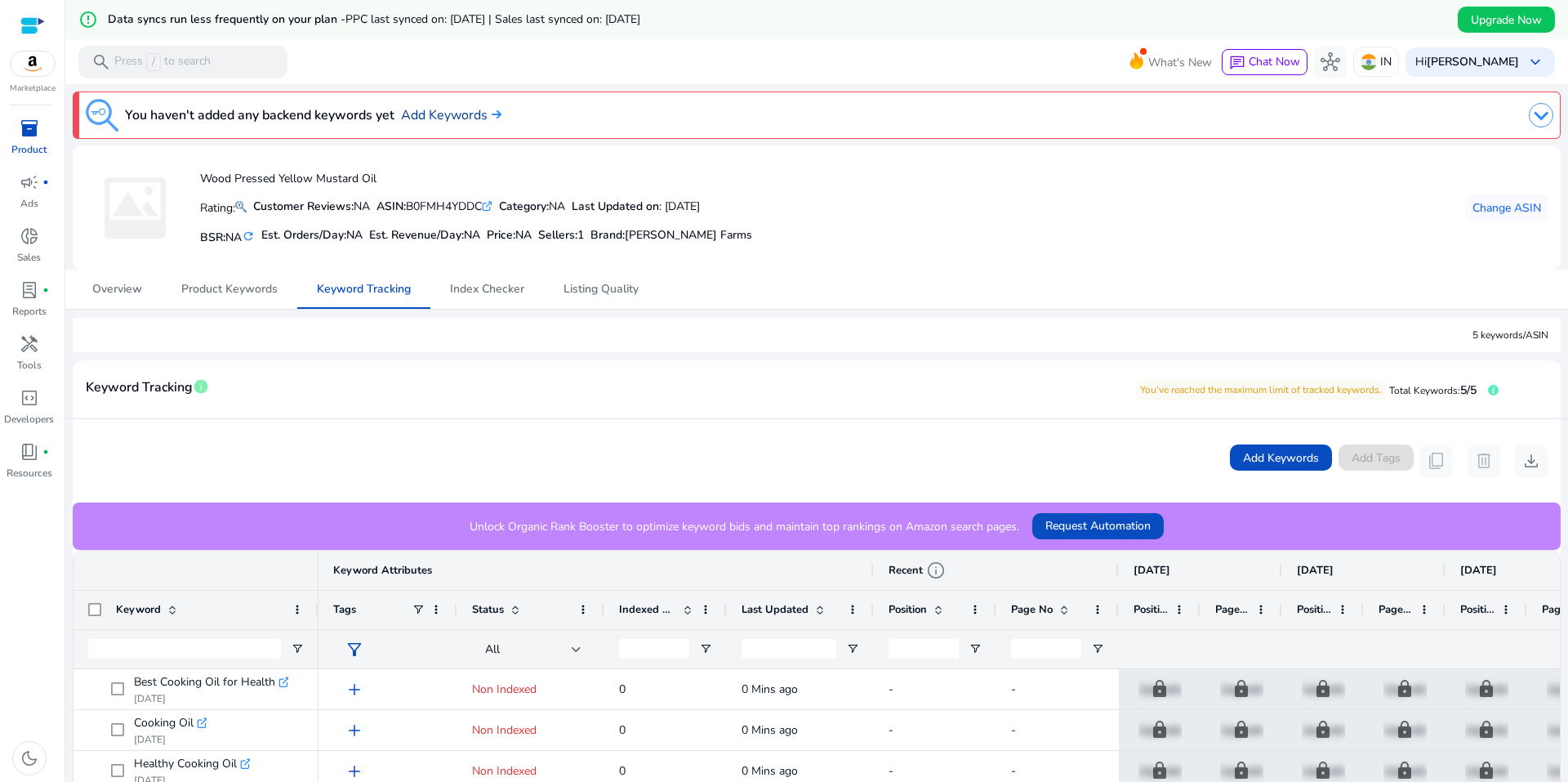
click at [435, 113] on link "Add Keywords" at bounding box center [451, 116] width 101 height 20
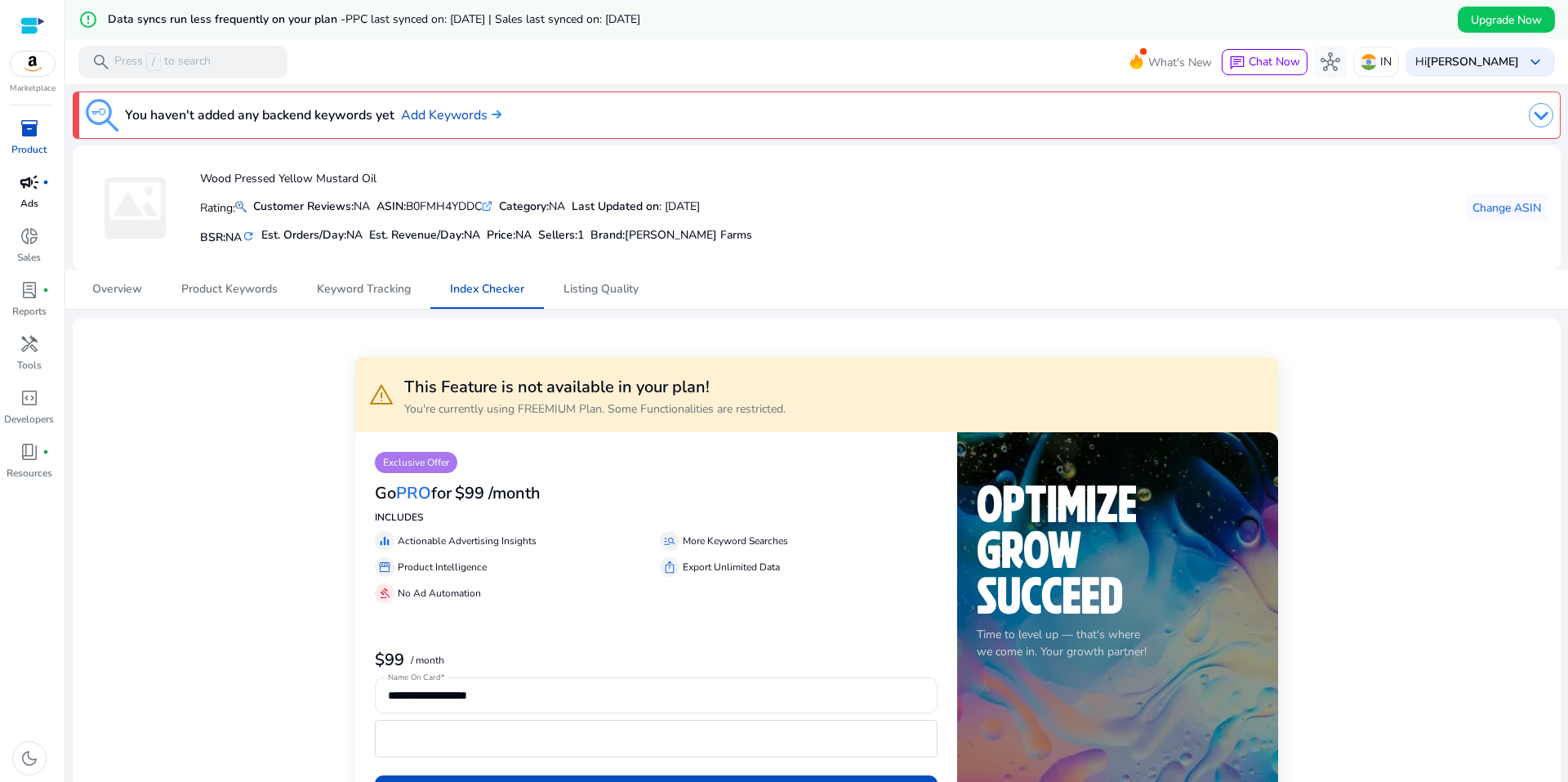
click at [33, 219] on link "campaign fiber_manual_record Ads" at bounding box center [29, 196] width 58 height 54
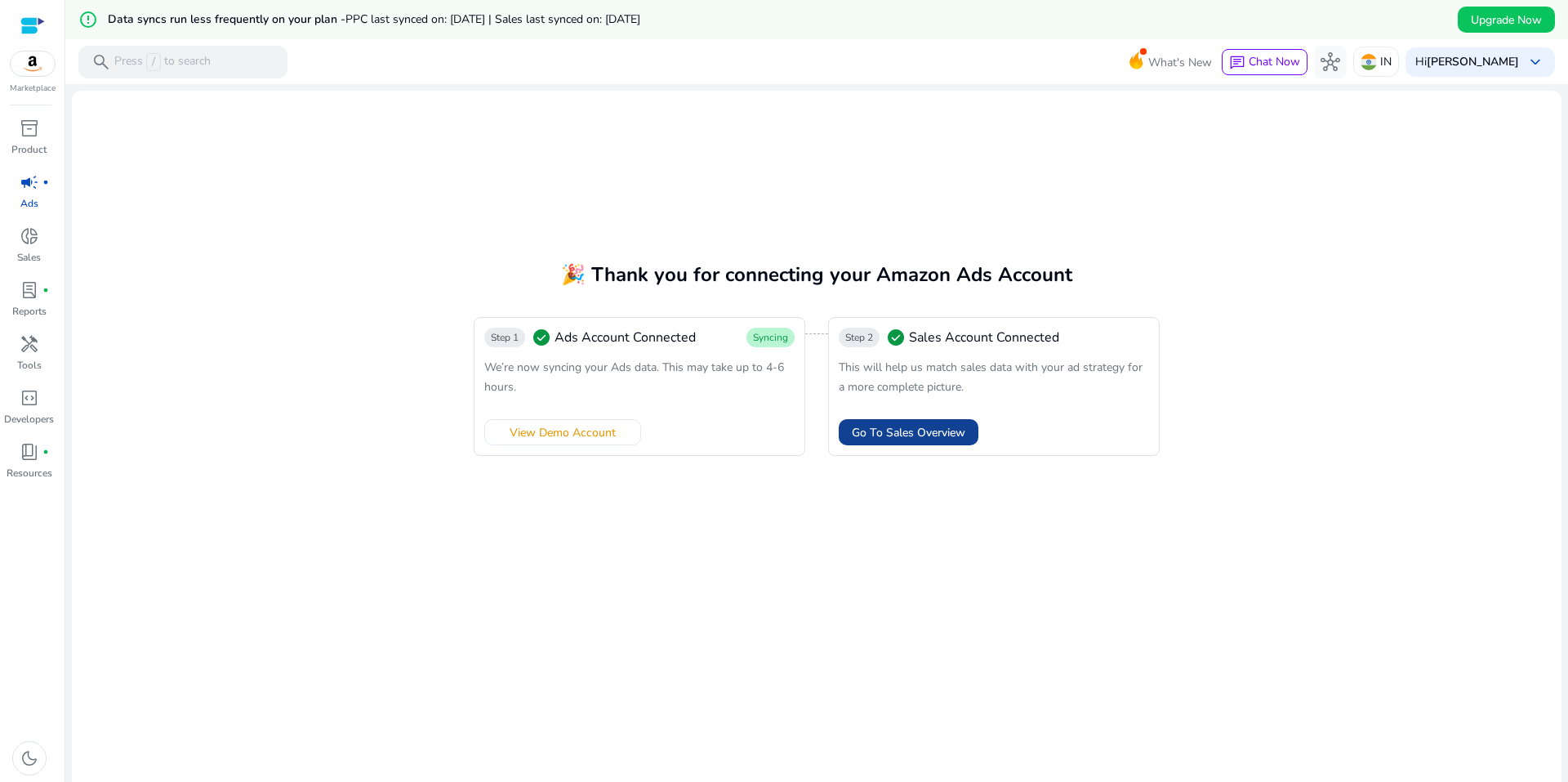
click at [887, 421] on span at bounding box center [908, 431] width 140 height 39
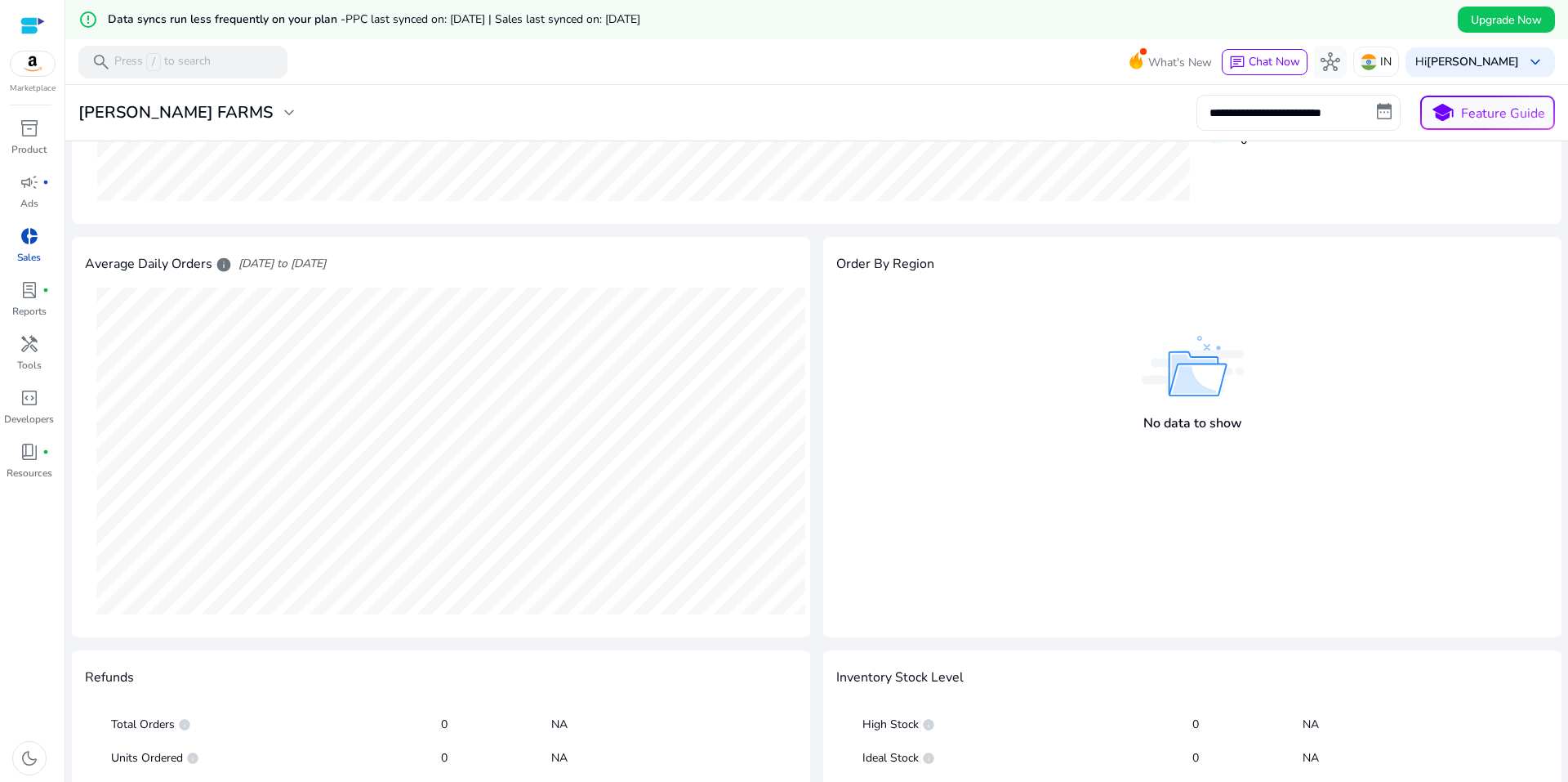
scroll to position [68, 0]
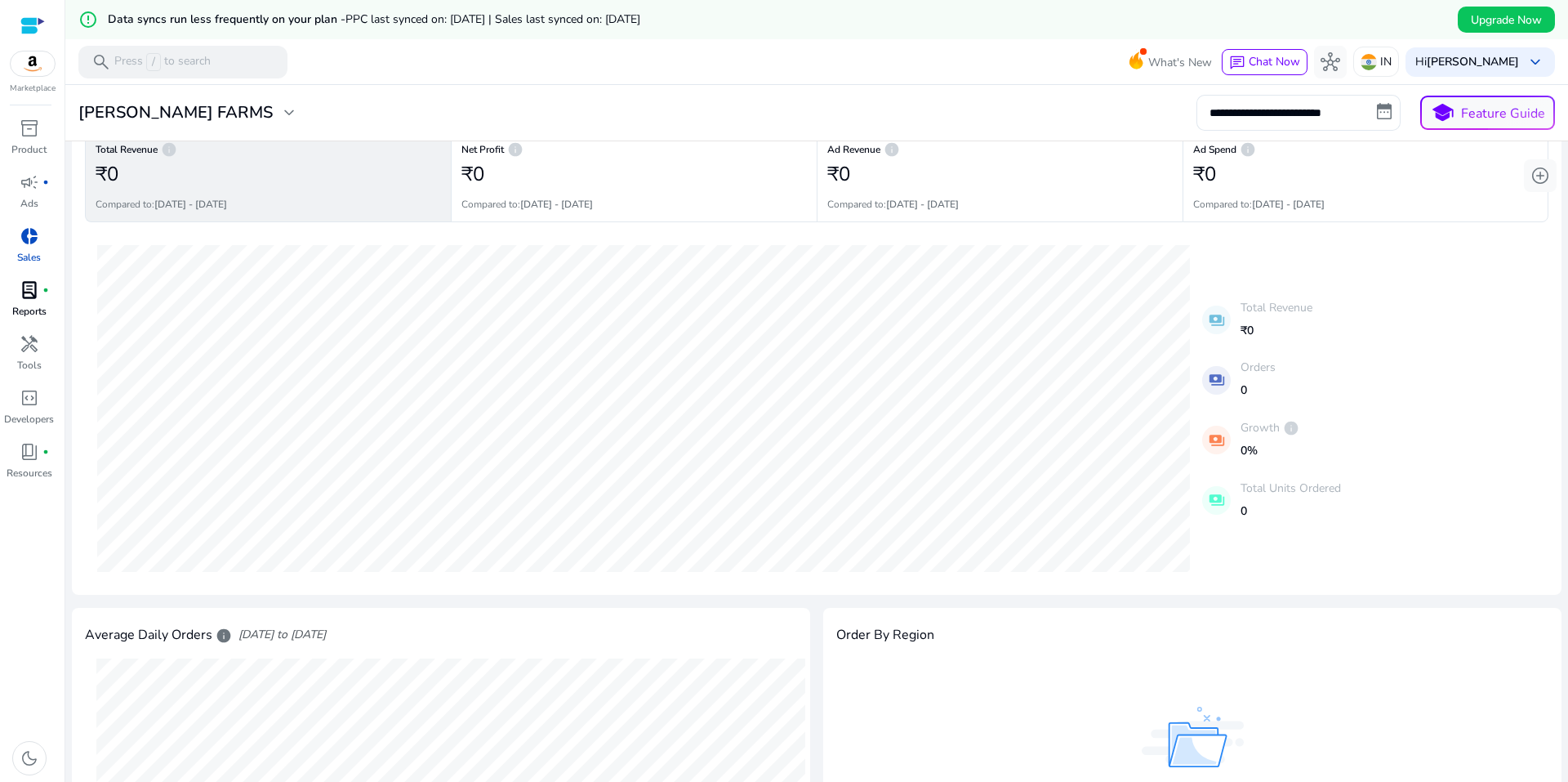
click at [28, 290] on span "lab_profile" at bounding box center [30, 291] width 20 height 20
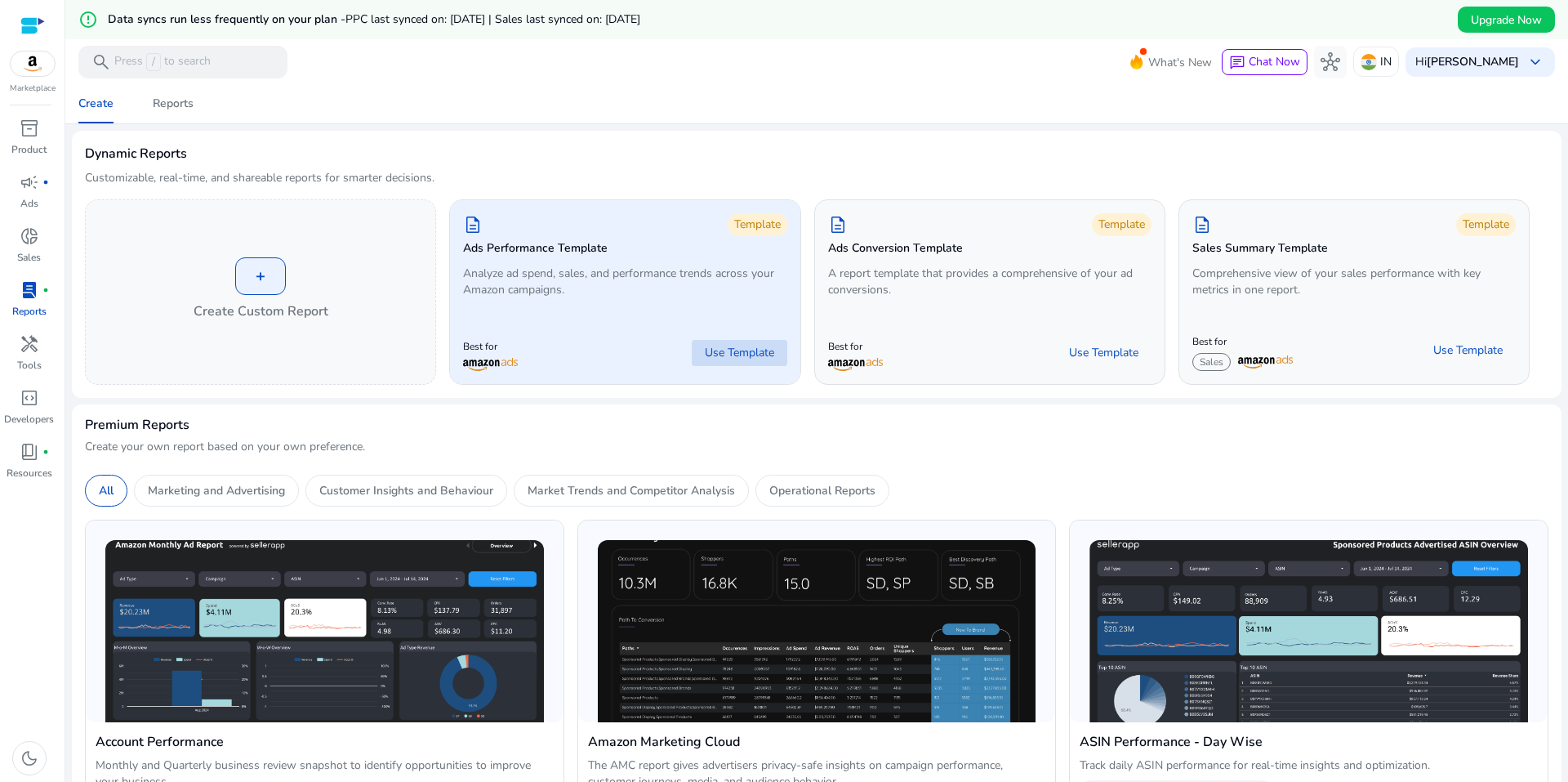
click at [749, 353] on span "Use Template" at bounding box center [740, 353] width 70 height 16
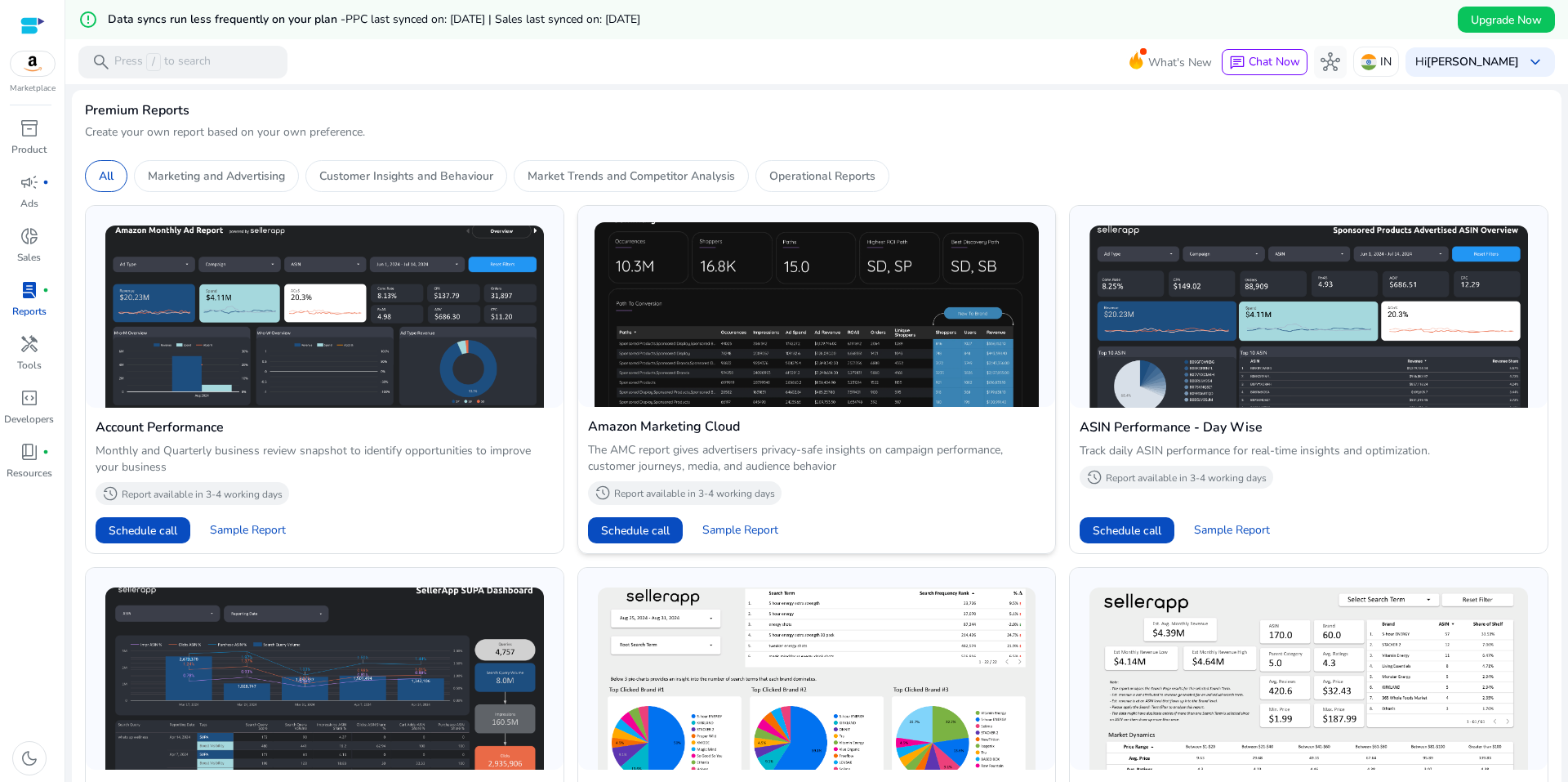
scroll to position [408, 0]
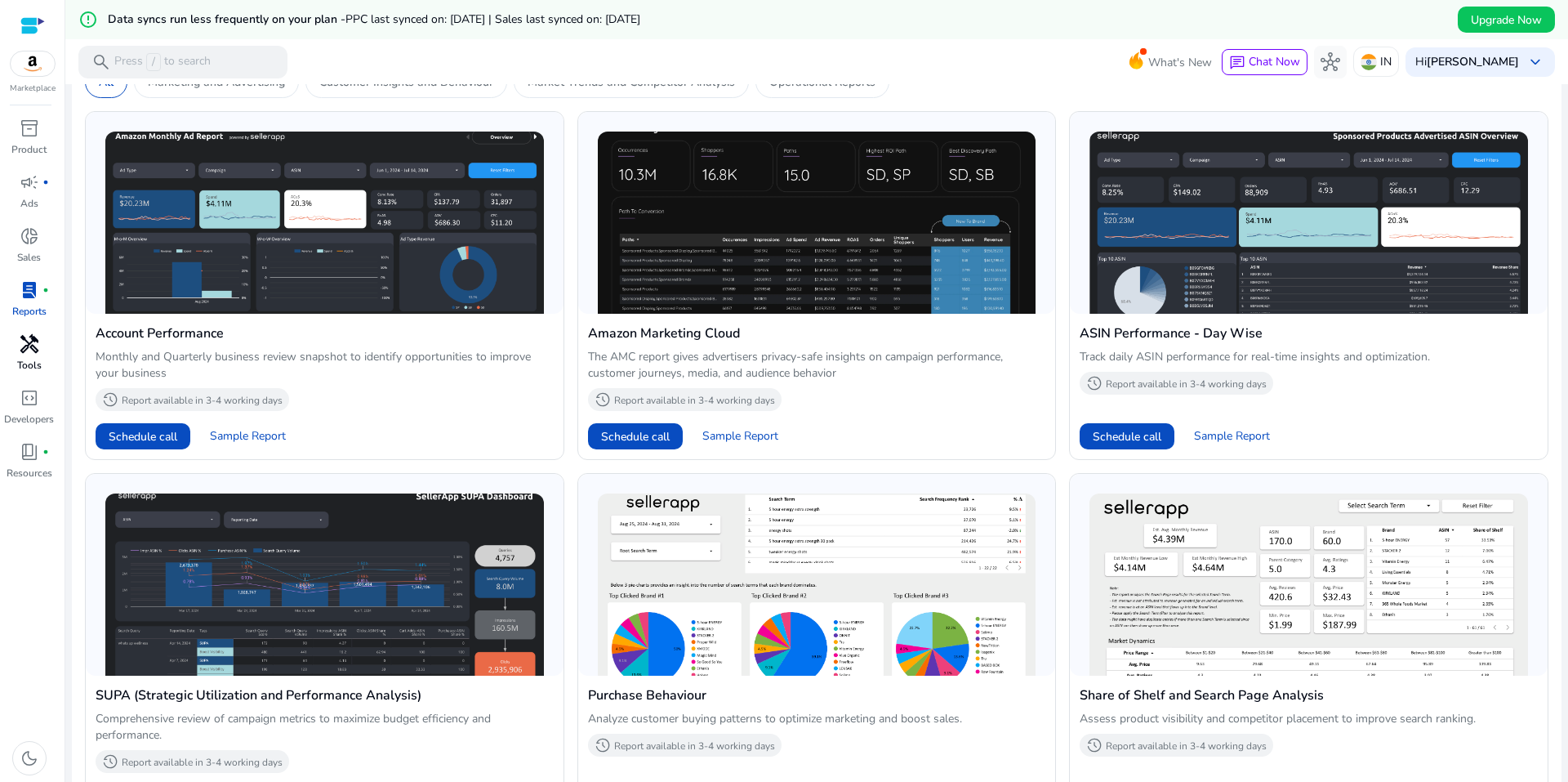
click at [43, 344] on div "handyman" at bounding box center [30, 344] width 46 height 26
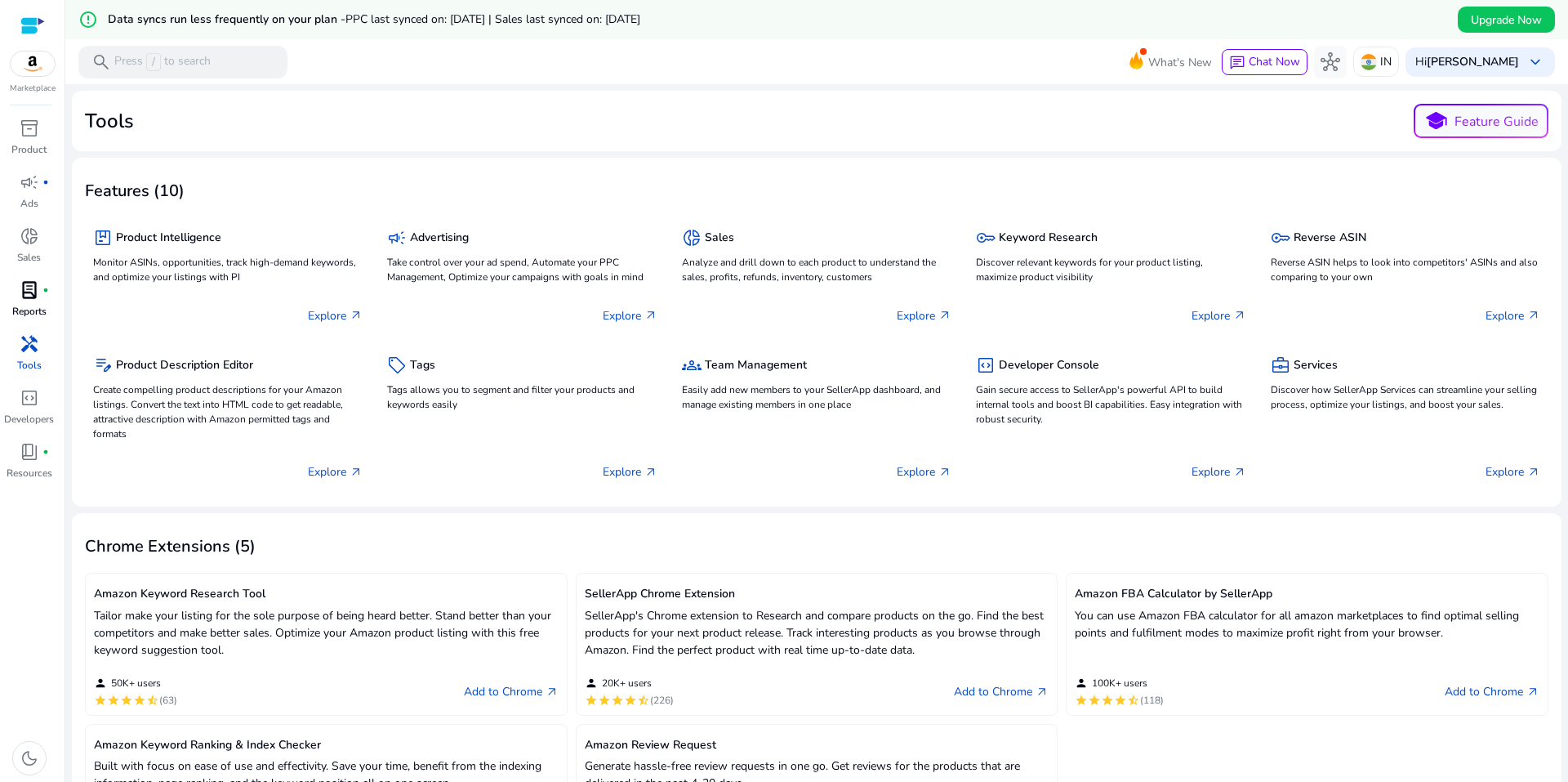
click at [401, 103] on mat-card "Tools school Feature Guide" at bounding box center [816, 121] width 1489 height 61
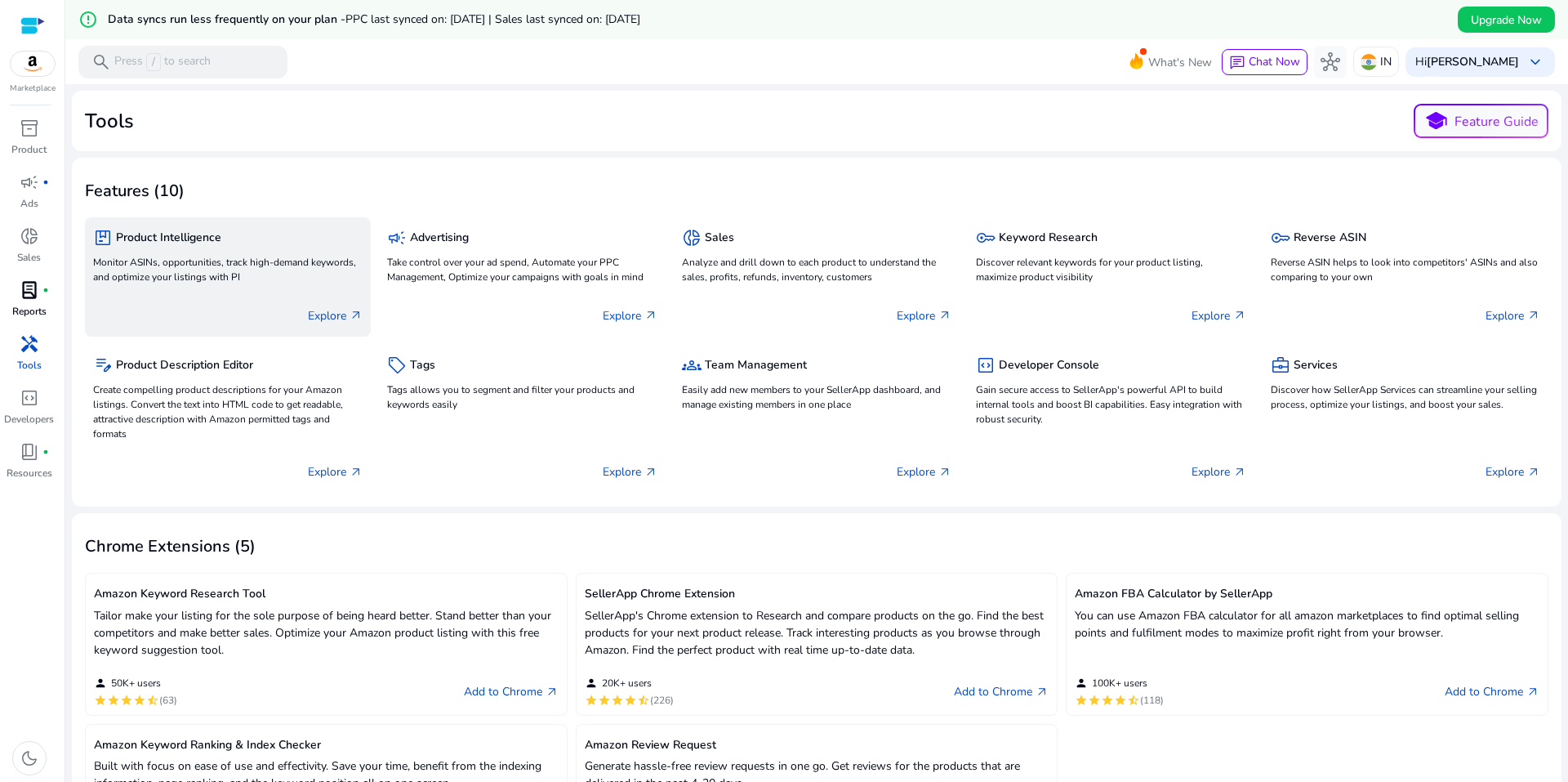
click at [271, 256] on p "Monitor ASINs, opportunities, track high-demand keywords, and optimize your lis…" at bounding box center [228, 269] width 269 height 29
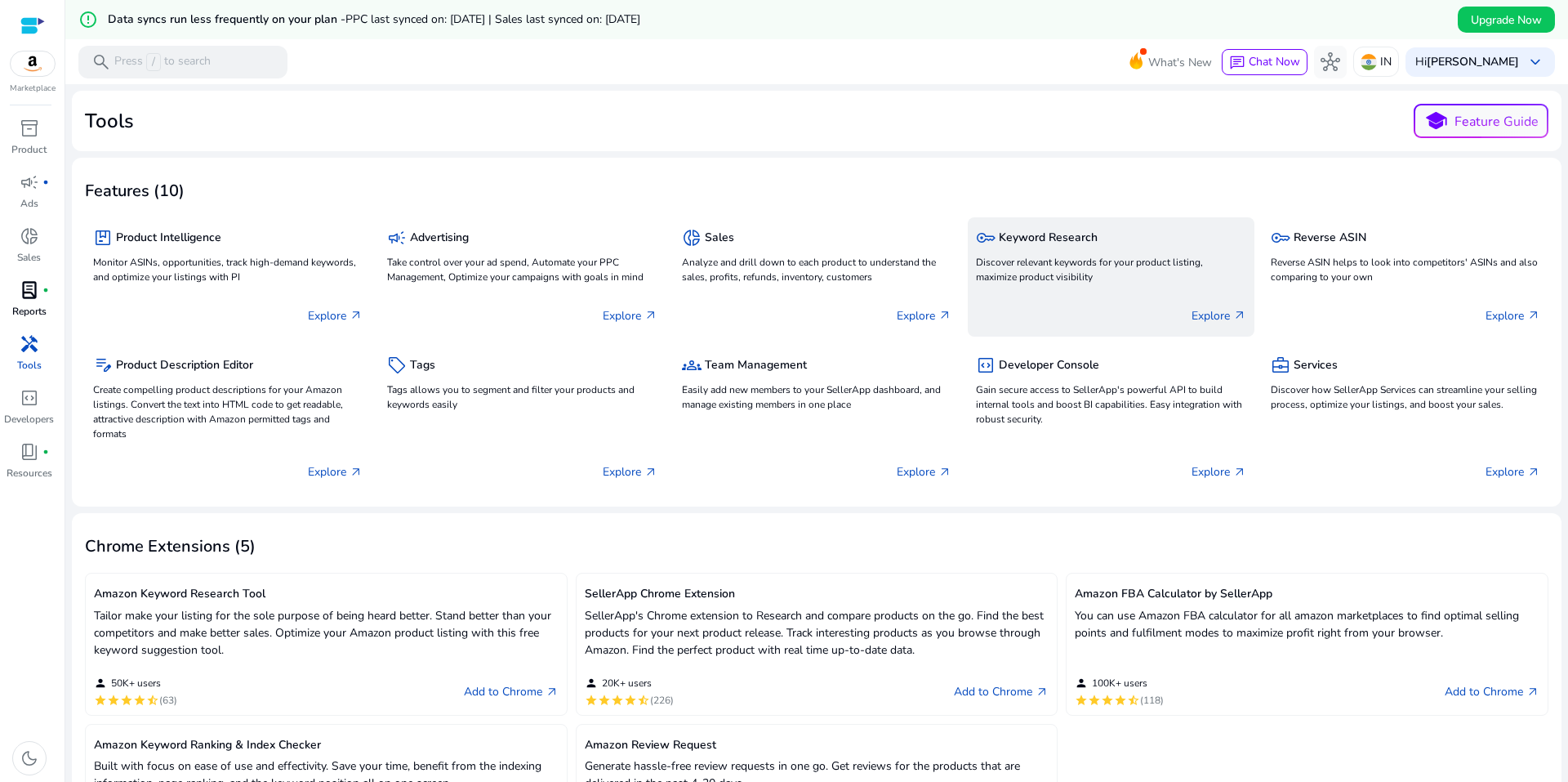
click at [976, 272] on p "Discover relevant keywords for your product listing, maximize product visibility" at bounding box center [1111, 269] width 269 height 29
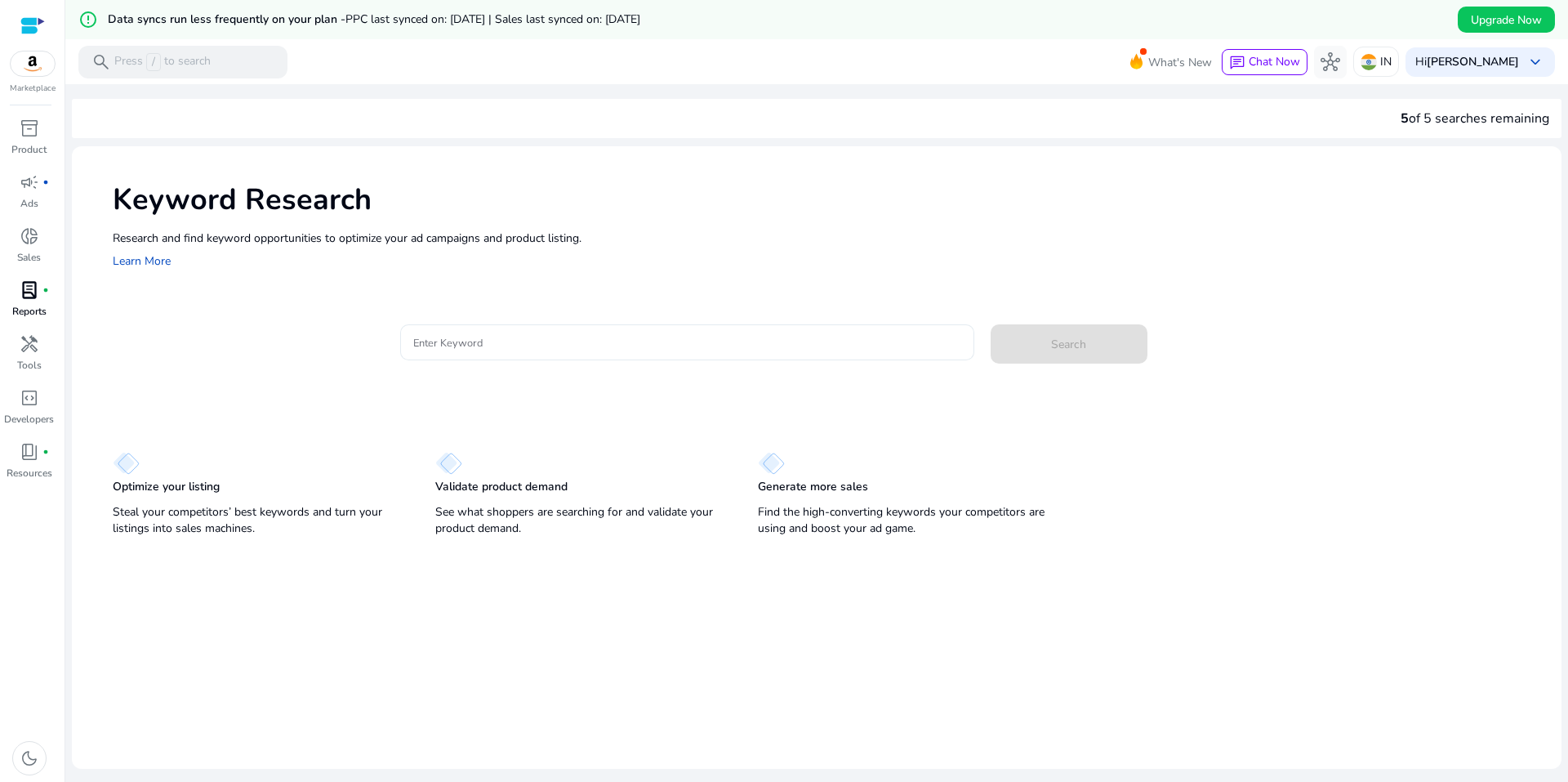
click at [509, 348] on input "Enter Keyword" at bounding box center [687, 343] width 548 height 18
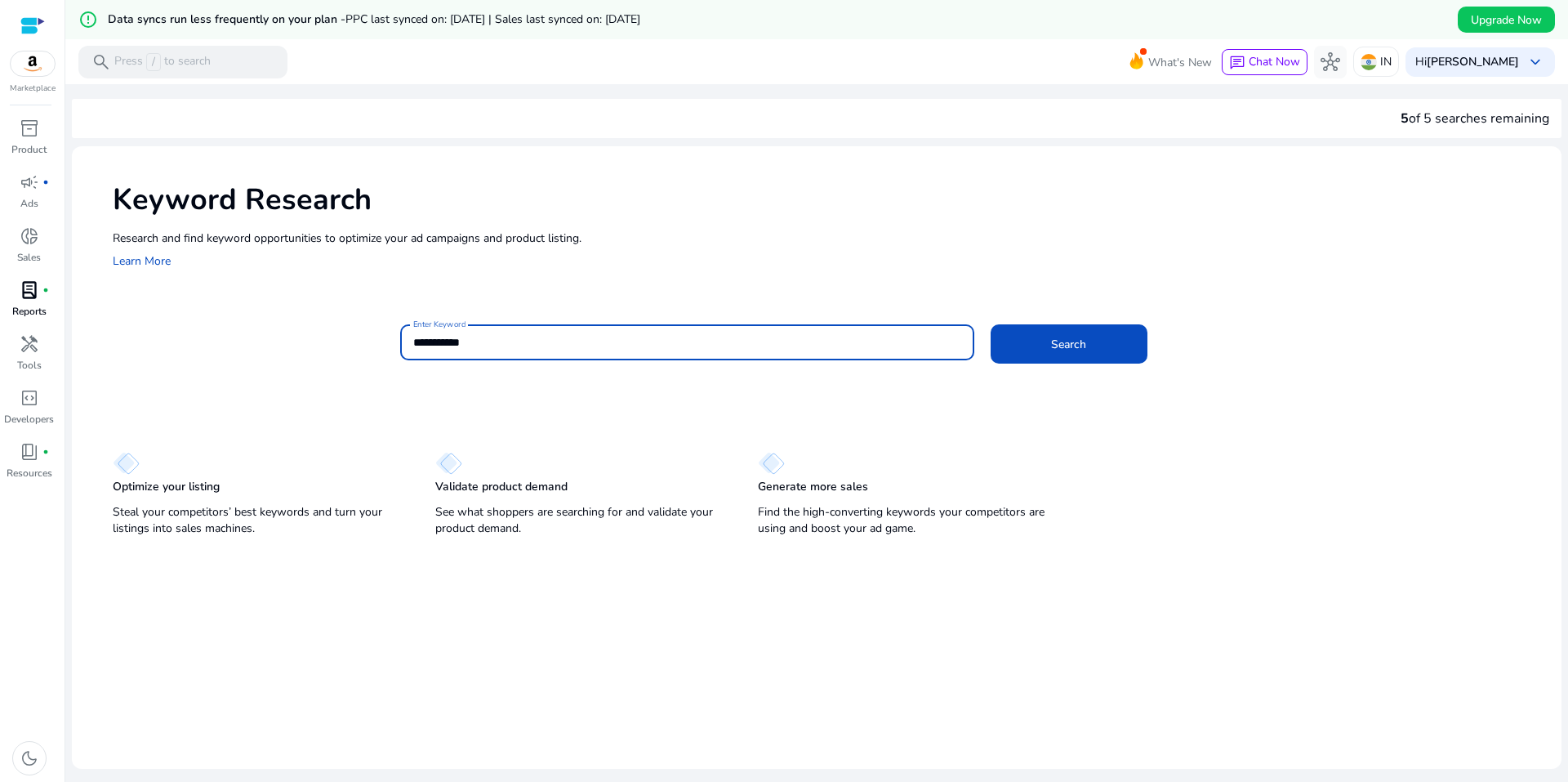
type input "**********"
click at [1006, 324] on div "Search" at bounding box center [1076, 341] width 173 height 39
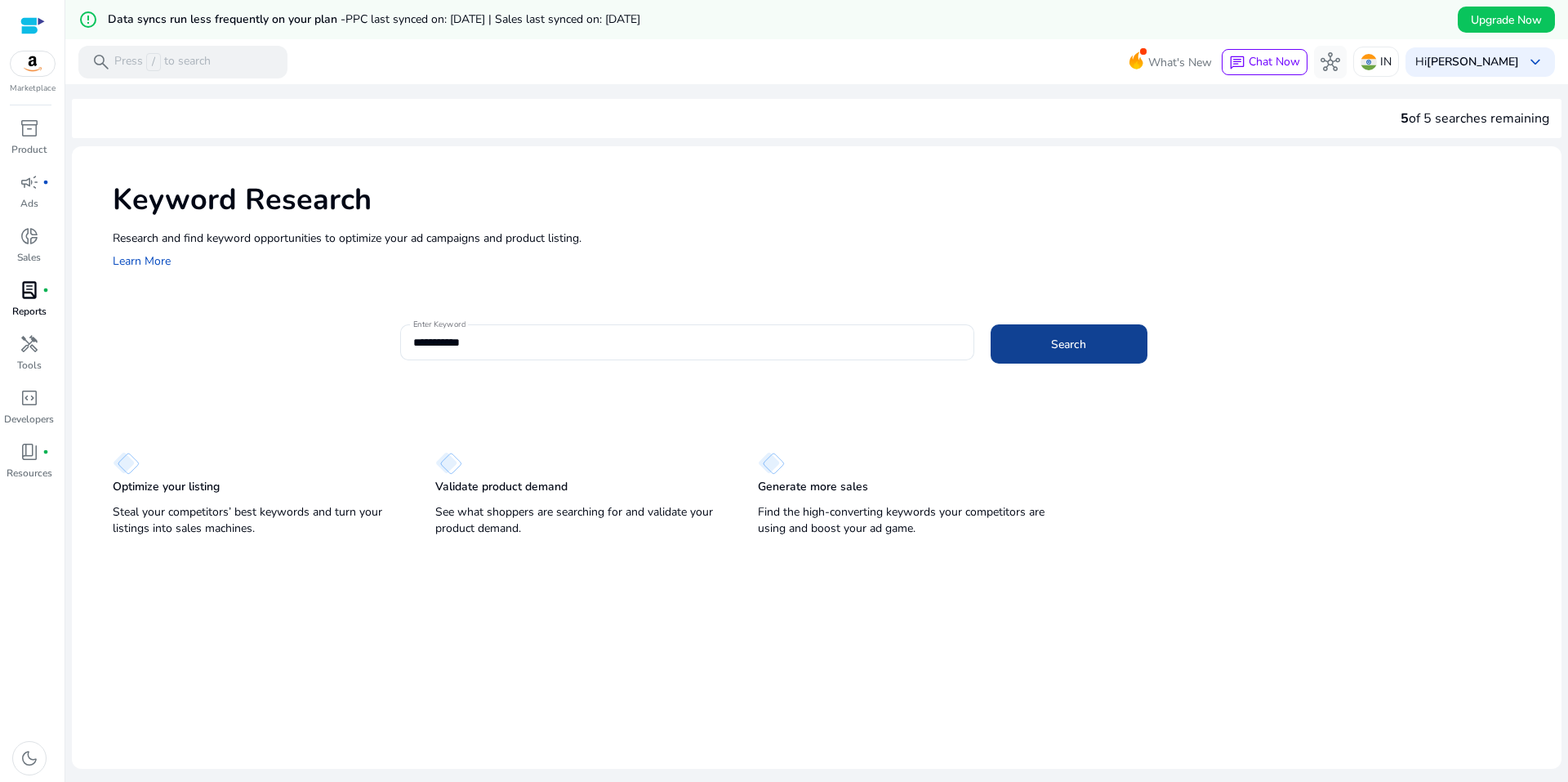
click at [1016, 333] on span at bounding box center [1068, 344] width 157 height 39
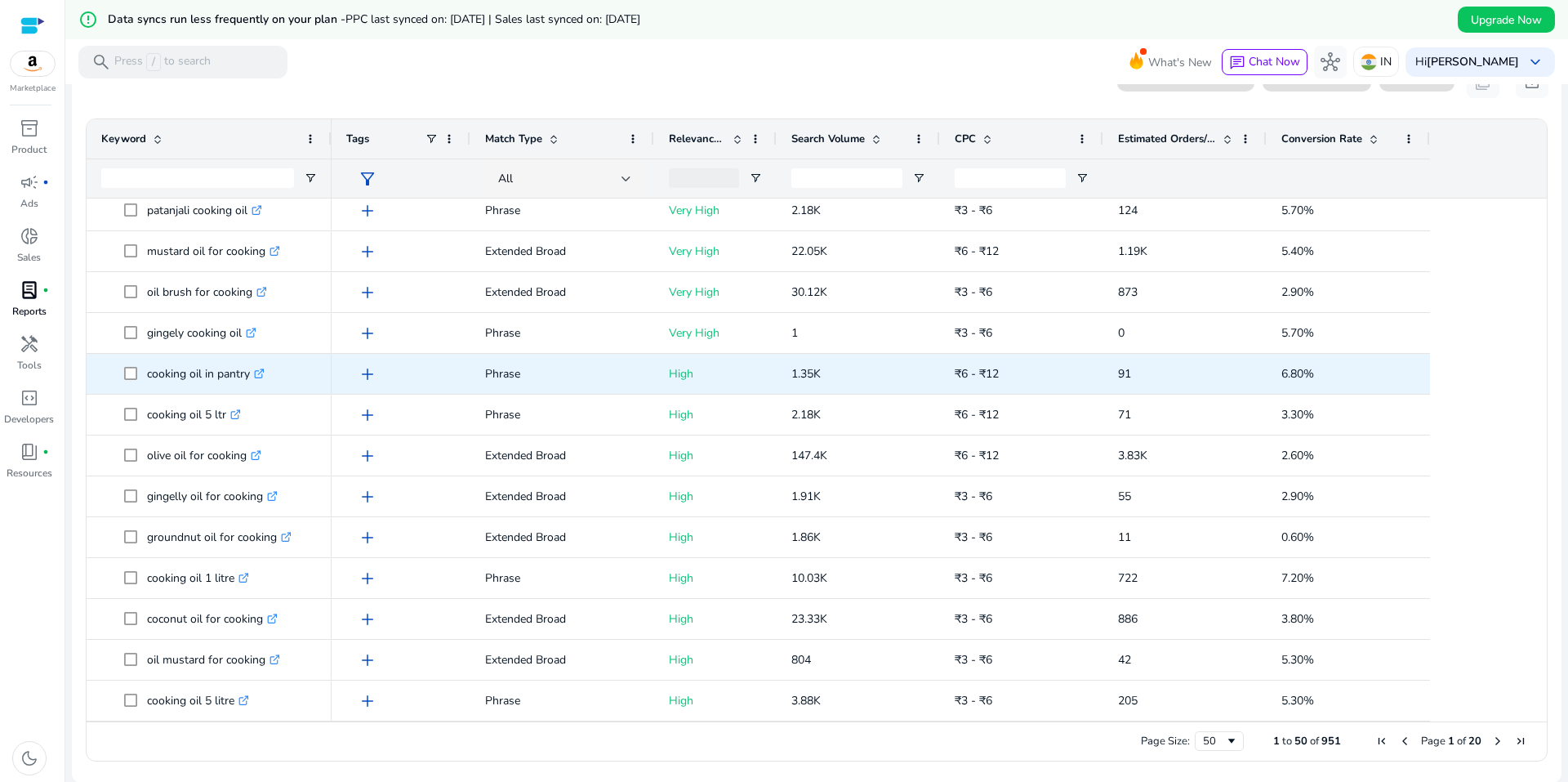
scroll to position [250, 0]
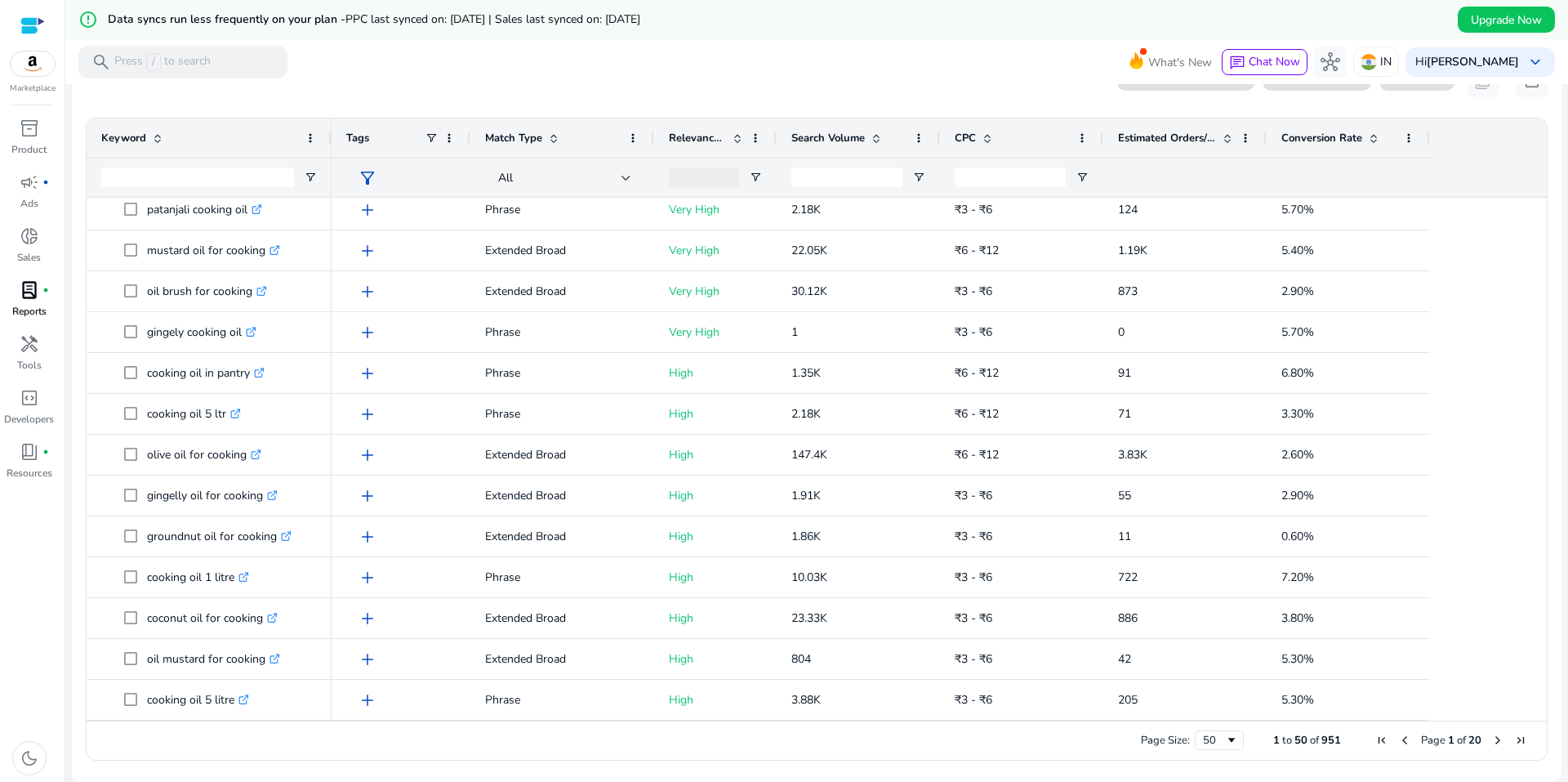
click at [1491, 734] on span "Next Page" at bounding box center [1497, 740] width 13 height 13
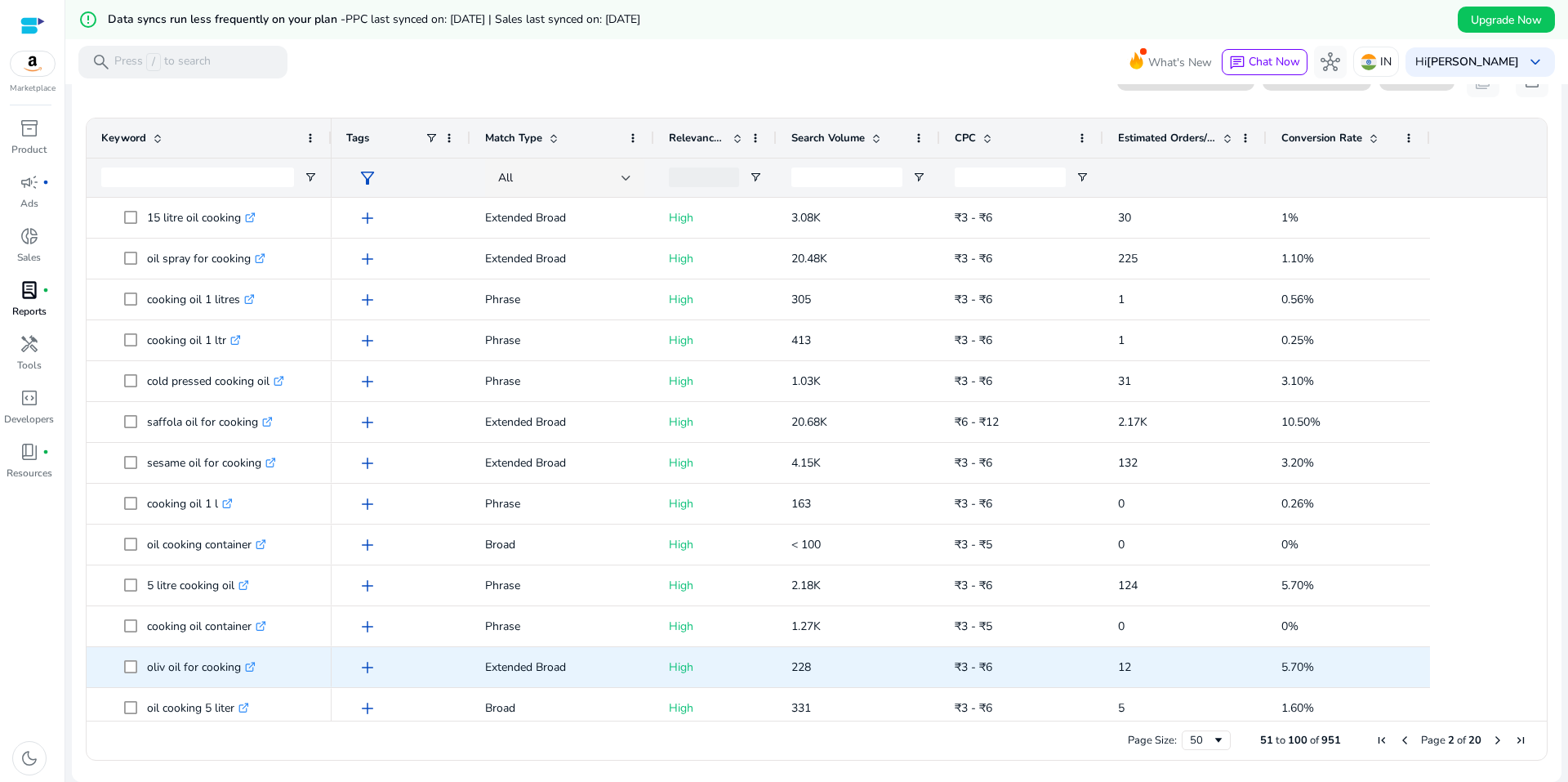
scroll to position [490, 0]
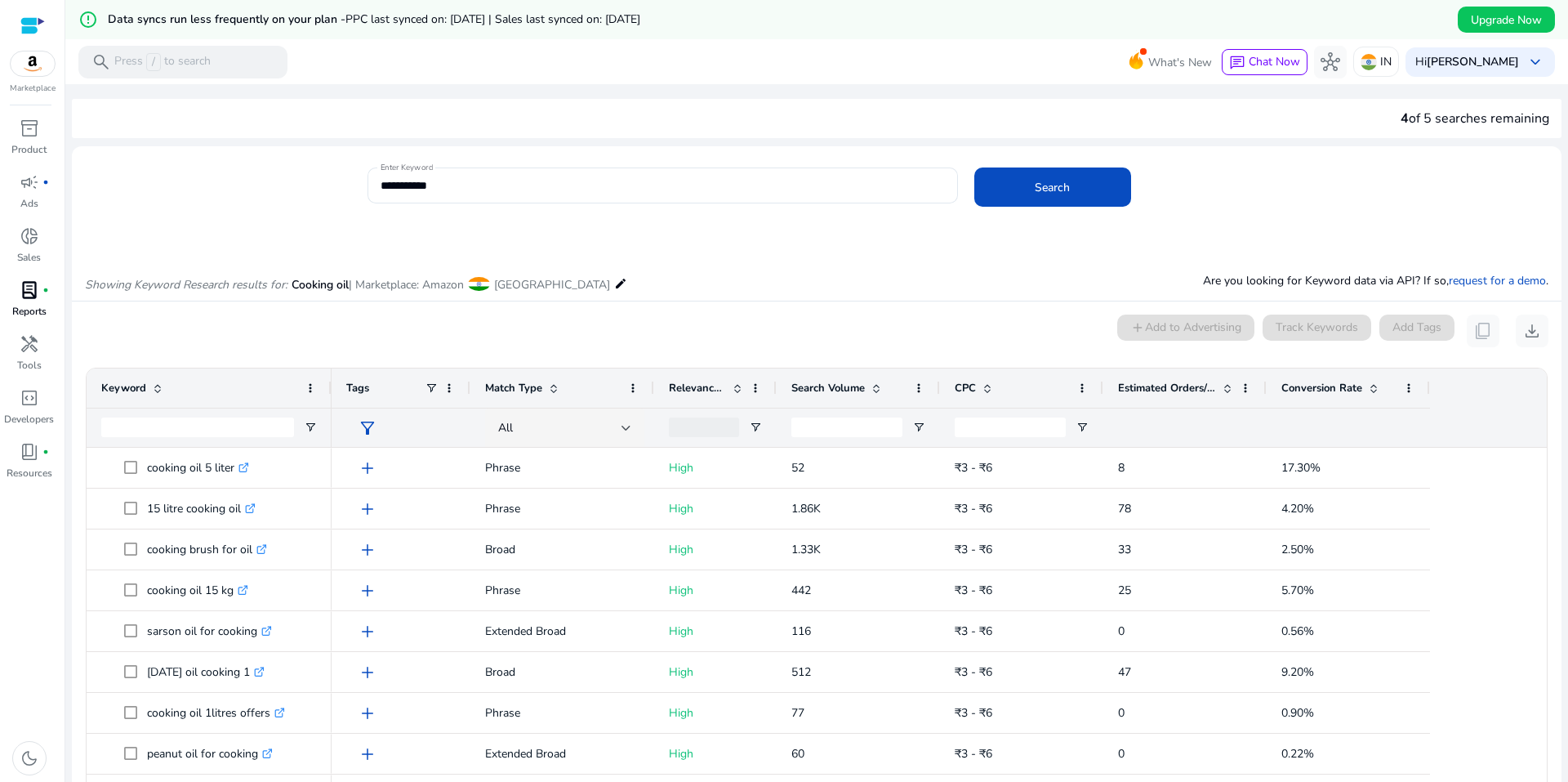
click at [1199, 390] on span "Estimated Orders/Month" at bounding box center [1167, 388] width 98 height 15
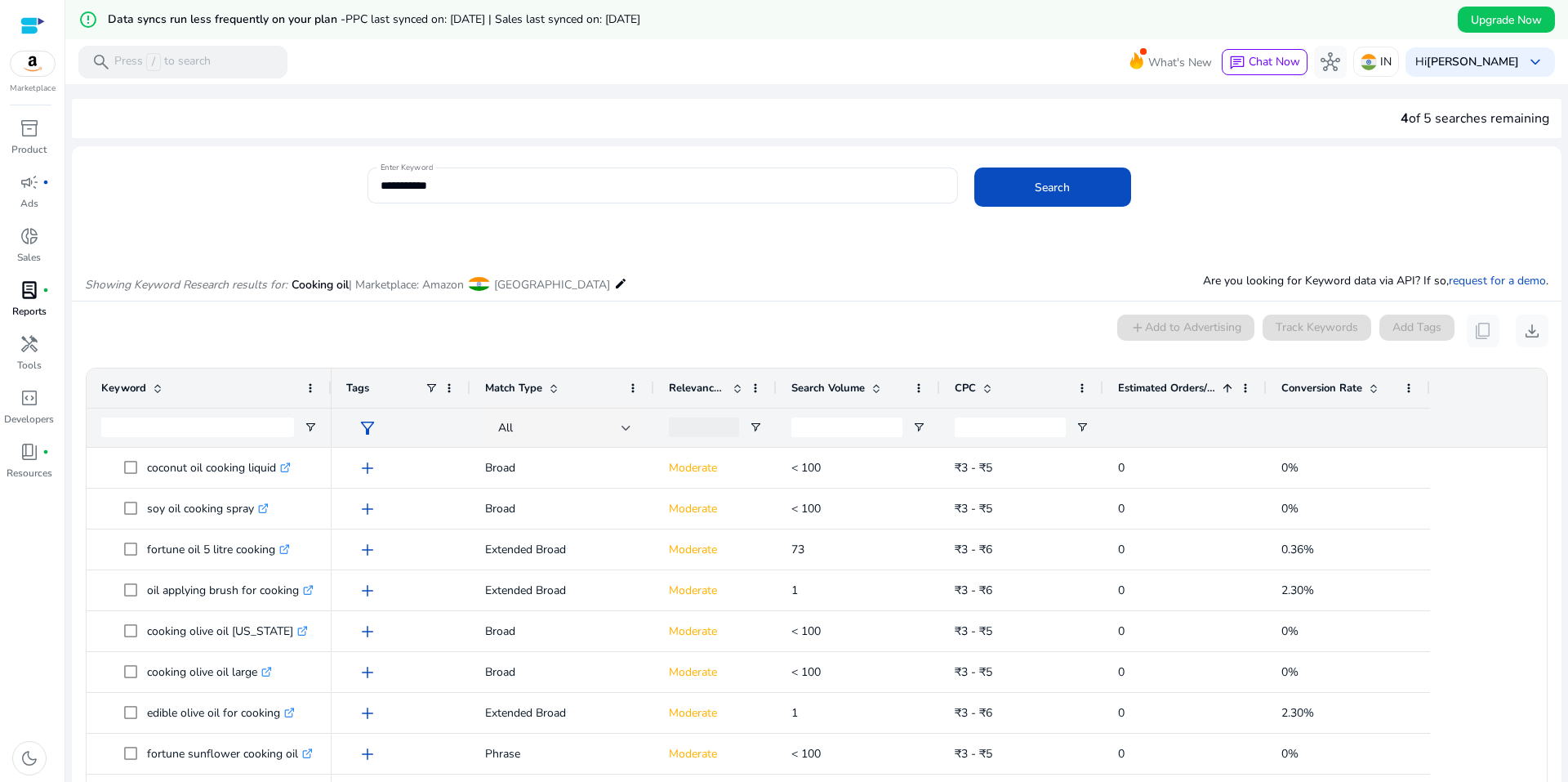
click at [1194, 397] on div "Estimated Orders/Month 1" at bounding box center [1176, 388] width 116 height 31
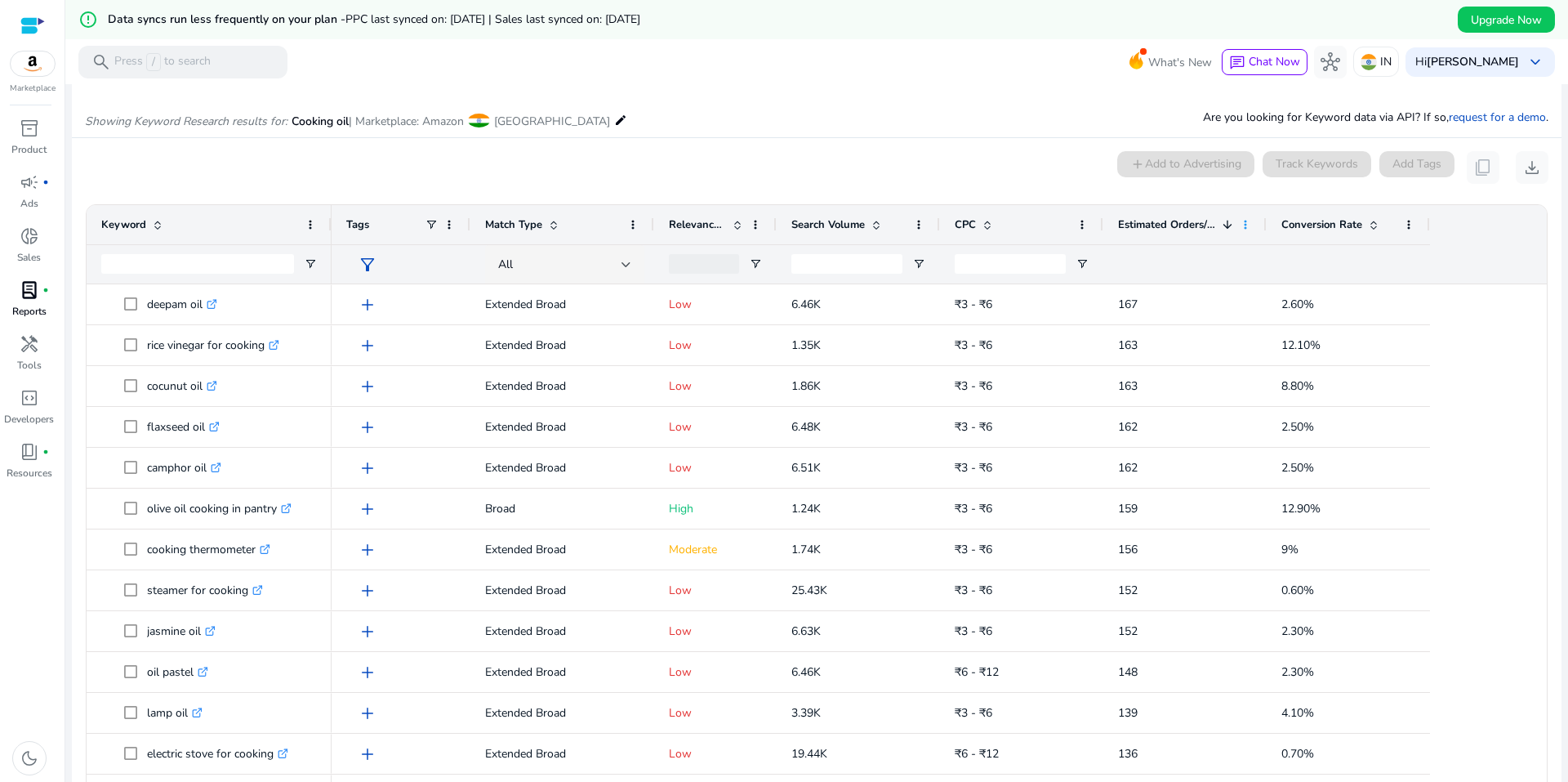
click at [1241, 222] on span at bounding box center [1245, 224] width 13 height 13
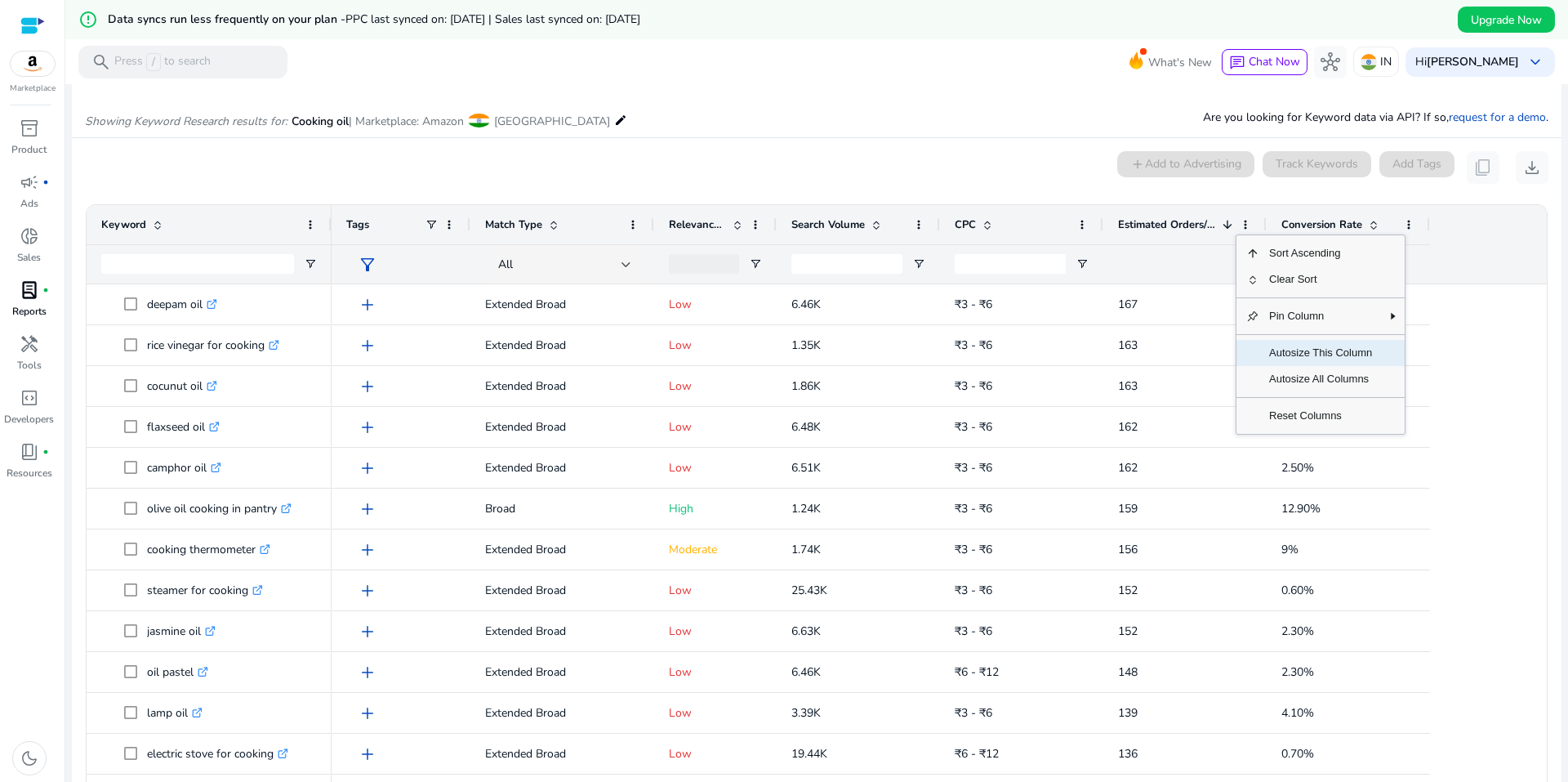
click at [1291, 355] on span "Autosize This Column" at bounding box center [1319, 353] width 123 height 26
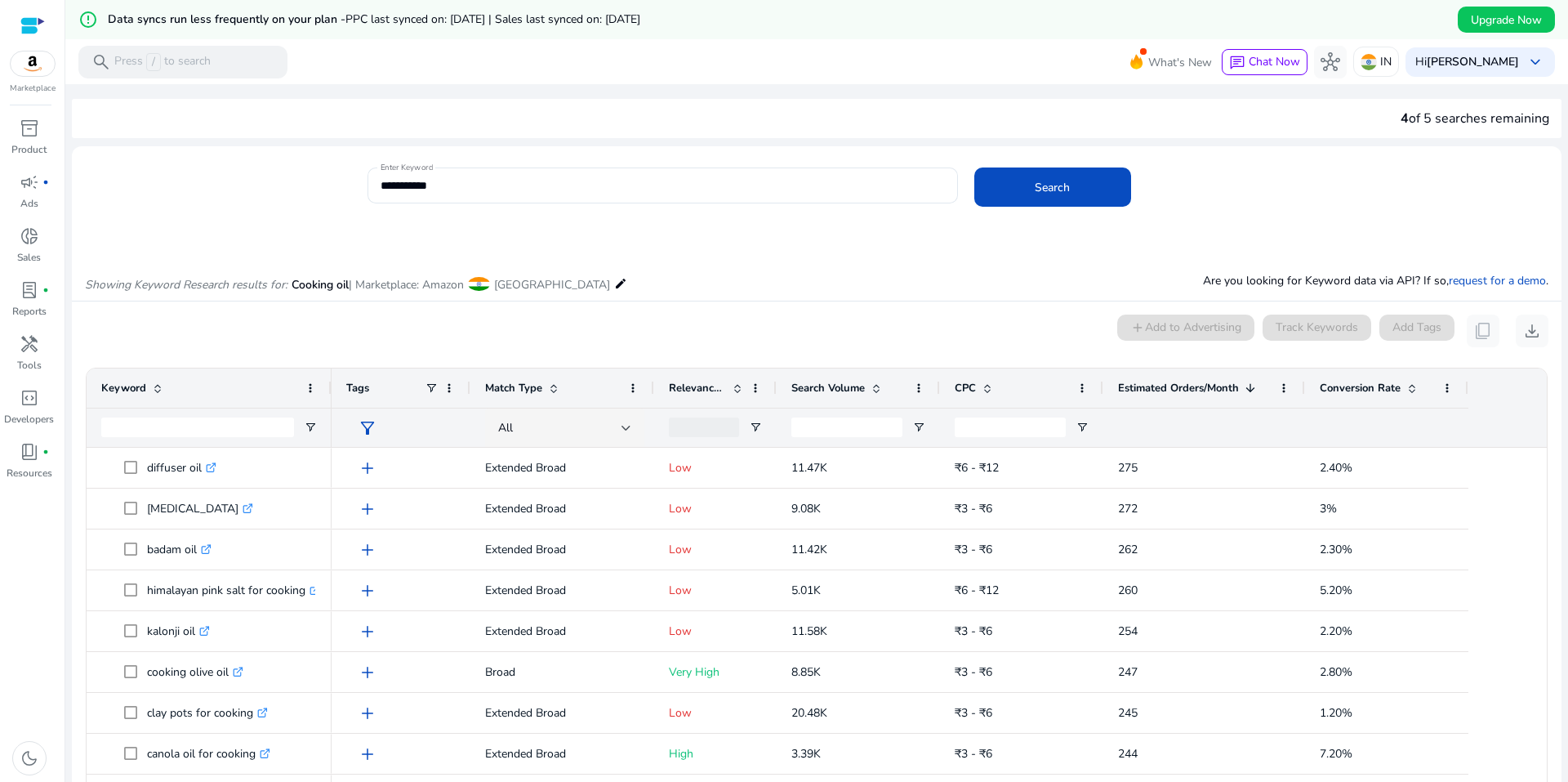
click at [716, 389] on span "Relevance Score" at bounding box center [697, 388] width 57 height 15
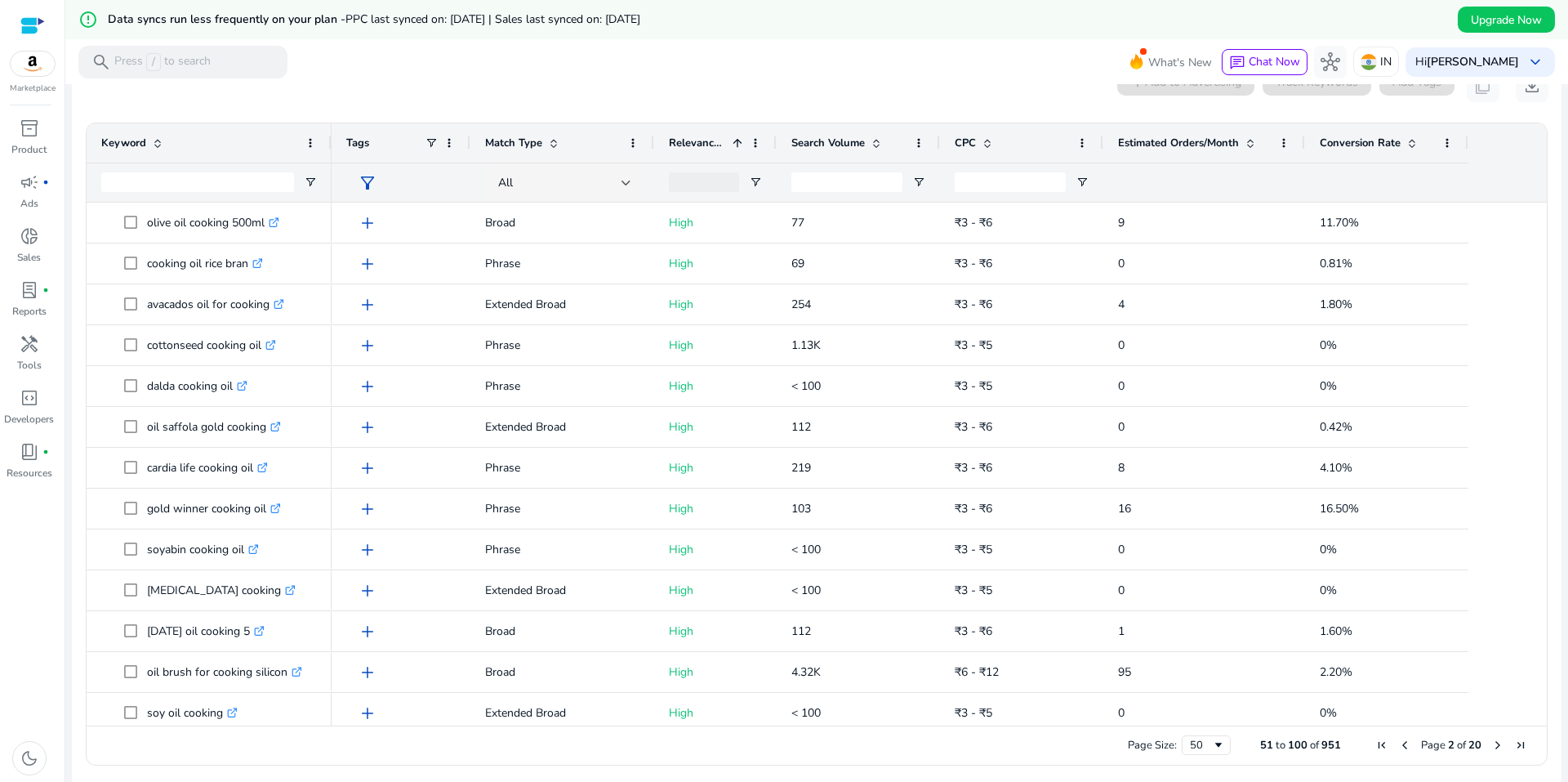
click at [836, 136] on span "Search Volume" at bounding box center [828, 143] width 74 height 15
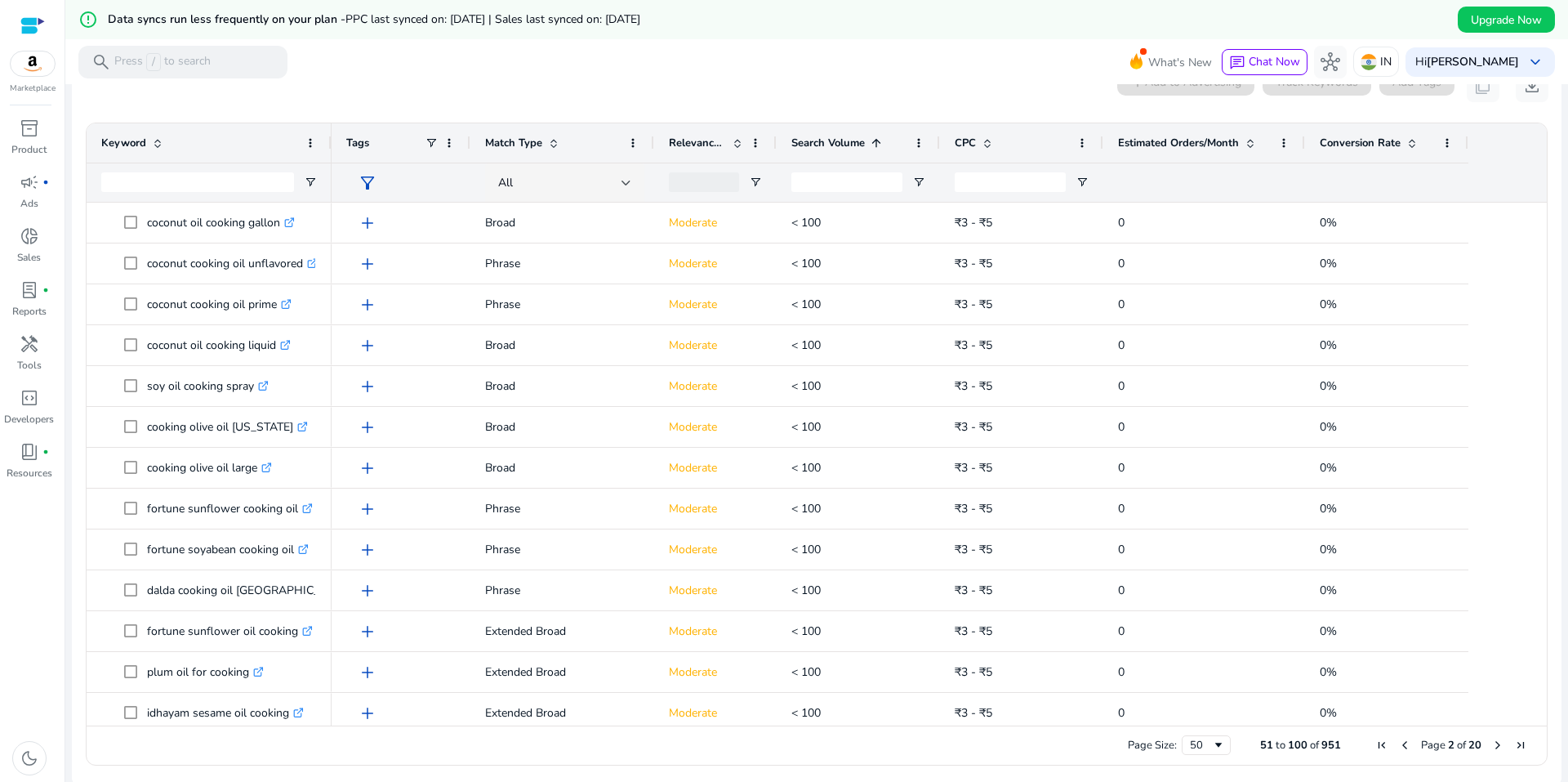
click at [836, 136] on span "Search Volume" at bounding box center [828, 143] width 74 height 15
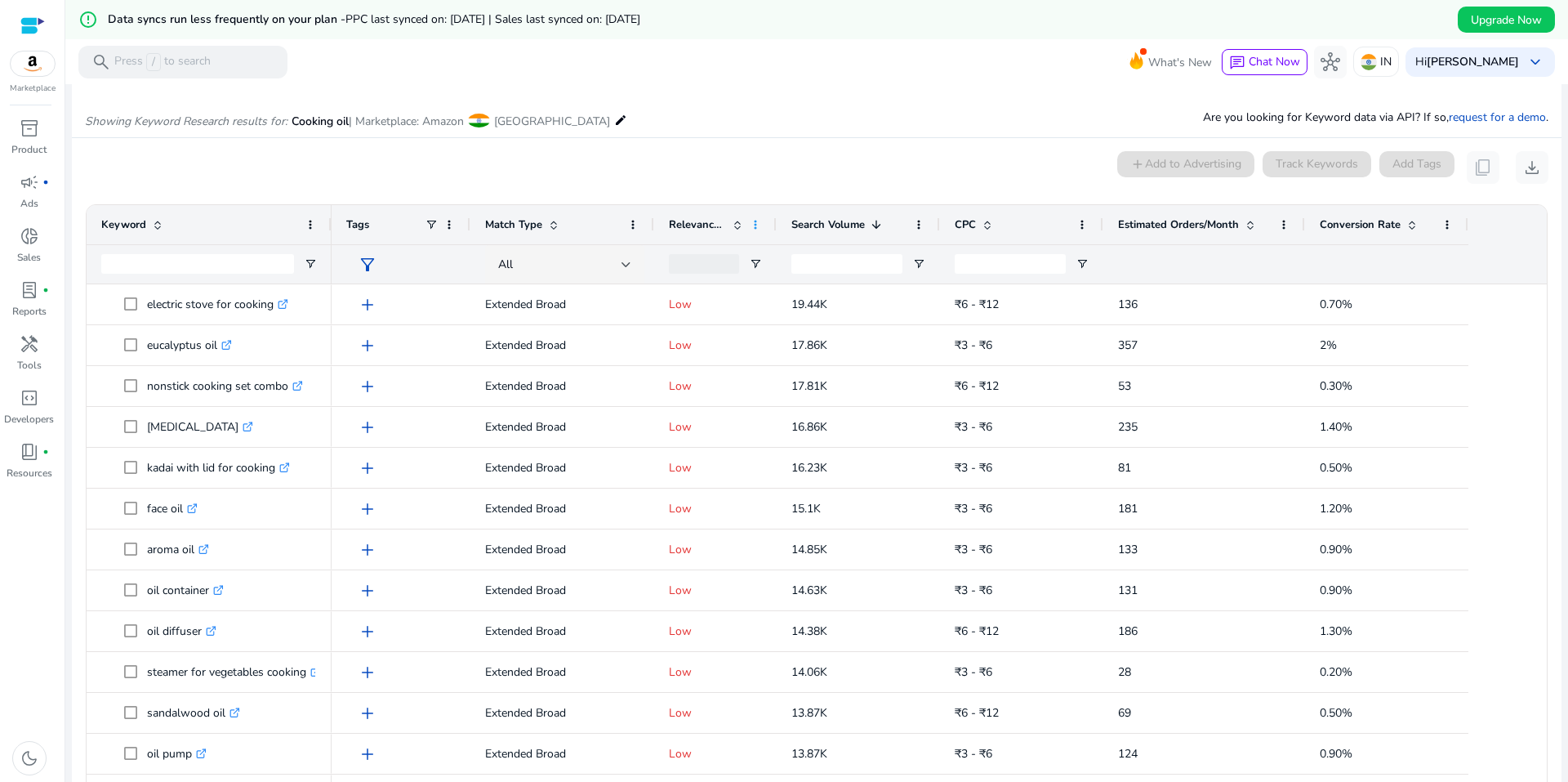
click at [755, 226] on span at bounding box center [755, 224] width 13 height 13
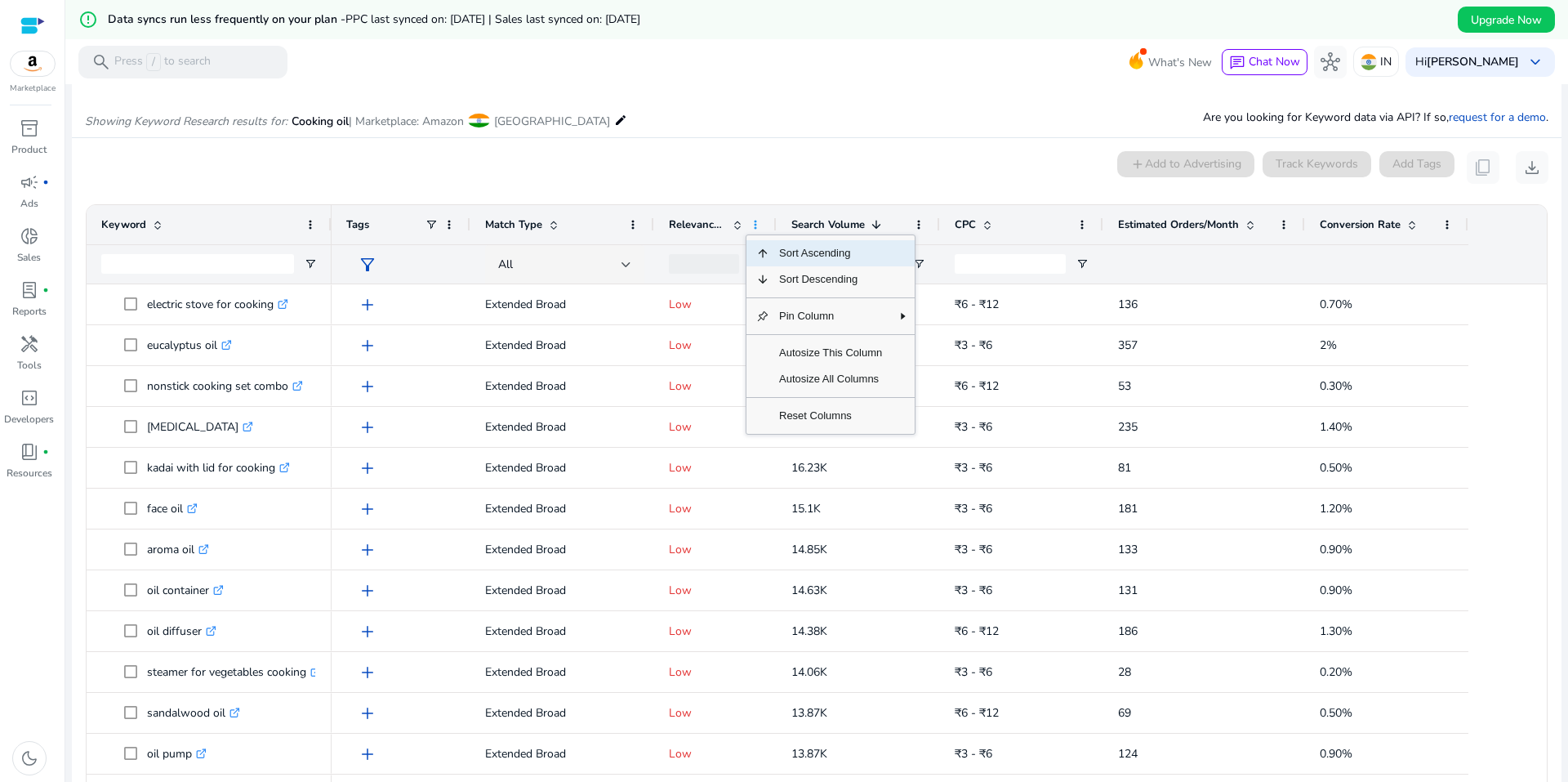
click at [755, 226] on span at bounding box center [755, 224] width 13 height 13
click at [695, 169] on div "0 keyword(s) selected add Add to Advertising Track Keywords Add Tags content_co…" at bounding box center [816, 167] width 1463 height 33
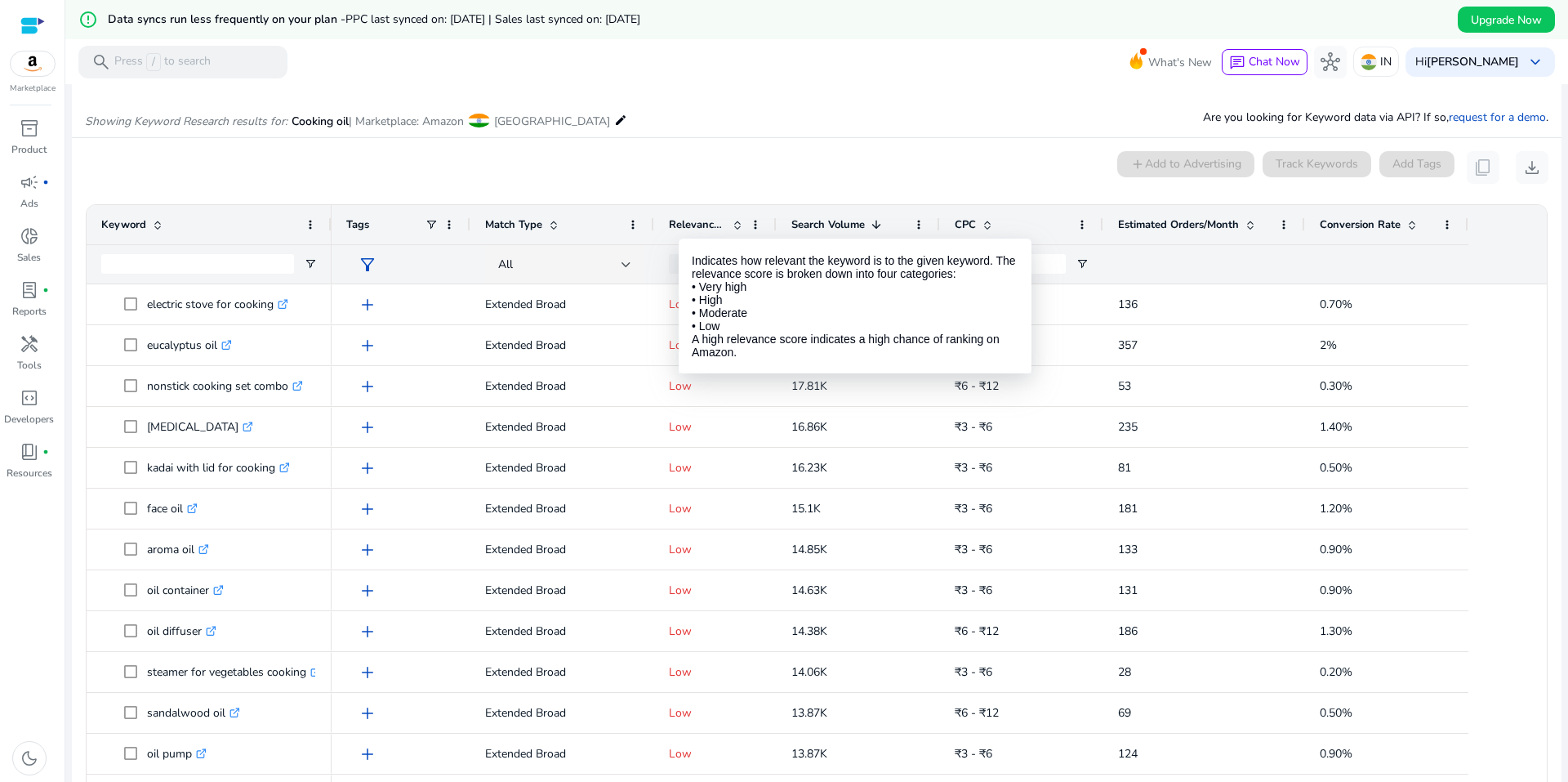
click at [677, 223] on span "Relevance Score" at bounding box center [697, 225] width 57 height 15
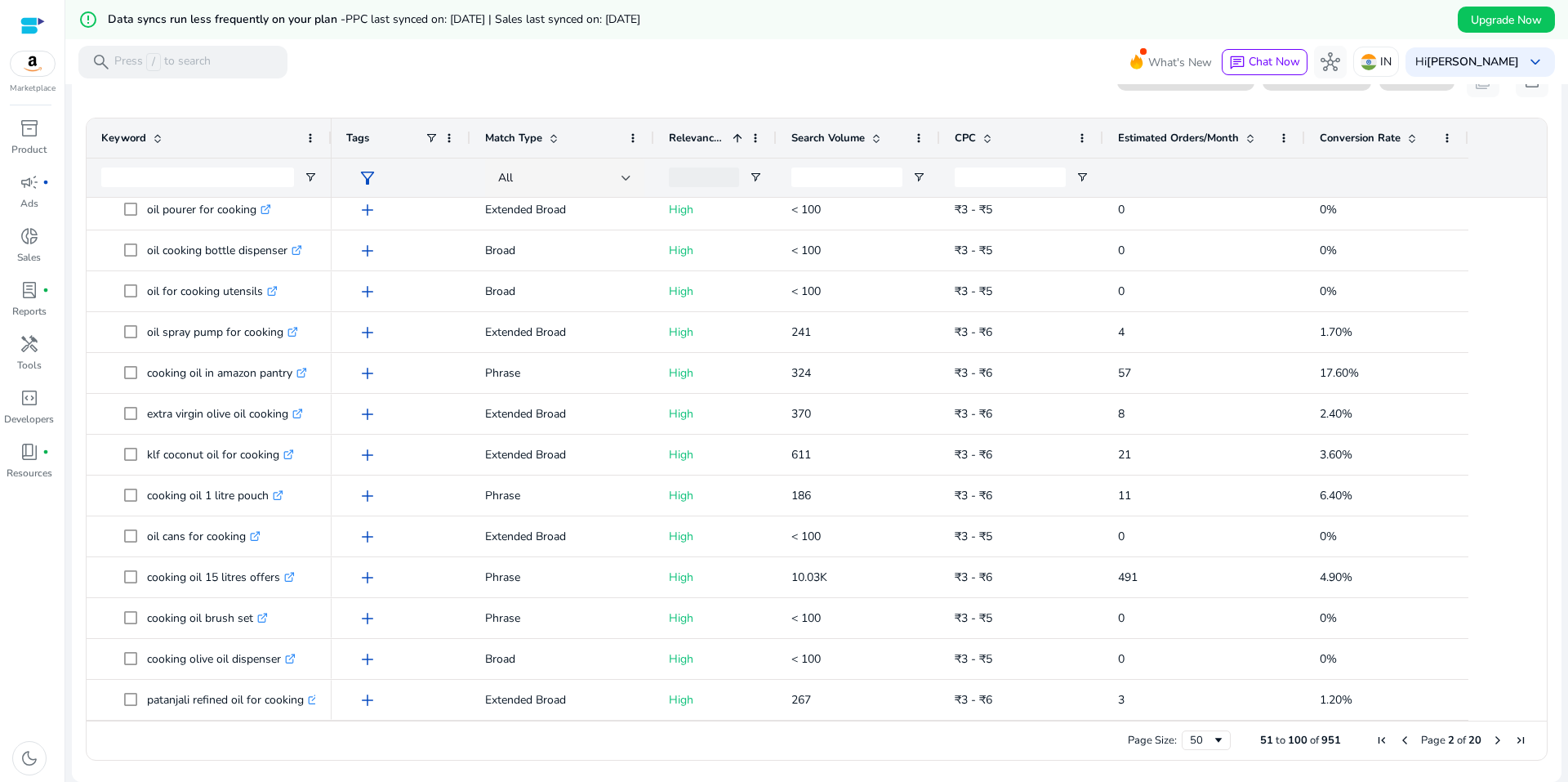
click at [1493, 734] on span "Next Page" at bounding box center [1497, 740] width 13 height 13
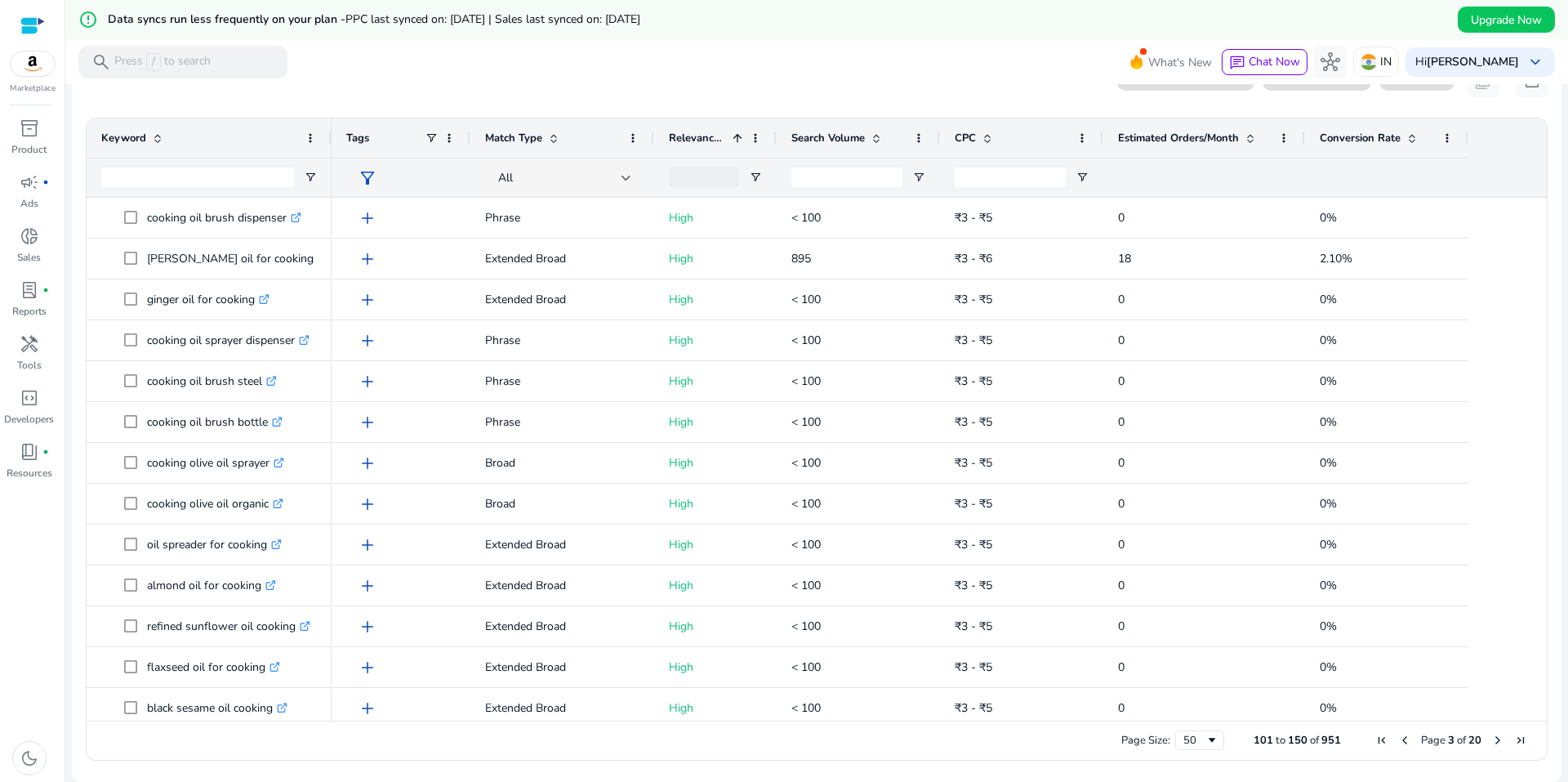
click at [1400, 740] on span "Previous Page" at bounding box center [1403, 740] width 13 height 13
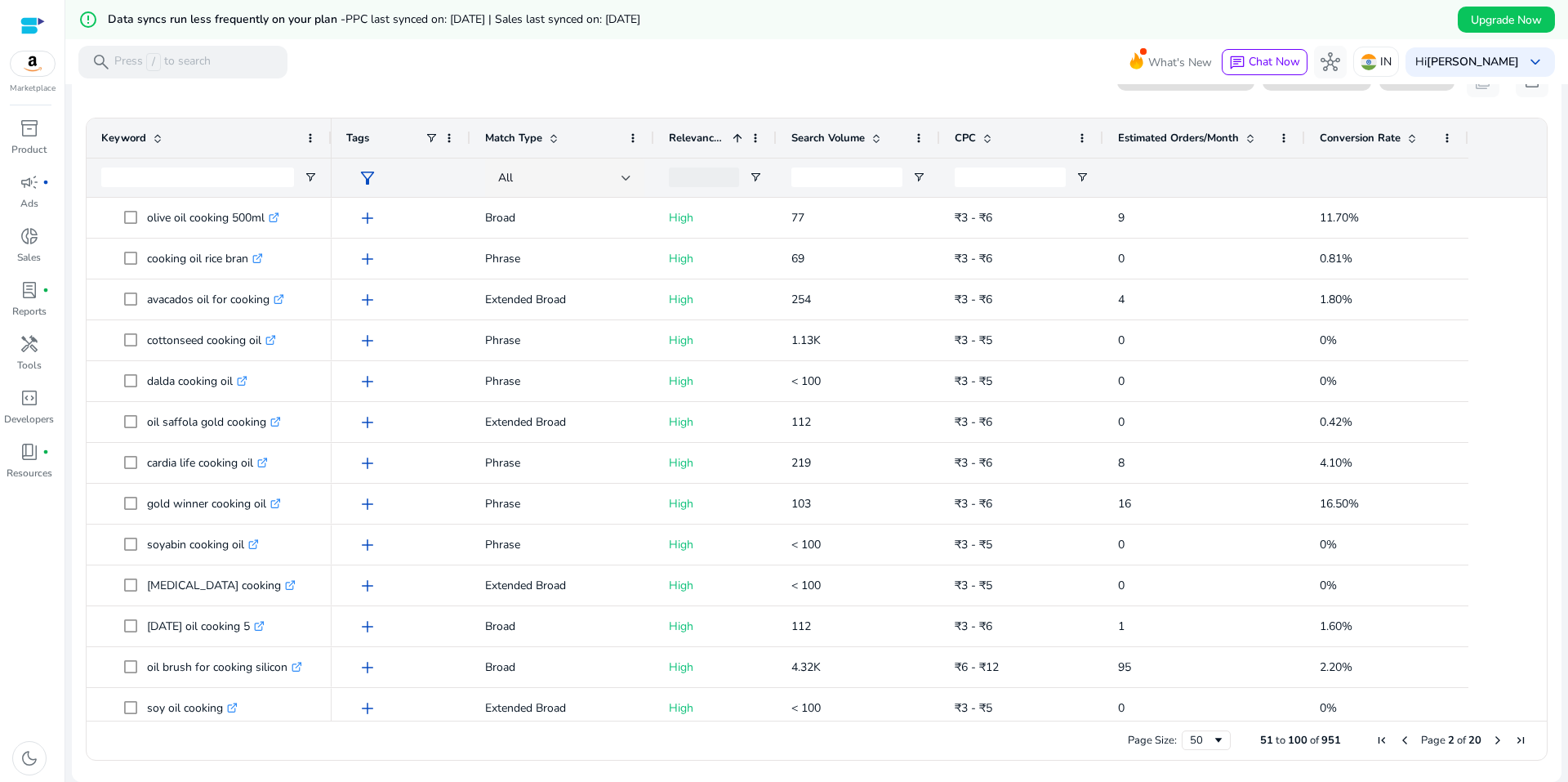
click at [1401, 740] on span "Previous Page" at bounding box center [1403, 740] width 13 height 13
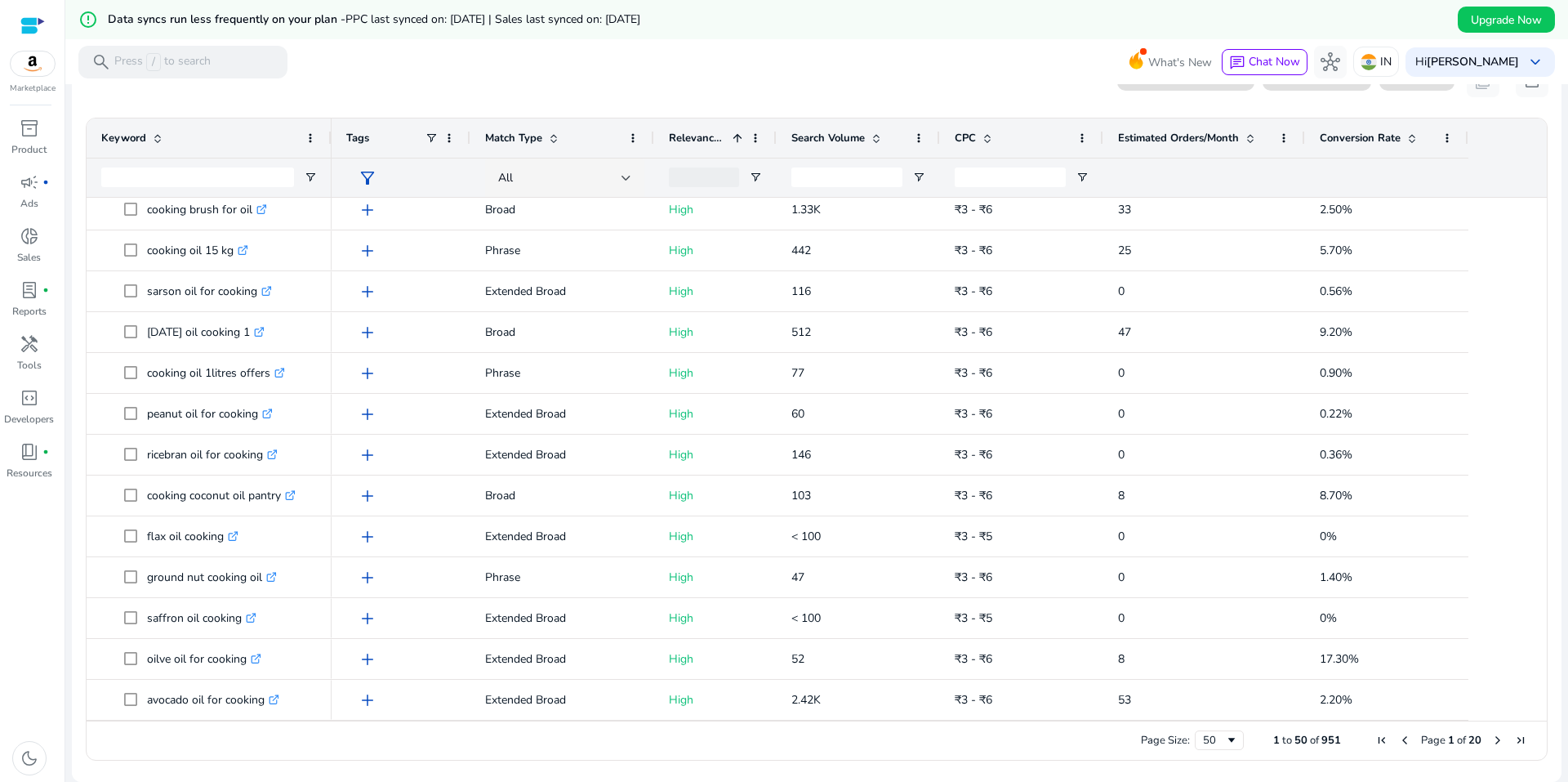
click at [1487, 733] on span "Page 1 of 20" at bounding box center [1451, 740] width 162 height 15
click at [1491, 735] on span "Next Page" at bounding box center [1497, 740] width 13 height 13
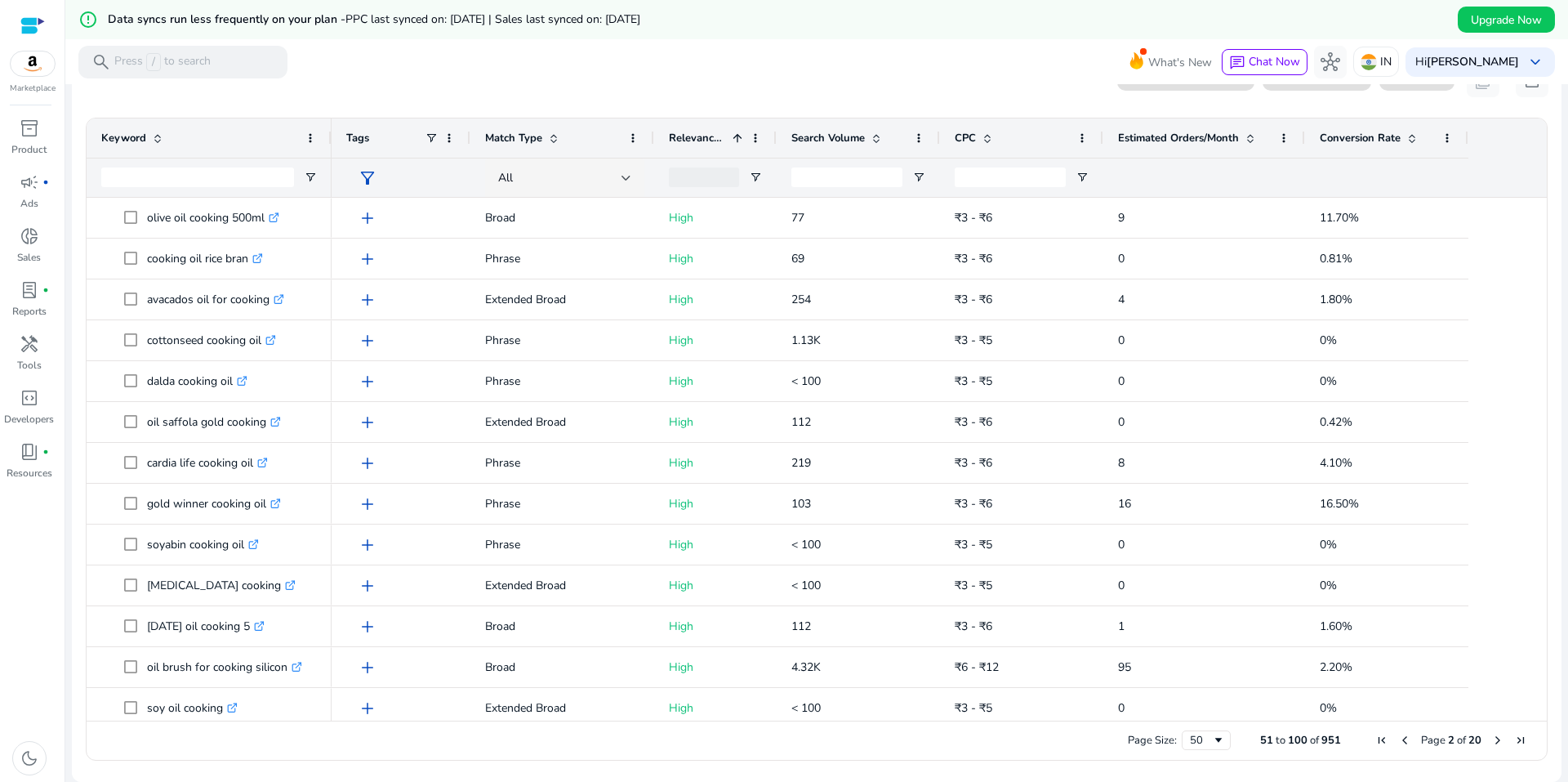
click at [1491, 741] on span "Next Page" at bounding box center [1497, 740] width 13 height 13
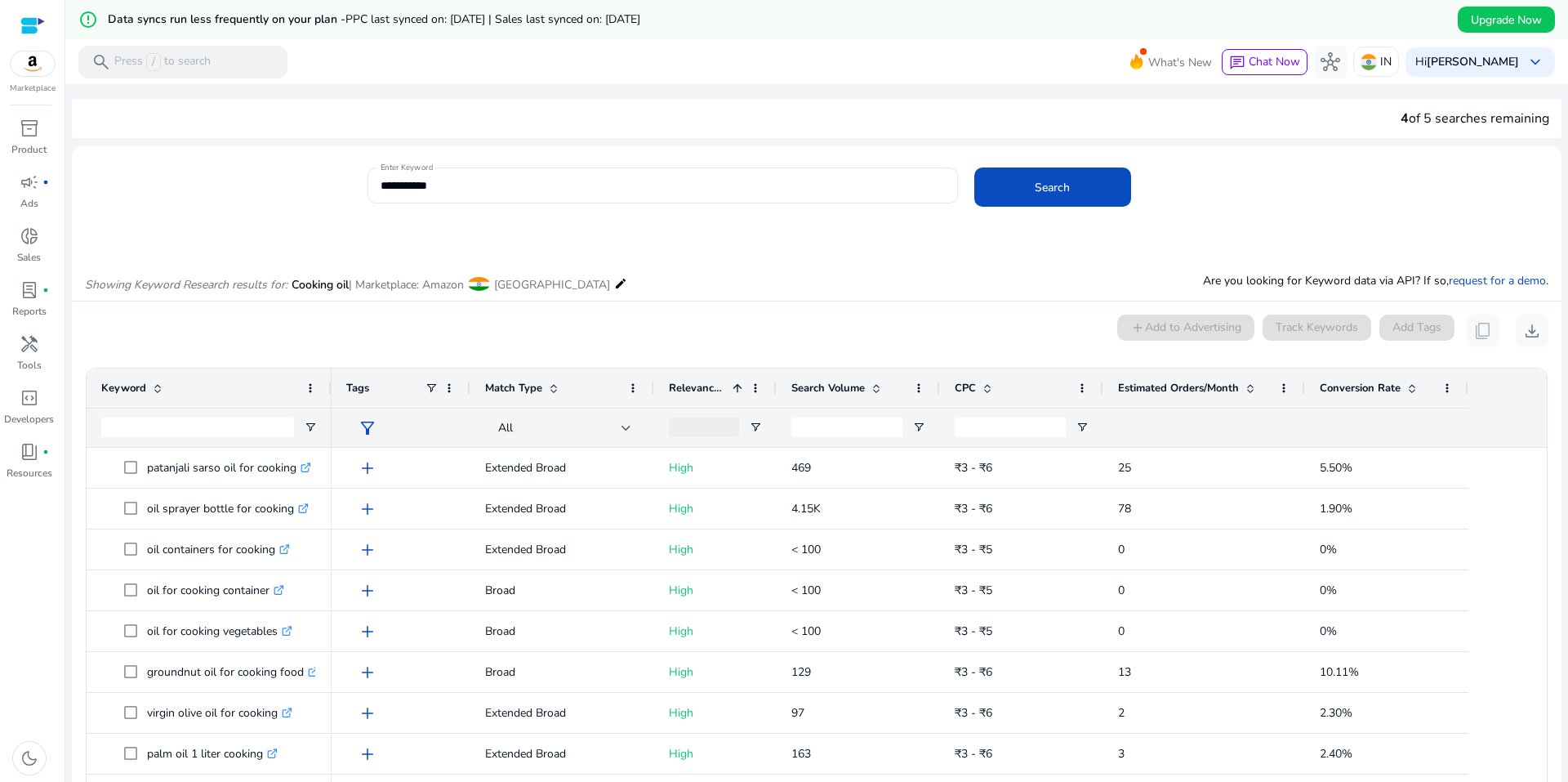
click at [531, 209] on div at bounding box center [662, 212] width 590 height 17
drag, startPoint x: 519, startPoint y: 192, endPoint x: 541, endPoint y: 201, distance: 23.8
click at [520, 192] on input "**********" at bounding box center [662, 186] width 564 height 18
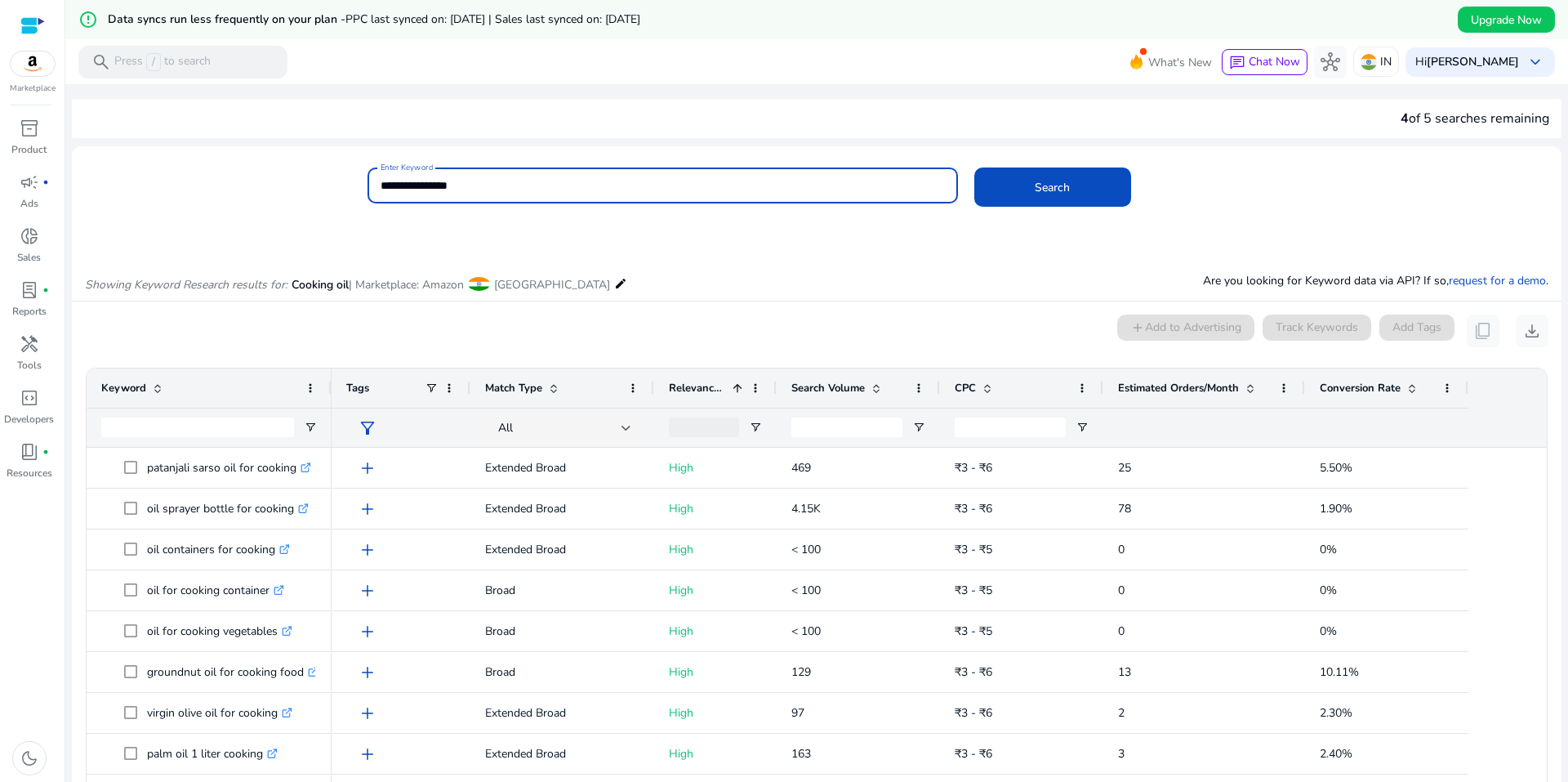
type input "**********"
click at [974, 168] on button "Search" at bounding box center [1052, 187] width 157 height 39
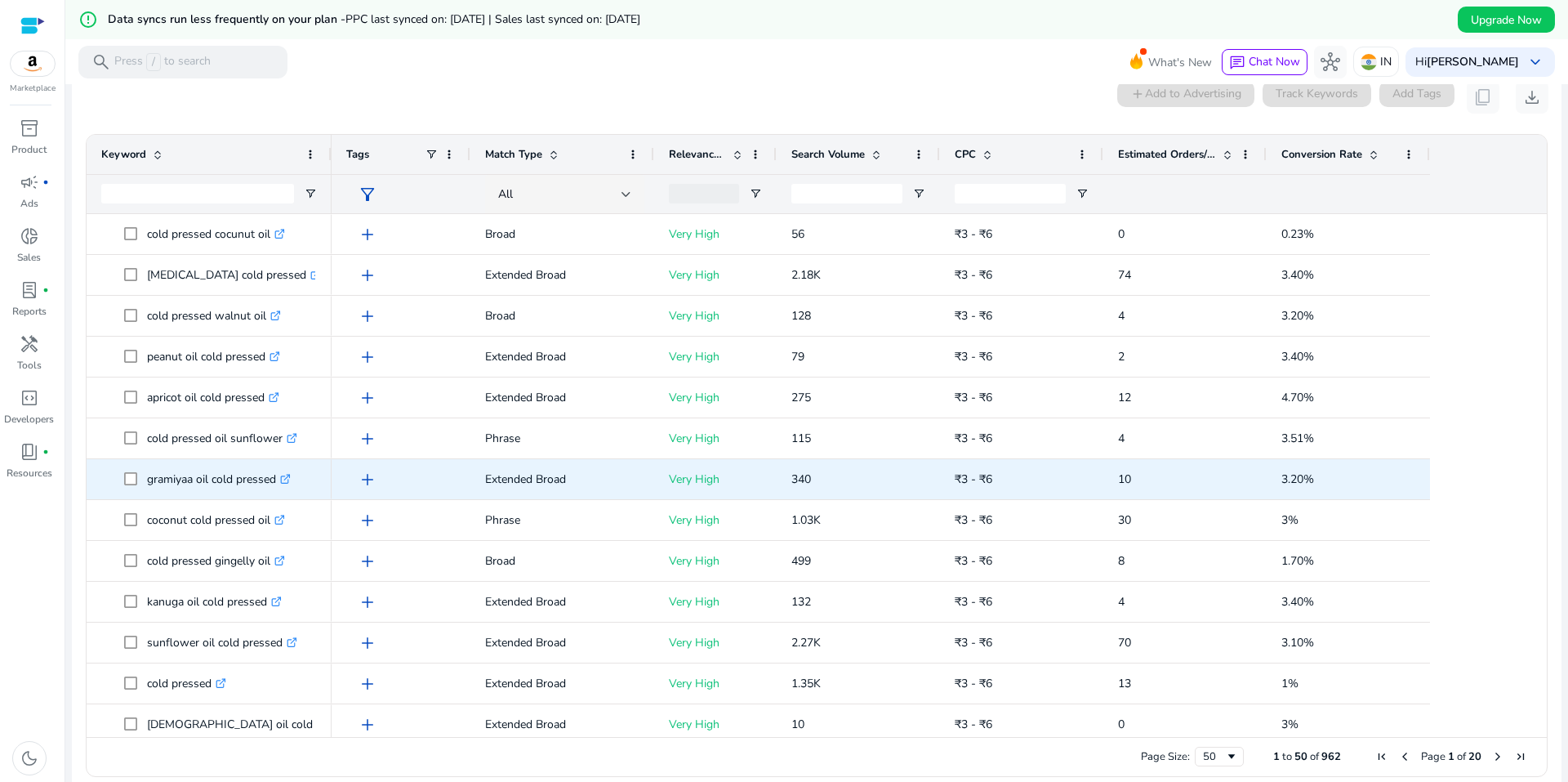
scroll to position [1062, 0]
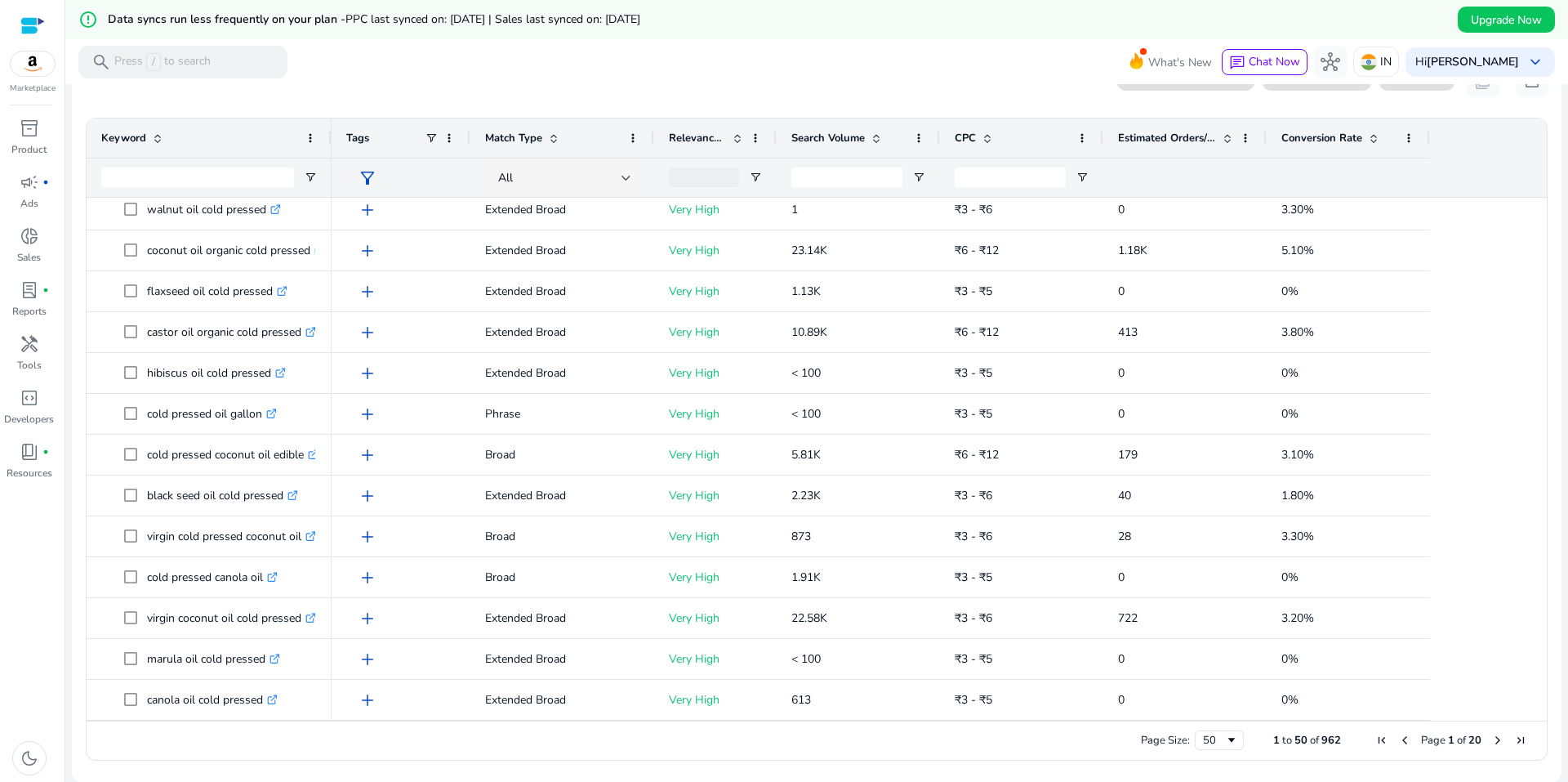
click at [1491, 743] on span "Next Page" at bounding box center [1497, 740] width 13 height 13
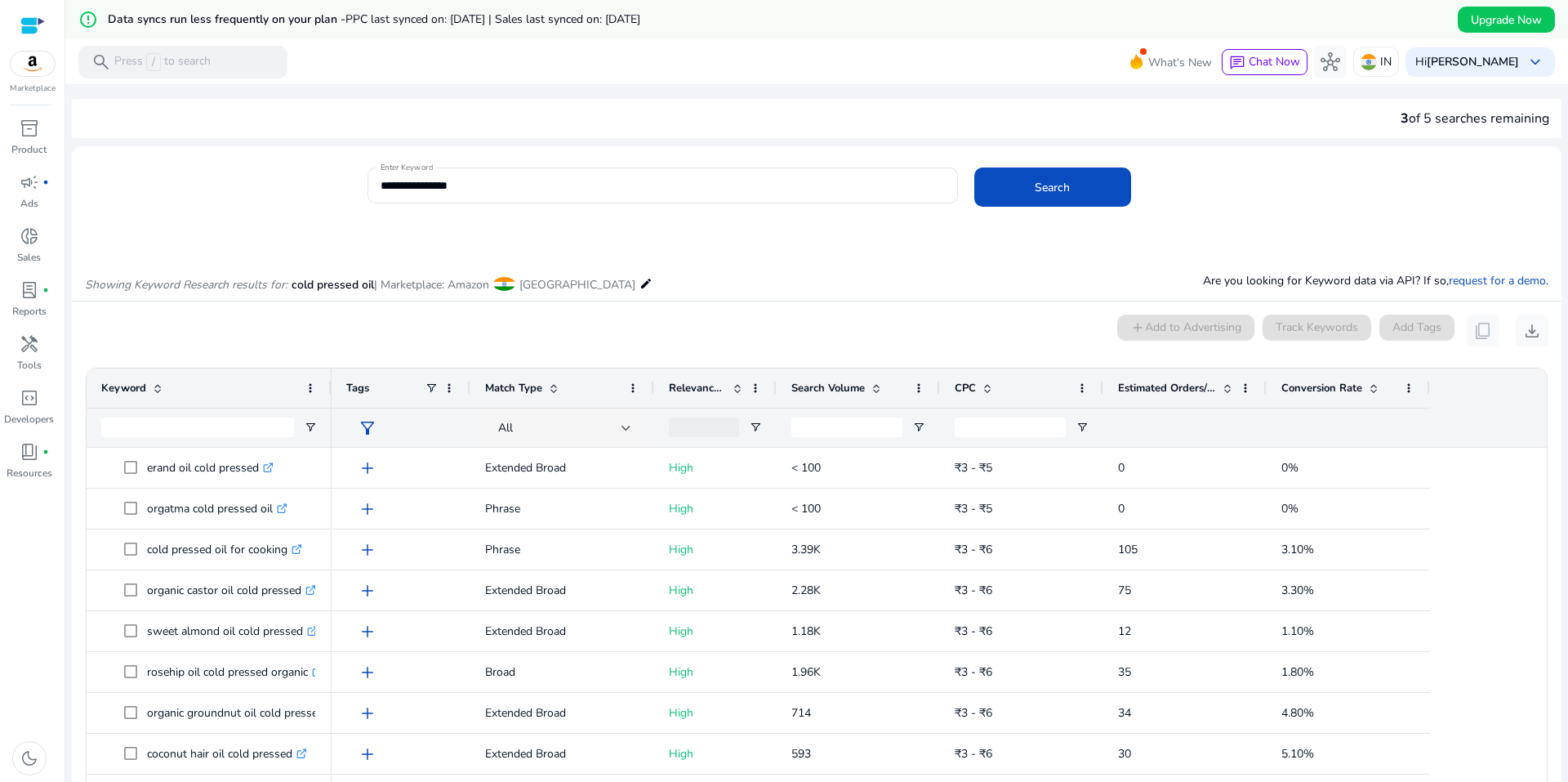
click at [639, 281] on mat-icon "edit" at bounding box center [645, 284] width 13 height 20
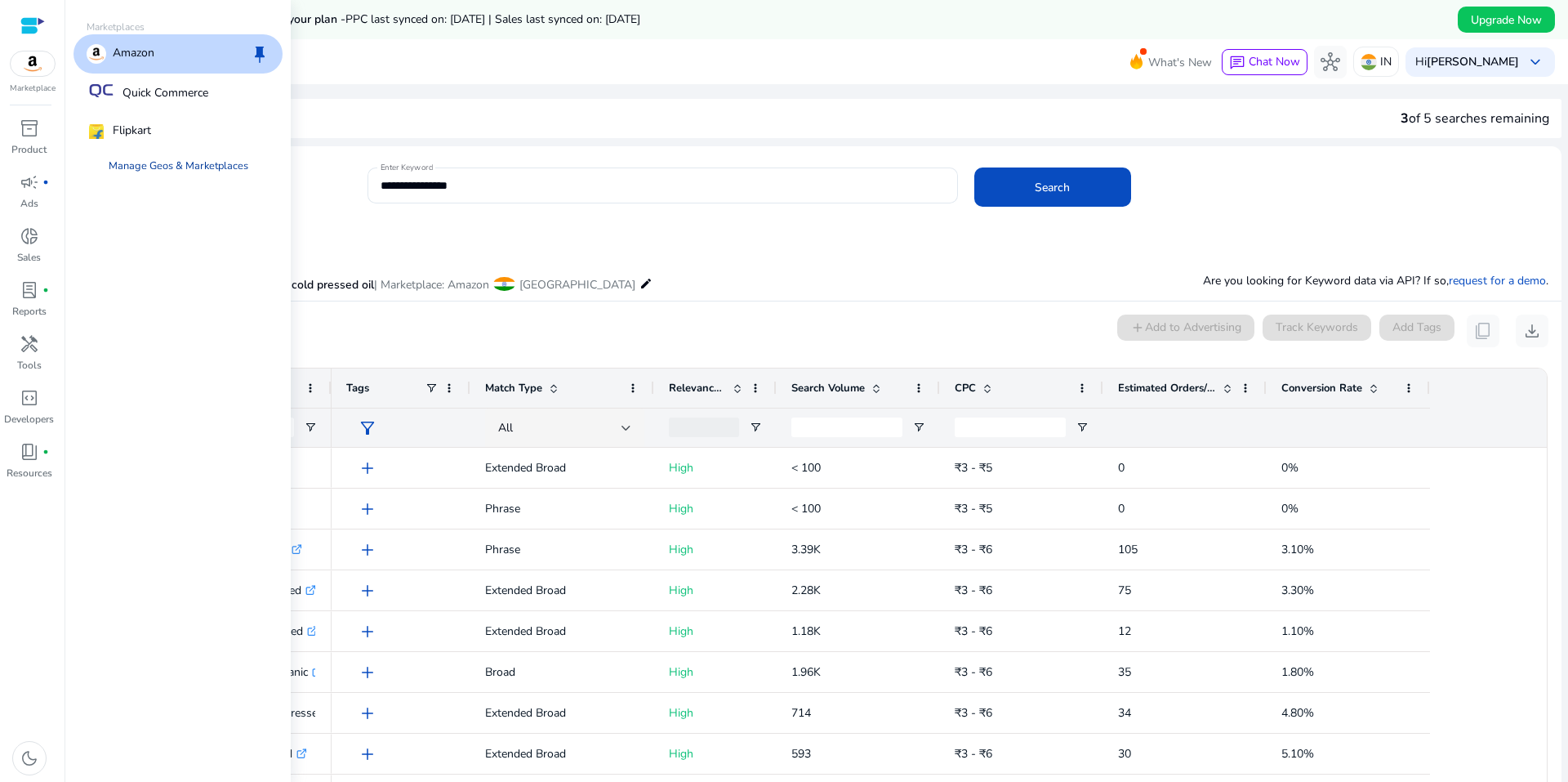
click at [185, 172] on link "Manage Geos & Marketplaces" at bounding box center [179, 165] width 166 height 29
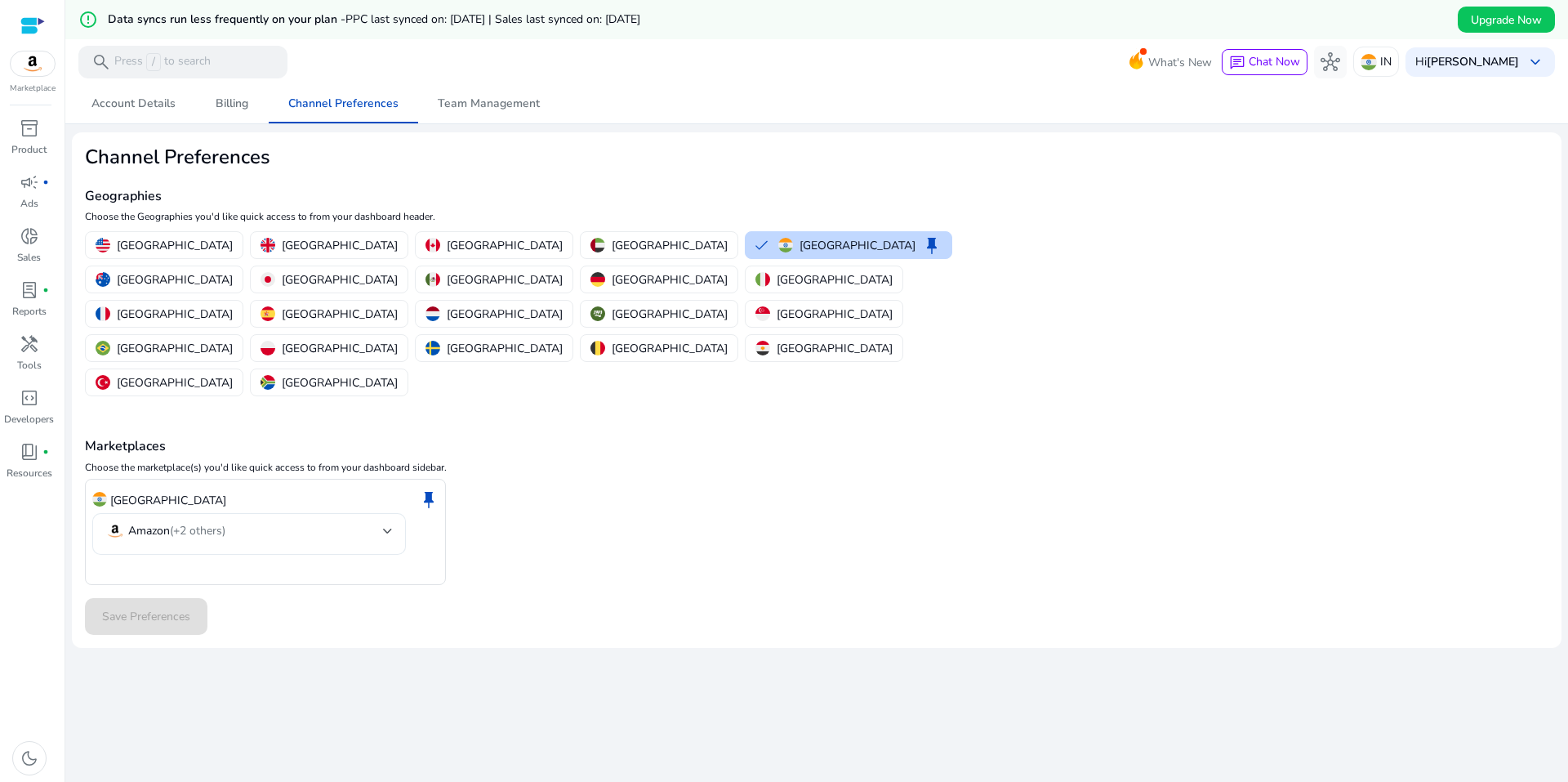
click at [240, 521] on mat-select-trigger "Amazon (+2 others)" at bounding box center [245, 531] width 277 height 20
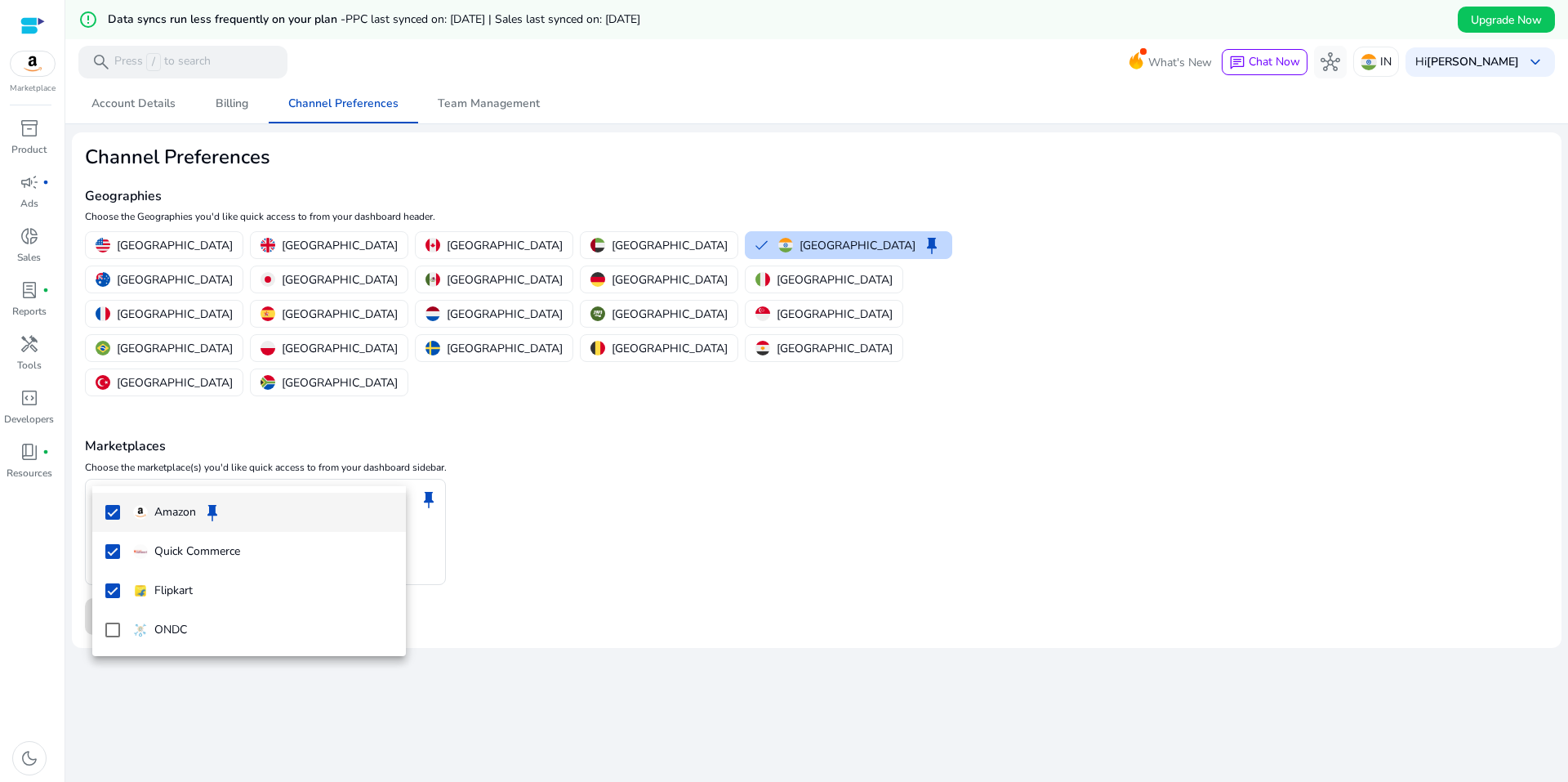
click at [482, 546] on div at bounding box center [784, 391] width 1568 height 782
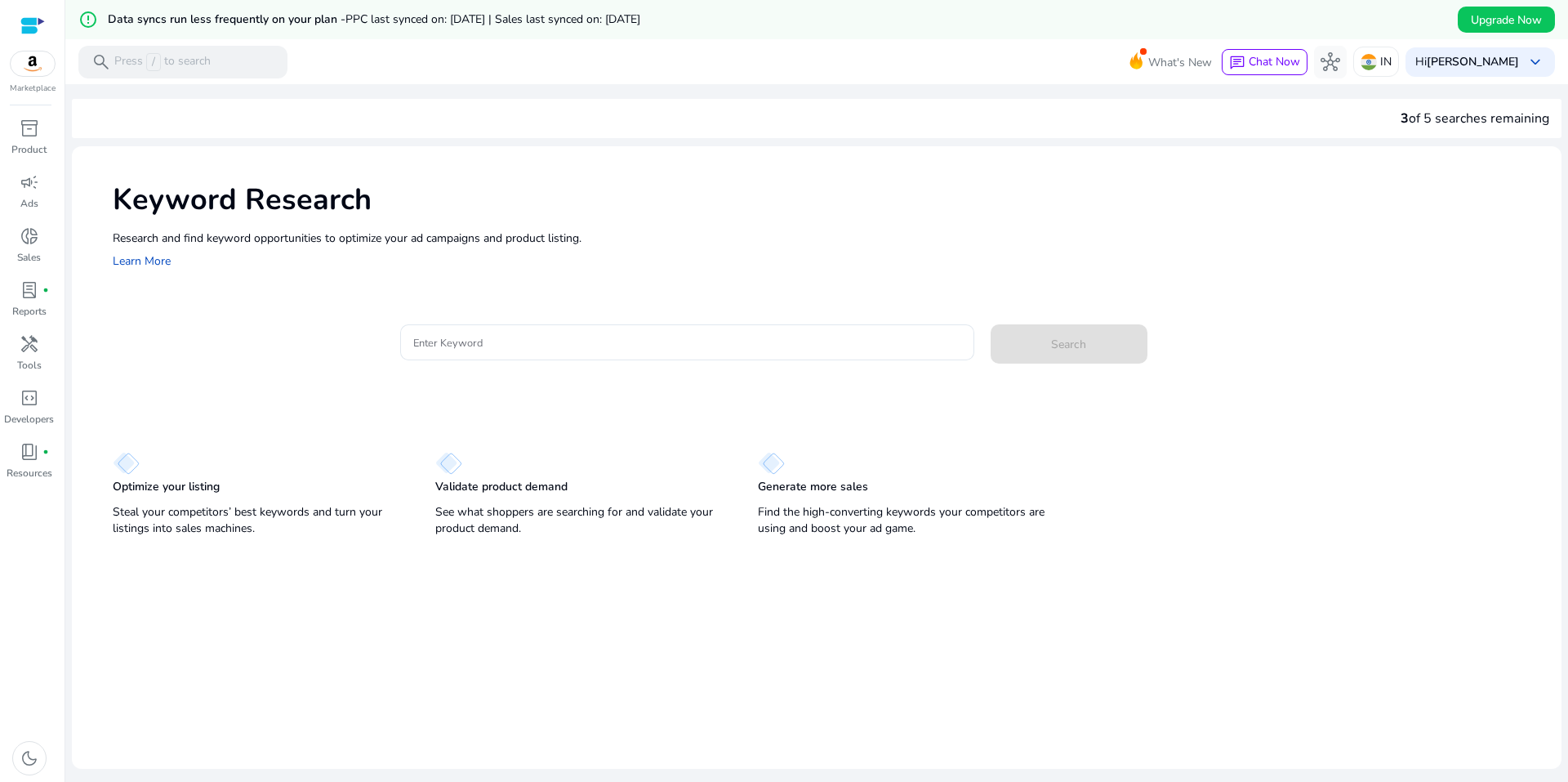
click at [457, 412] on div "Keyword Research Research and find keyword opportunities to optimize your [PERS…" at bounding box center [816, 344] width 1489 height 395
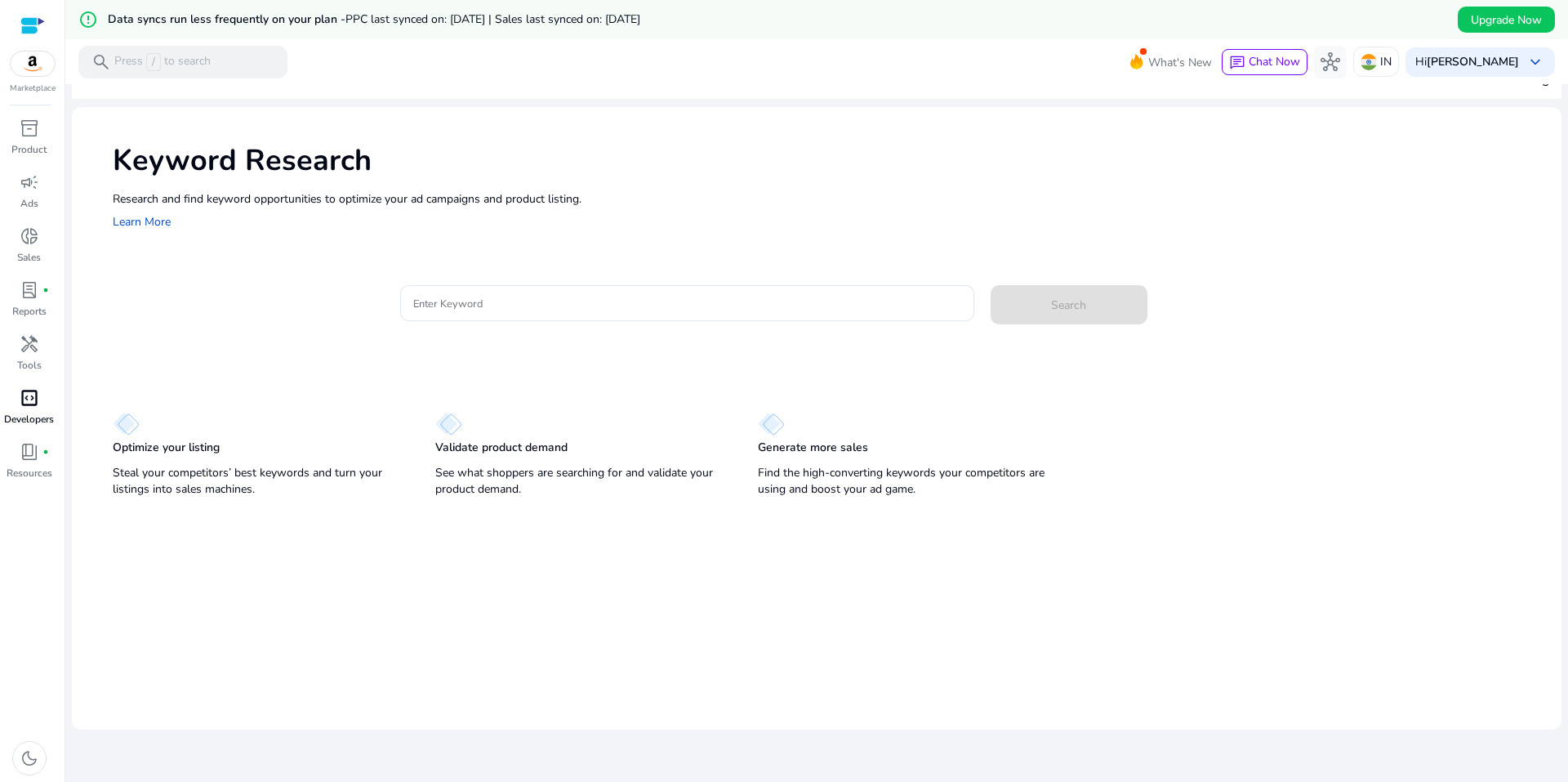
click at [47, 412] on p "Developers" at bounding box center [29, 418] width 50 height 15
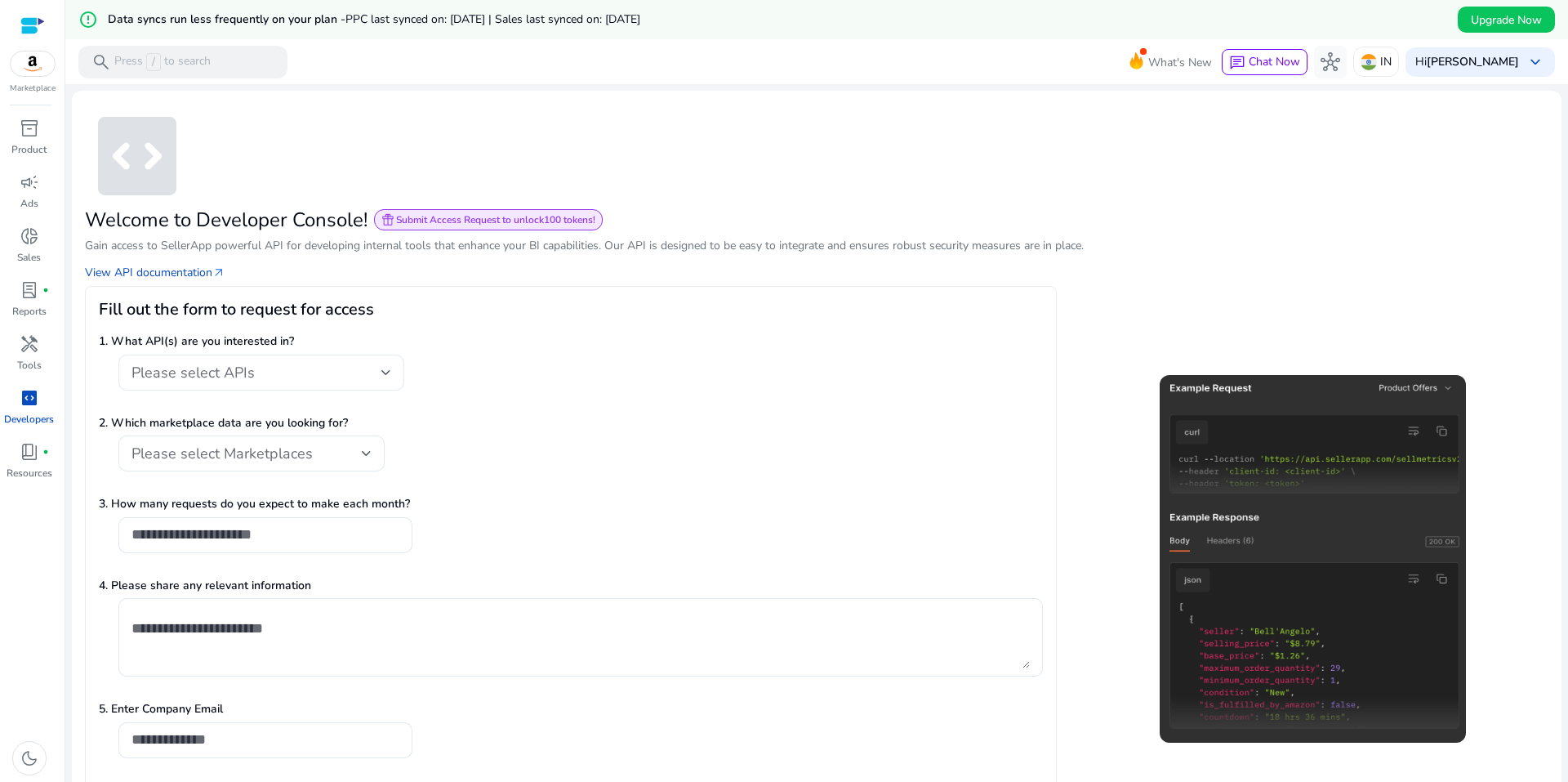
click at [338, 375] on div "Please select APIs" at bounding box center [257, 373] width 250 height 18
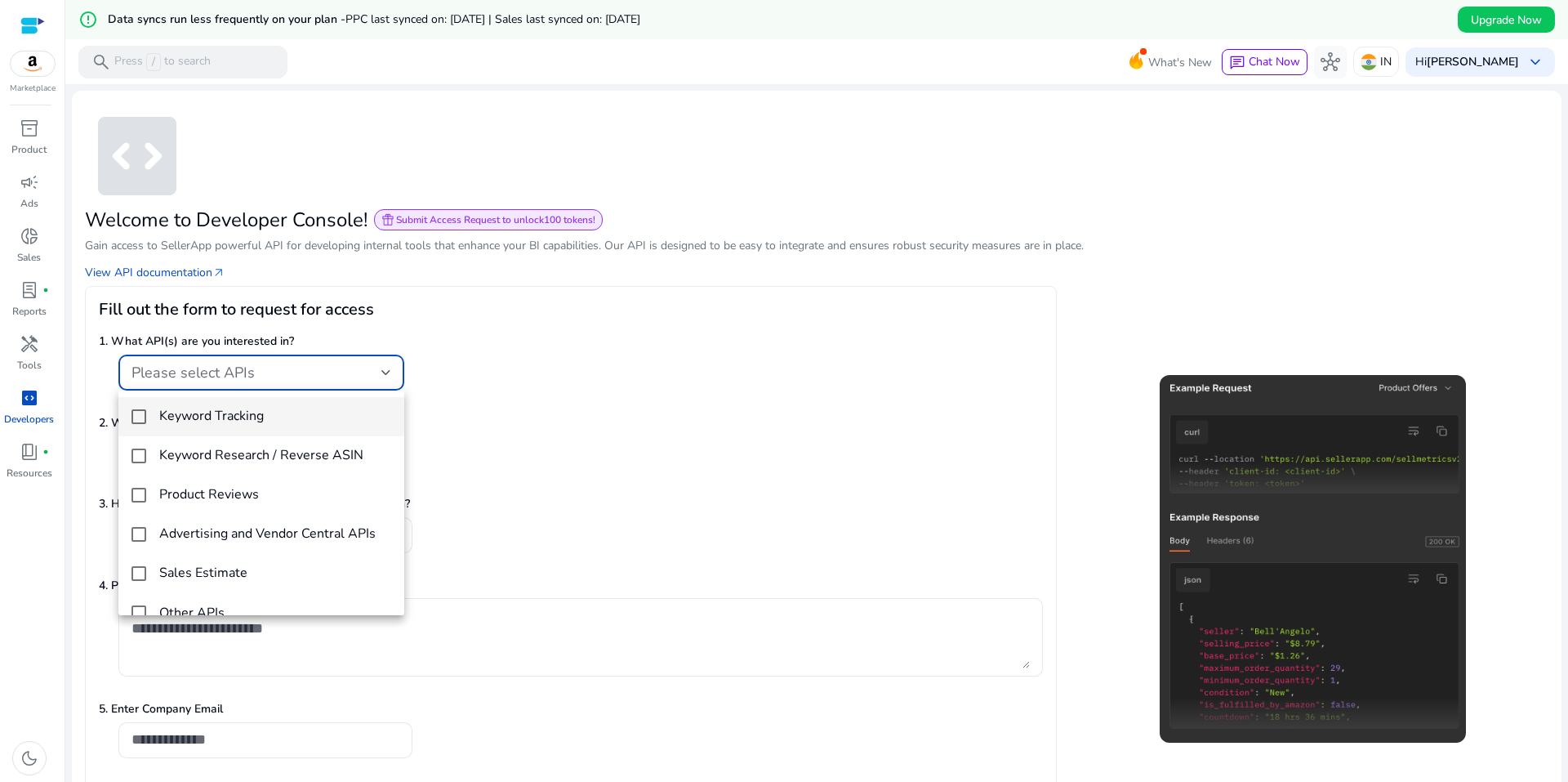
click at [356, 368] on div at bounding box center [784, 391] width 1568 height 782
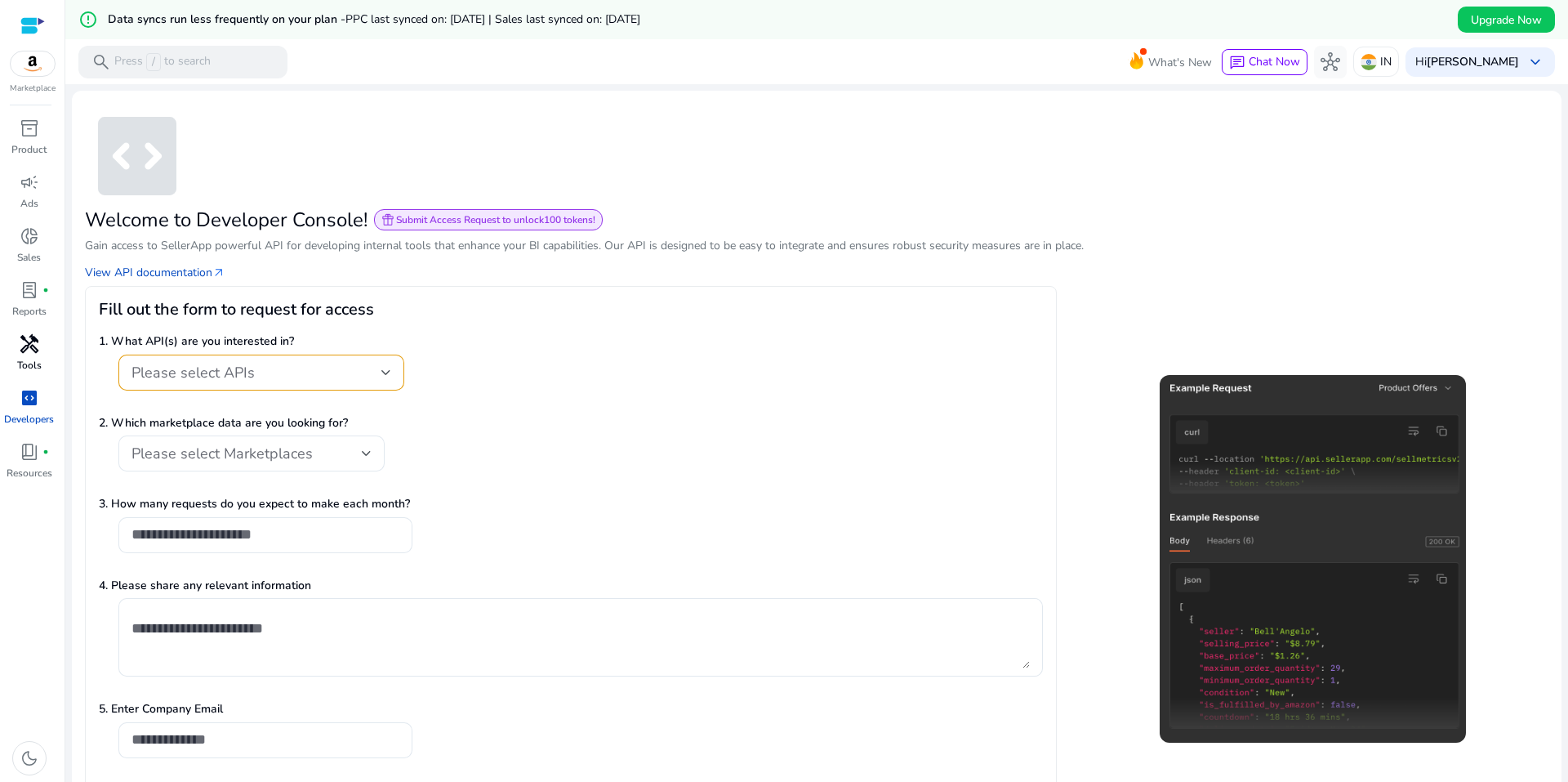
click at [23, 359] on p "Tools" at bounding box center [29, 365] width 25 height 15
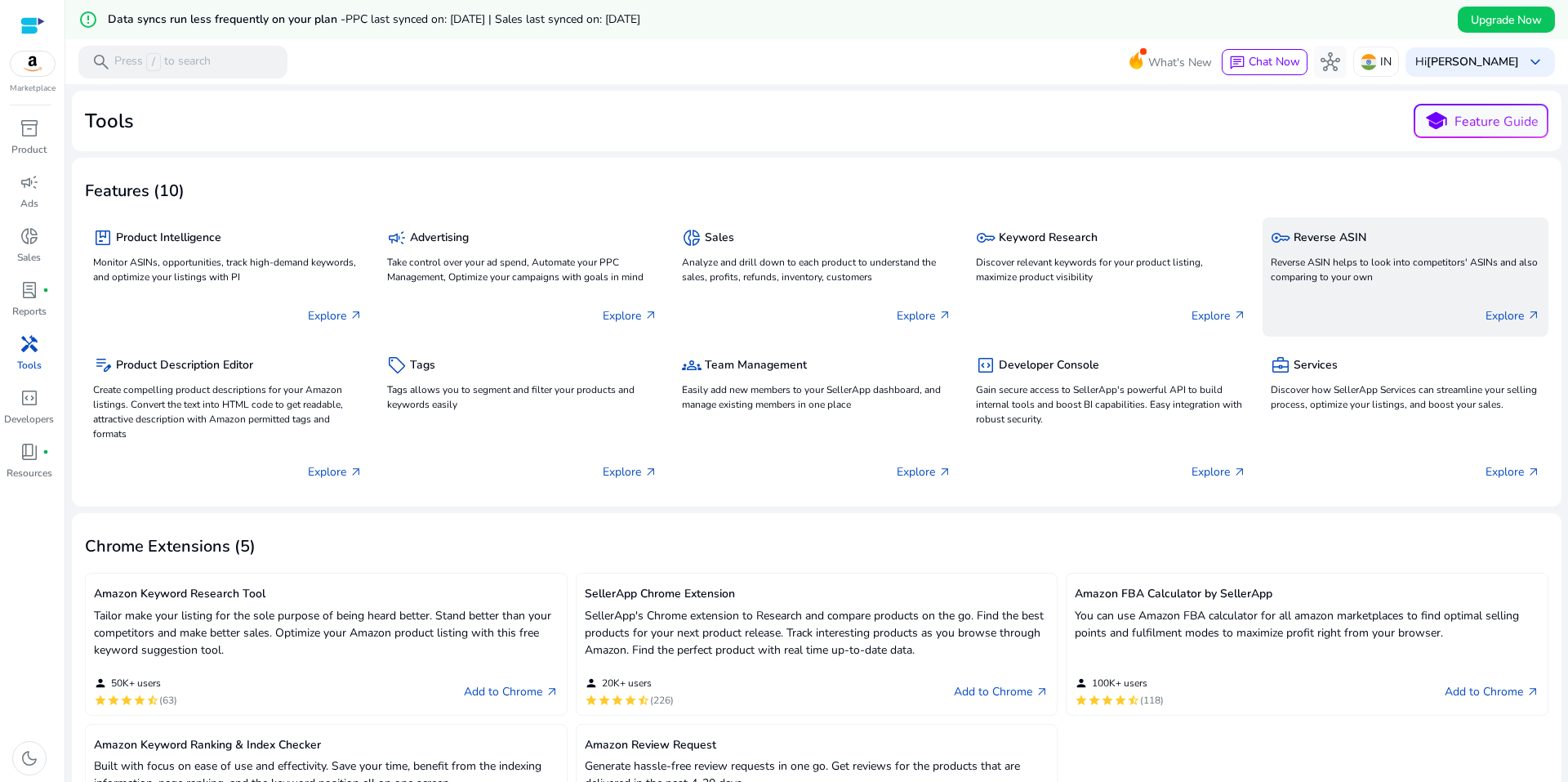
click at [1353, 284] on p "Reverse ASIN helps to look into competitors' ASINs and also comparing to your o…" at bounding box center [1405, 269] width 269 height 29
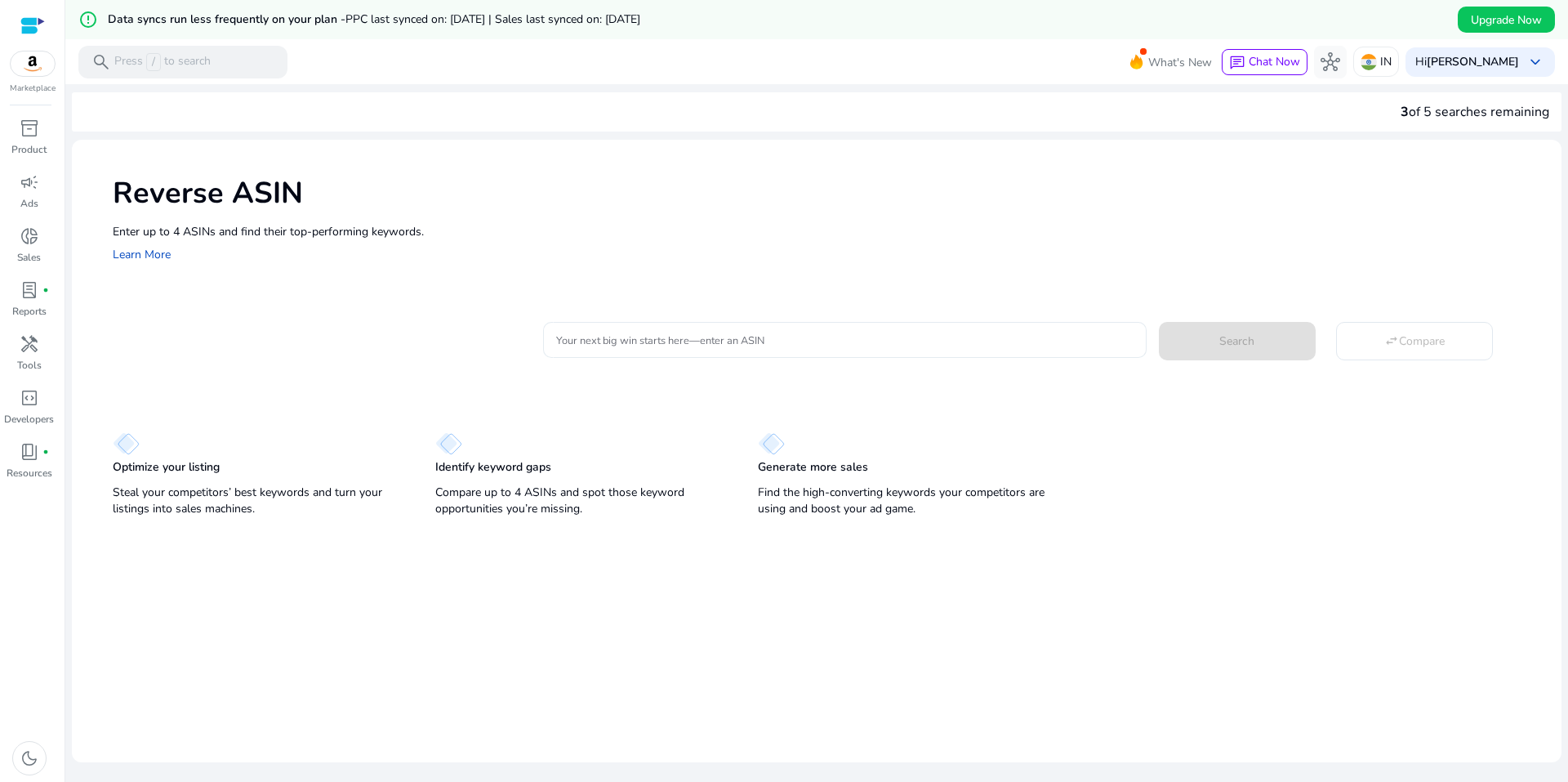
click at [729, 336] on input "Your next big win starts here—enter an ASIN" at bounding box center [844, 340] width 577 height 18
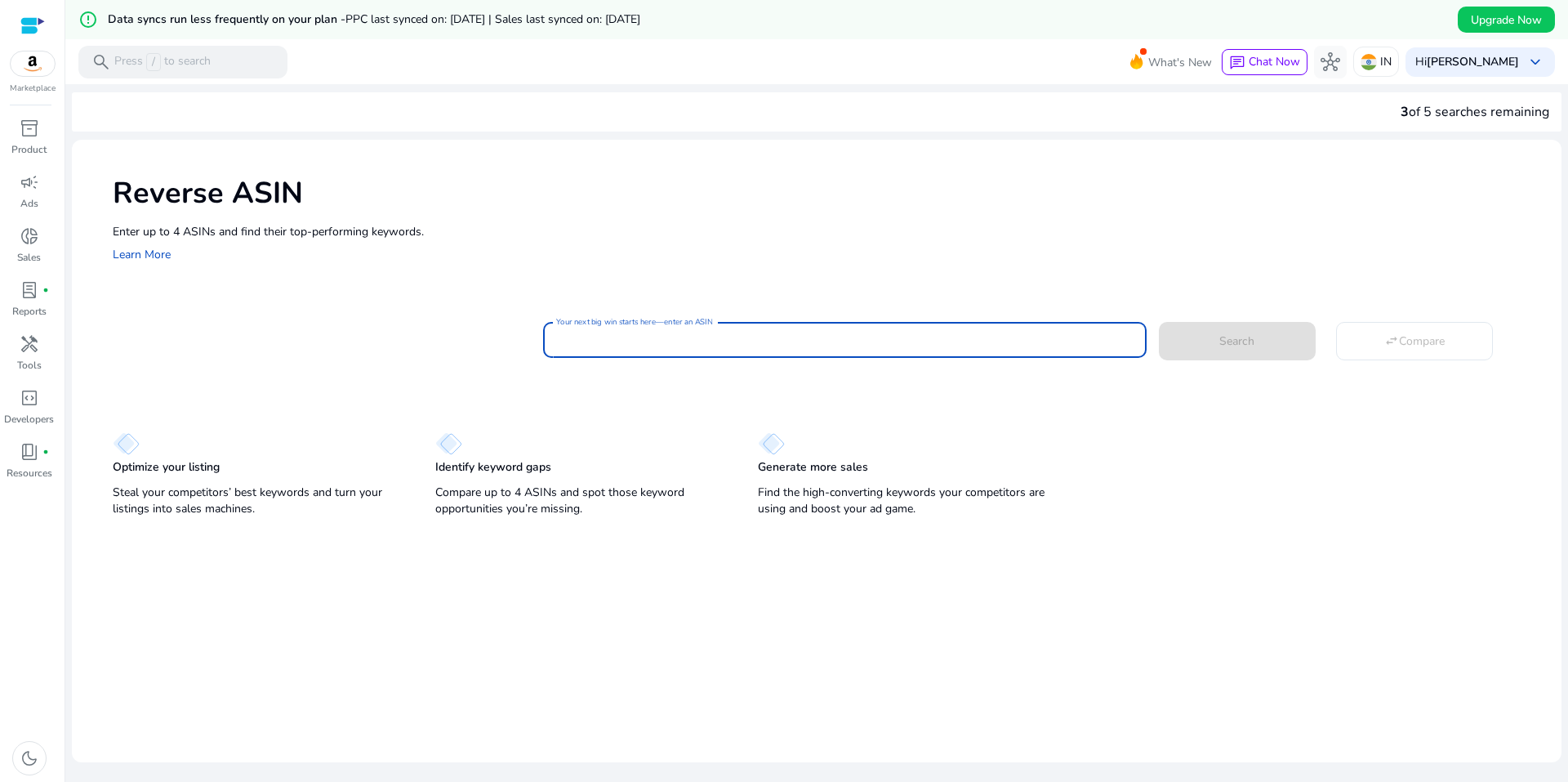
paste input "**********"
click at [1200, 334] on span at bounding box center [1237, 340] width 157 height 39
type input "**********"
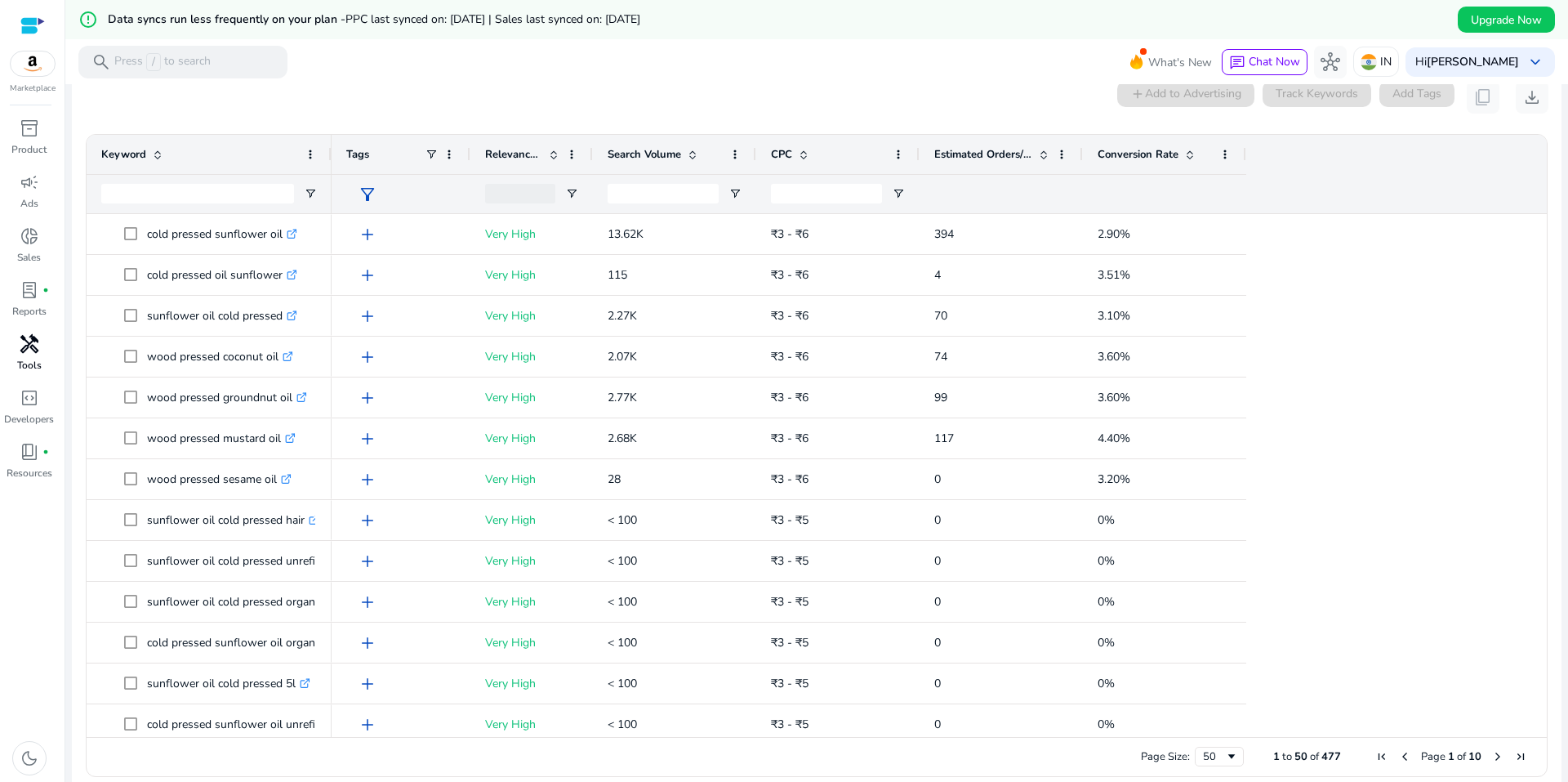
click at [25, 335] on span "handyman" at bounding box center [30, 345] width 20 height 20
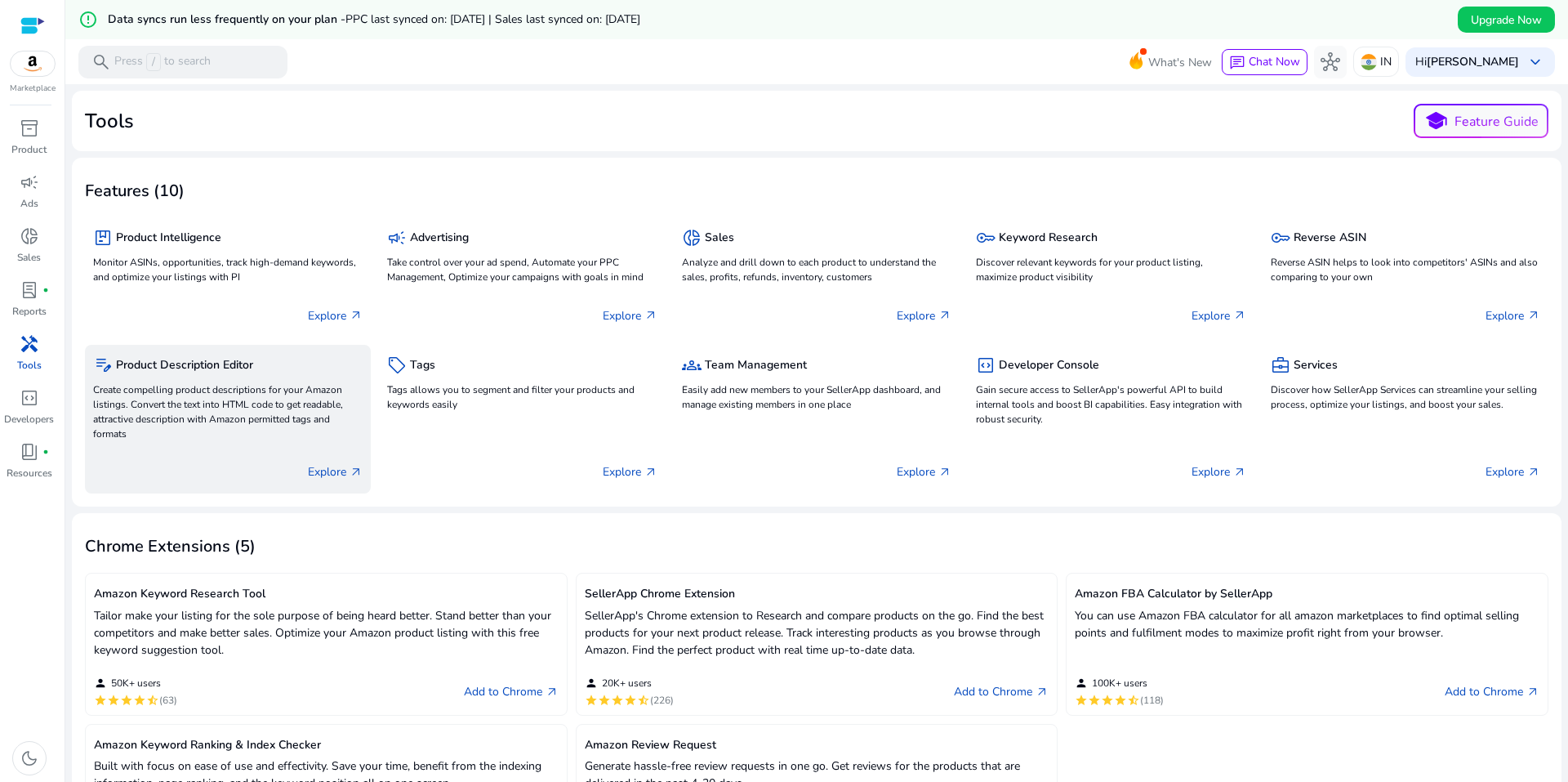
click at [224, 371] on h5 "Product Description Editor" at bounding box center [184, 366] width 137 height 14
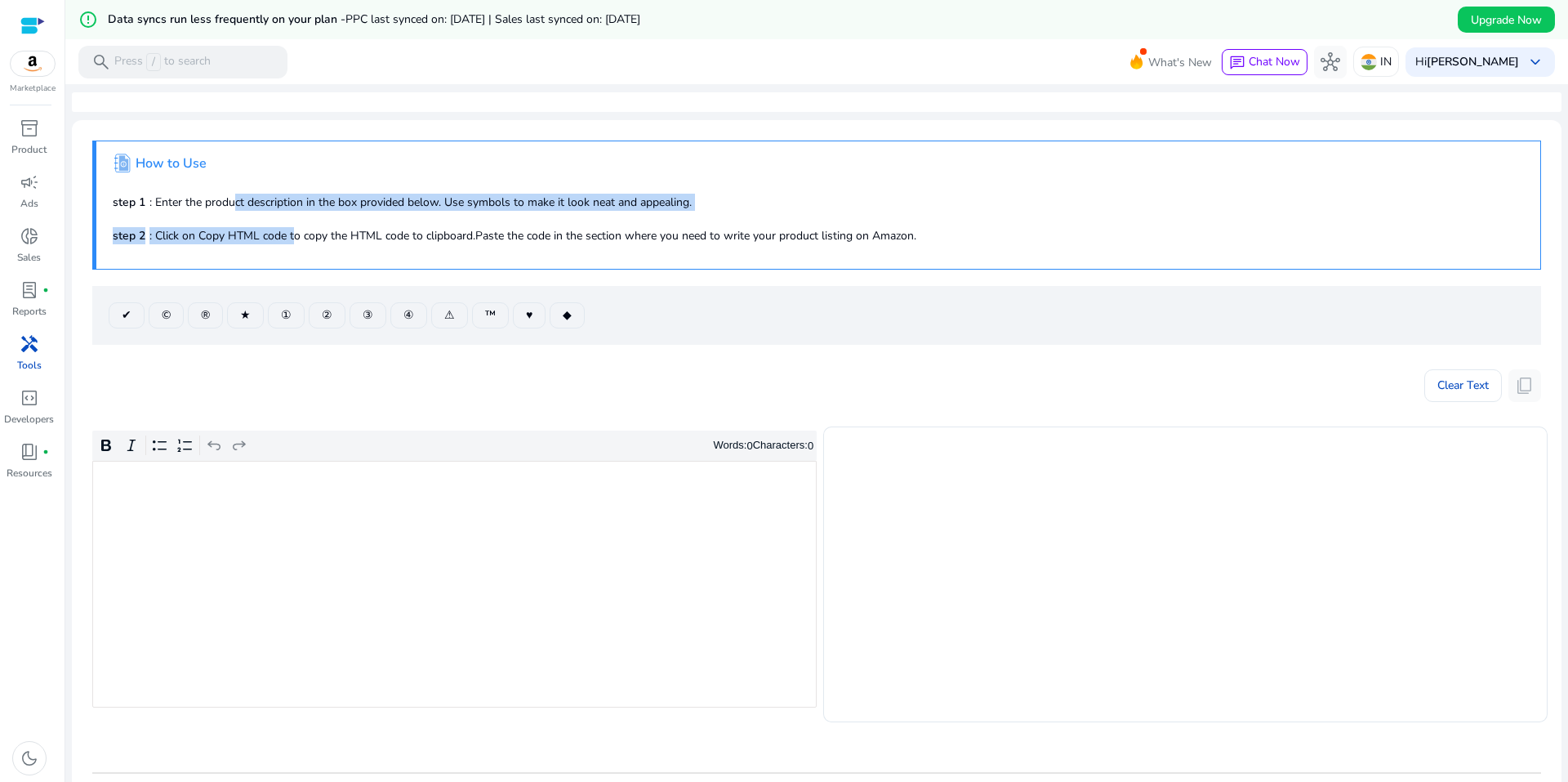
drag, startPoint x: 281, startPoint y: 215, endPoint x: 300, endPoint y: 218, distance: 19.2
click at [300, 218] on div ".st1{fill:#2c8af8}.st2{fill:#fcfeff} How to Use step 1 : Enter the product desc…" at bounding box center [815, 205] width 1448 height 129
drag, startPoint x: 237, startPoint y: 206, endPoint x: 276, endPoint y: 226, distance: 43.8
click at [276, 226] on div ".st1{fill:#2c8af8}.st2{fill:#fcfeff} How to Use step 1 : Enter the product desc…" at bounding box center [815, 205] width 1448 height 129
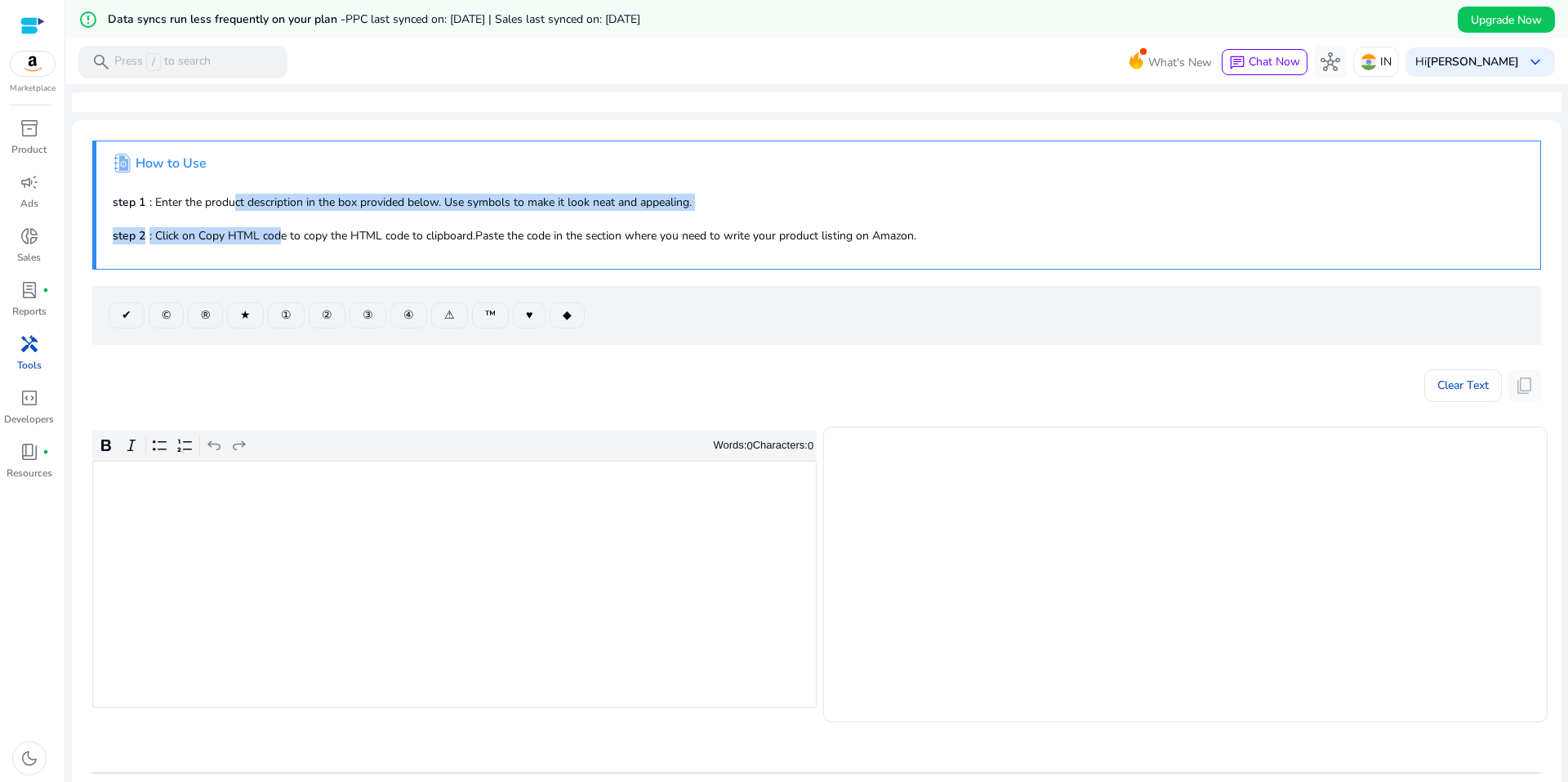
click at [276, 226] on div ".st1{fill:#2c8af8}.st2{fill:#fcfeff} How to Use step 1 : Enter the product desc…" at bounding box center [815, 205] width 1448 height 129
drag, startPoint x: 219, startPoint y: 205, endPoint x: 267, endPoint y: 230, distance: 54.1
click at [266, 230] on div ".st1{fill:#2c8af8}.st2{fill:#fcfeff} How to Use step 1 : Enter the product desc…" at bounding box center [815, 205] width 1448 height 129
click at [267, 230] on p "step 2 : Click on Copy HTML code to copy the HTML code to clipboard.Paste the c…" at bounding box center [817, 235] width 1410 height 17
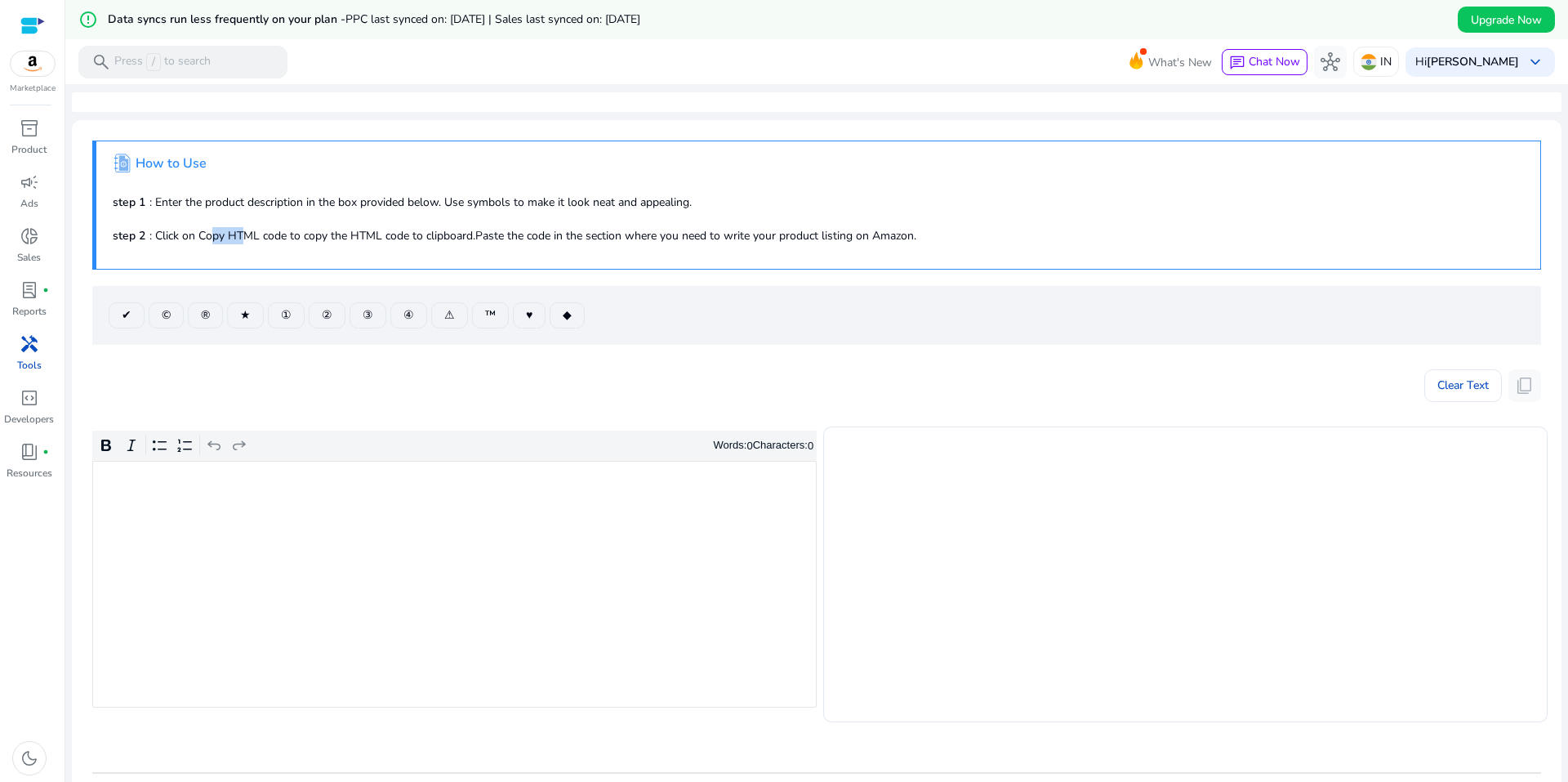
click at [253, 247] on div ".st1{fill:#2c8af8}.st2{fill:#fcfeff} How to Use step 1 : Enter the product desc…" at bounding box center [815, 205] width 1448 height 129
drag, startPoint x: 247, startPoint y: 249, endPoint x: 257, endPoint y: 253, distance: 10.8
click at [256, 253] on div ".st1{fill:#2c8af8}.st2{fill:#fcfeff} How to Use step 1 : Enter the product desc…" at bounding box center [815, 205] width 1448 height 129
click at [257, 253] on div ".st1{fill:#2c8af8}.st2{fill:#fcfeff} How to Use step 1 : Enter the product desc…" at bounding box center [815, 205] width 1448 height 129
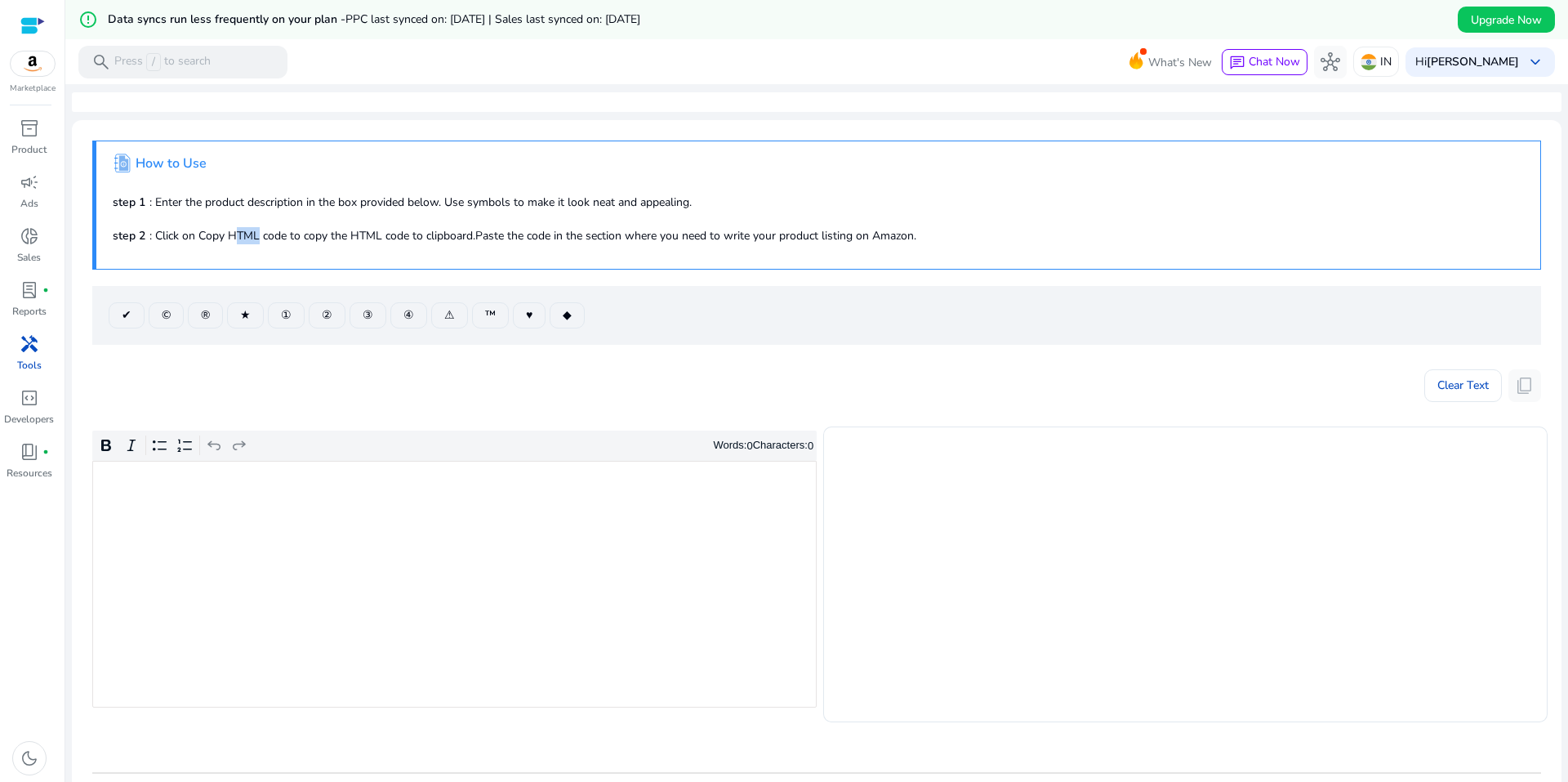
click at [263, 254] on div ".st1{fill:#2c8af8}.st2{fill:#fcfeff} How to Use step 1 : Enter the product desc…" at bounding box center [815, 205] width 1448 height 129
click at [265, 255] on div ".st1{fill:#2c8af8}.st2{fill:#fcfeff} How to Use step 1 : Enter the product desc…" at bounding box center [815, 205] width 1448 height 129
click at [303, 269] on mat-card ".st1{fill:#2c8af8}.st2{fill:#fcfeff} How to Use step 1 : Enter the product desc…" at bounding box center [816, 527] width 1489 height 816
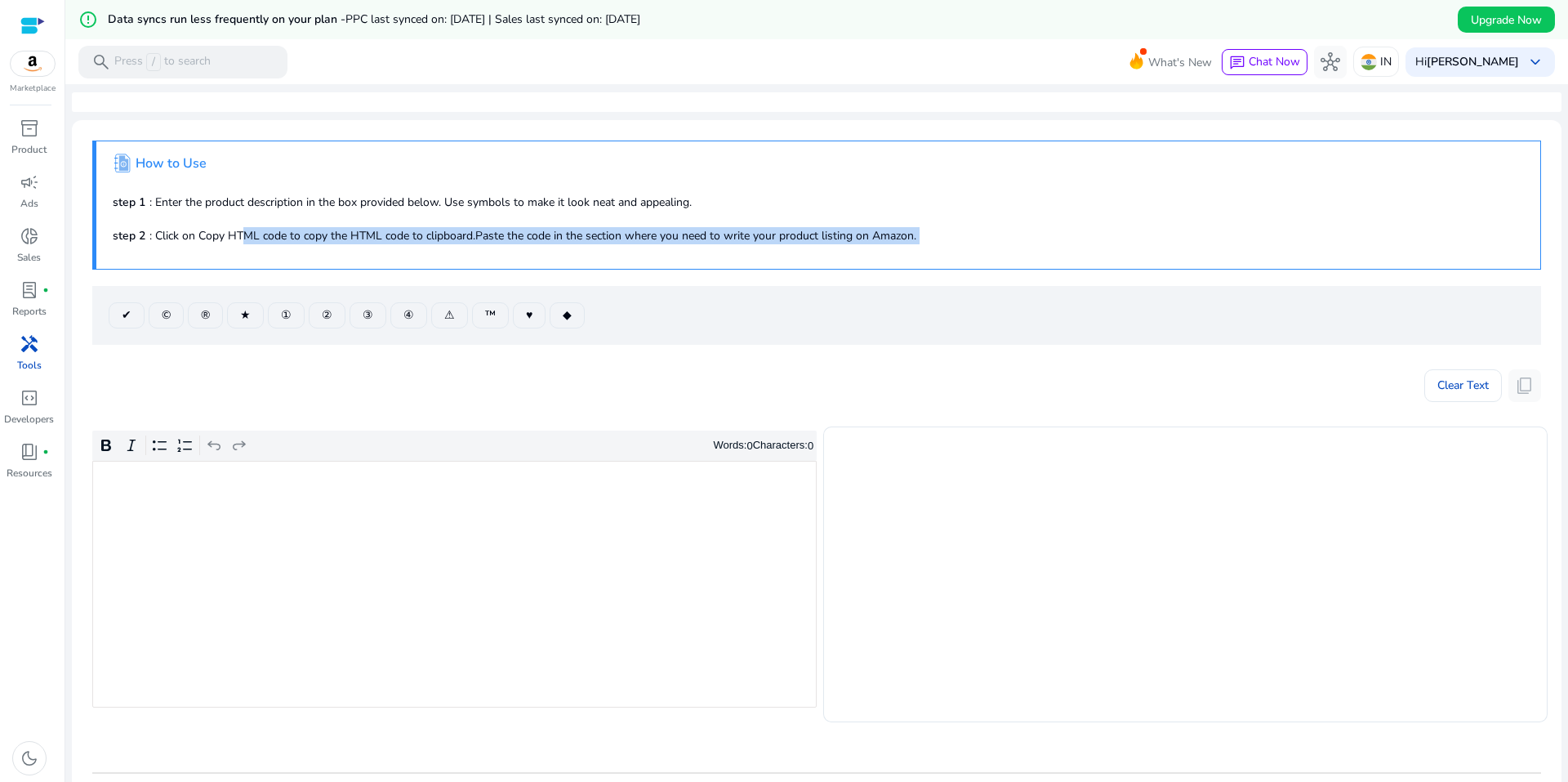
click at [311, 271] on div "✔ © ® ★ ① ② ③ ④ ⚠ ™ ♥ ◆" at bounding box center [815, 307] width 1448 height 75
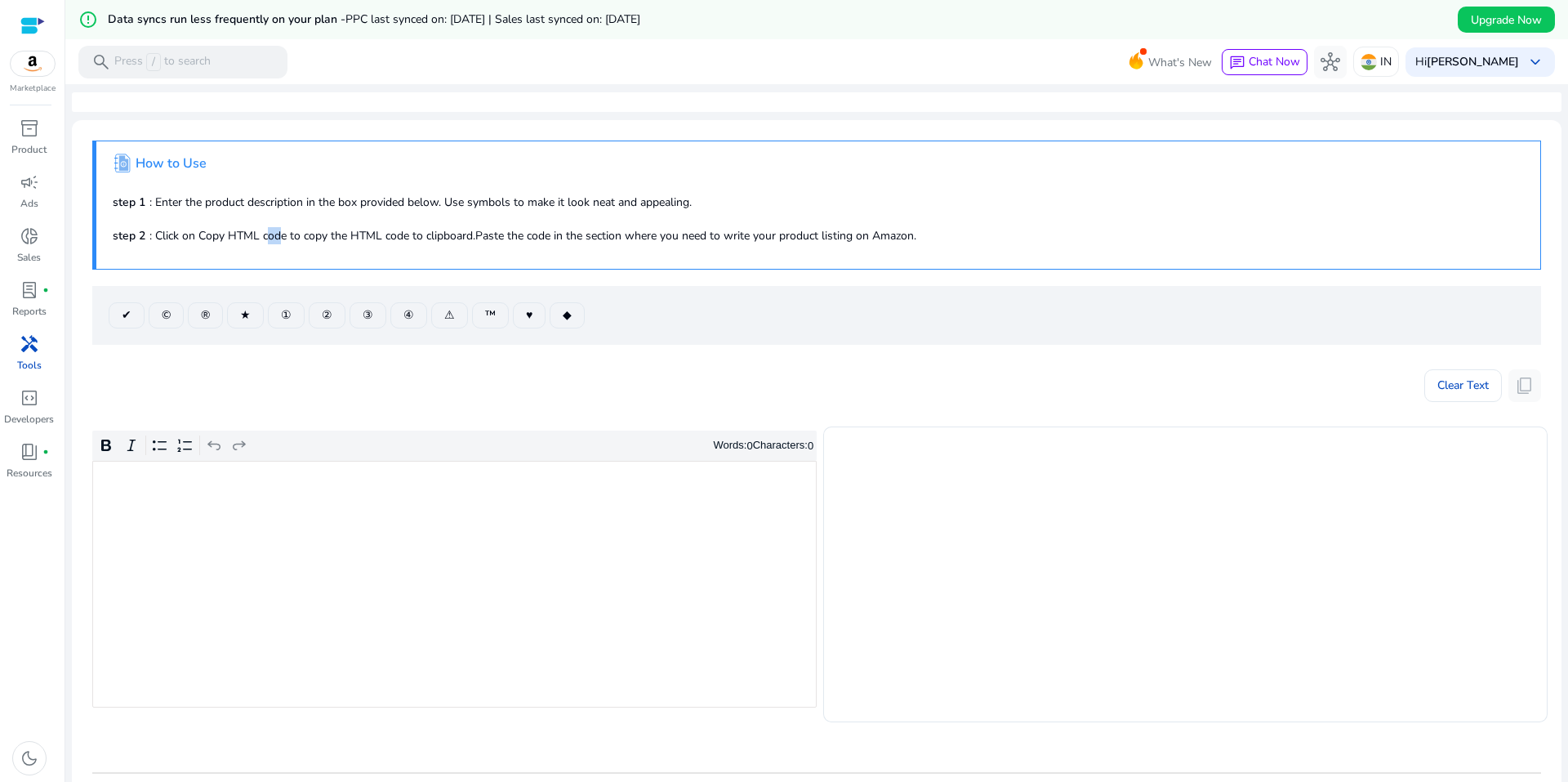
drag, startPoint x: 266, startPoint y: 252, endPoint x: 326, endPoint y: 267, distance: 61.8
click at [311, 267] on div ".st1{fill:#2c8af8}.st2{fill:#fcfeff} How to Use step 1 : Enter the product desc…" at bounding box center [815, 205] width 1448 height 129
click at [329, 267] on div ".st1{fill:#2c8af8}.st2{fill:#fcfeff} How to Use step 1 : Enter the product desc…" at bounding box center [815, 205] width 1448 height 129
click at [356, 259] on div ".st1{fill:#2c8af8}.st2{fill:#fcfeff} How to Use step 1 : Enter the product desc…" at bounding box center [815, 205] width 1448 height 129
click at [351, 254] on div ".st1{fill:#2c8af8}.st2{fill:#fcfeff} How to Use step 1 : Enter the product desc…" at bounding box center [815, 205] width 1448 height 129
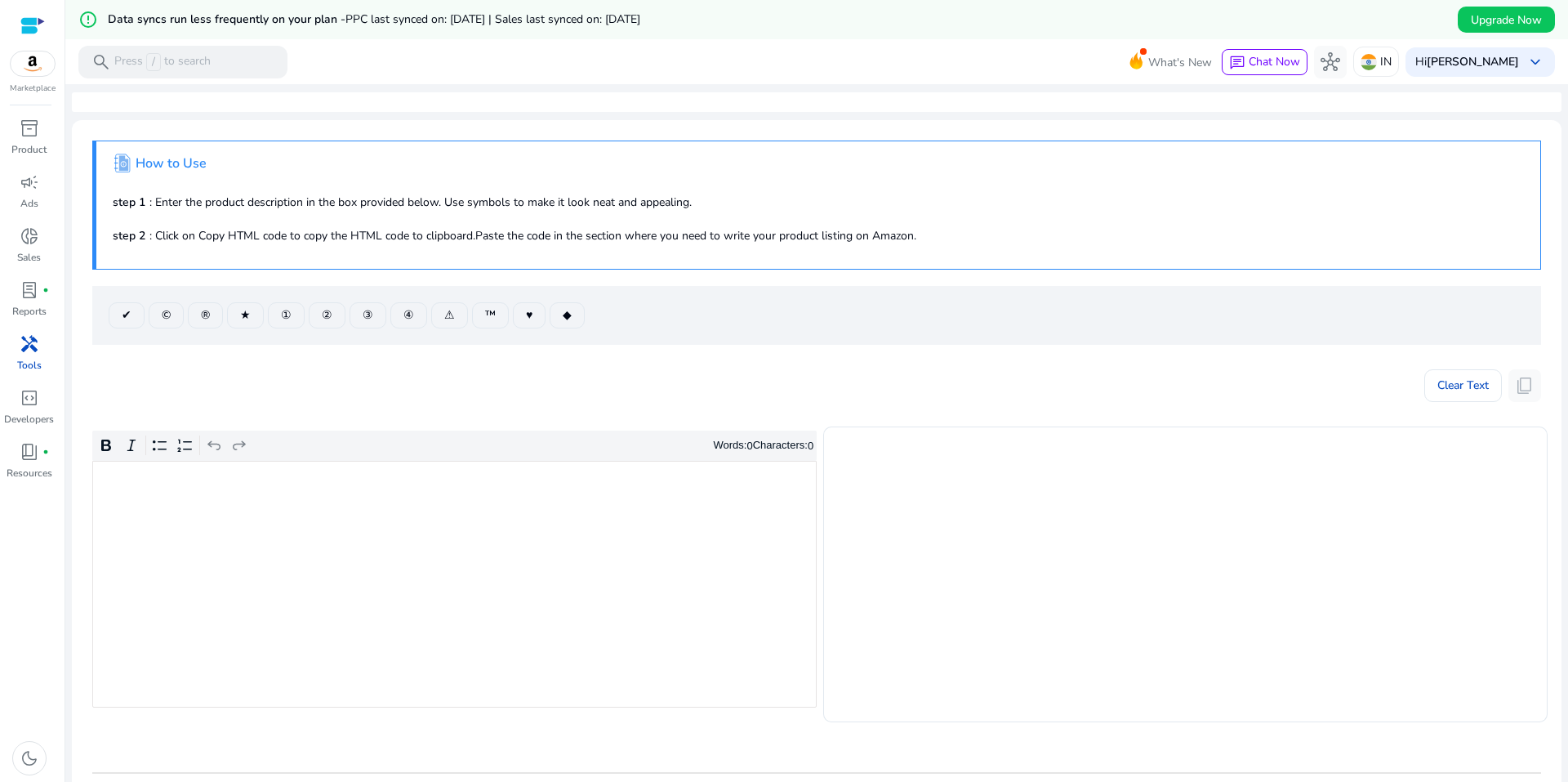
click at [338, 252] on div ".st1{fill:#2c8af8}.st2{fill:#fcfeff} How to Use step 1 : Enter the product desc…" at bounding box center [815, 205] width 1448 height 129
click at [339, 252] on div ".st1{fill:#2c8af8}.st2{fill:#fcfeff} How to Use step 1 : Enter the product desc…" at bounding box center [815, 205] width 1448 height 129
click at [337, 253] on div ".st1{fill:#2c8af8}.st2{fill:#fcfeff} How to Use step 1 : Enter the product desc…" at bounding box center [815, 205] width 1448 height 129
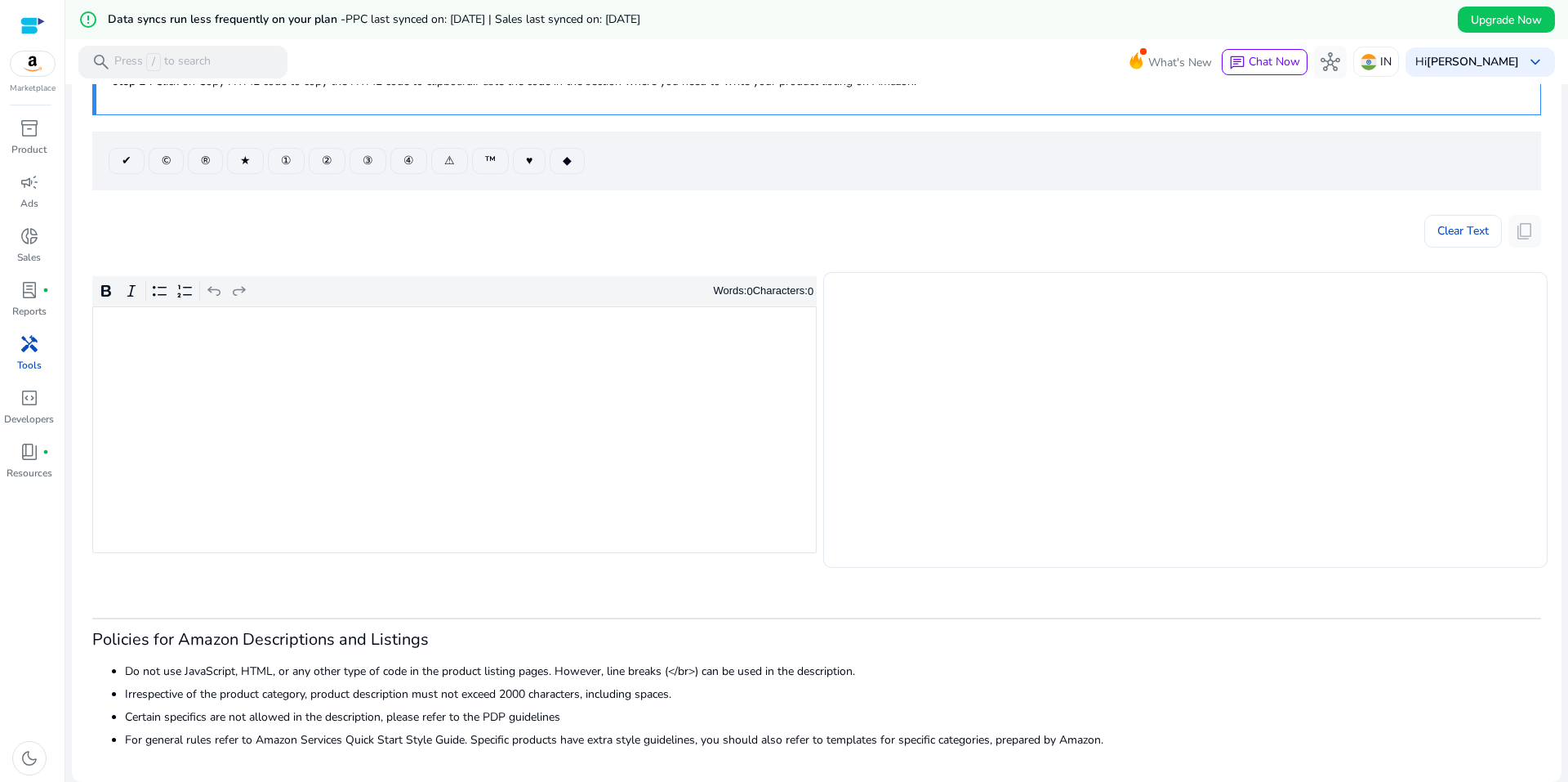
click at [356, 387] on div "Rich Text Editor. Editing area: main. Press Alt+0 for help." at bounding box center [454, 429] width 725 height 247
click at [204, 161] on span "®" at bounding box center [205, 160] width 9 height 17
type textarea "********"
